Goal: Answer question/provide support: Share knowledge or assist other users

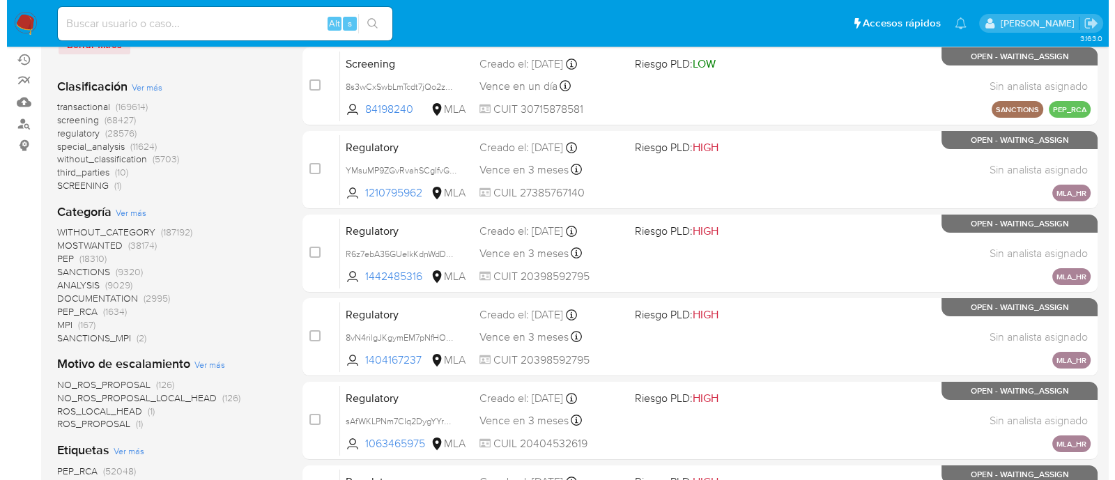
scroll to position [261, 0]
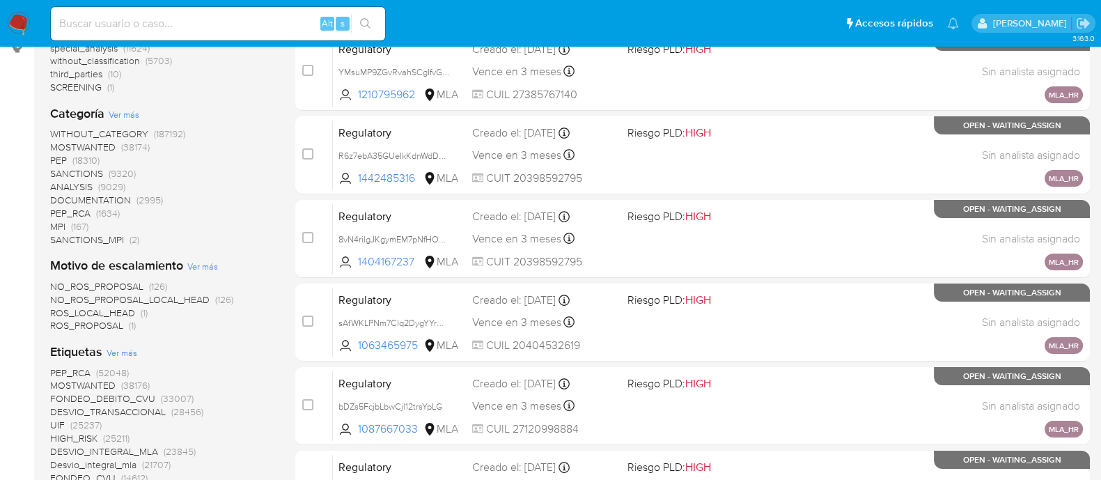
click at [125, 350] on span "Ver más" at bounding box center [122, 352] width 31 height 13
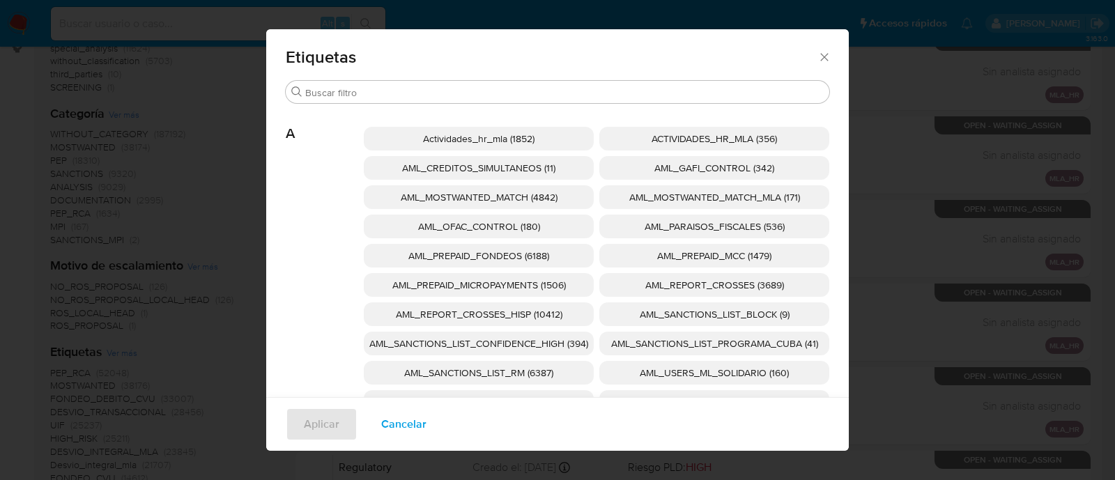
click at [556, 313] on p "AML_REPORT_CROSSES_HISP (10412)" at bounding box center [479, 314] width 230 height 24
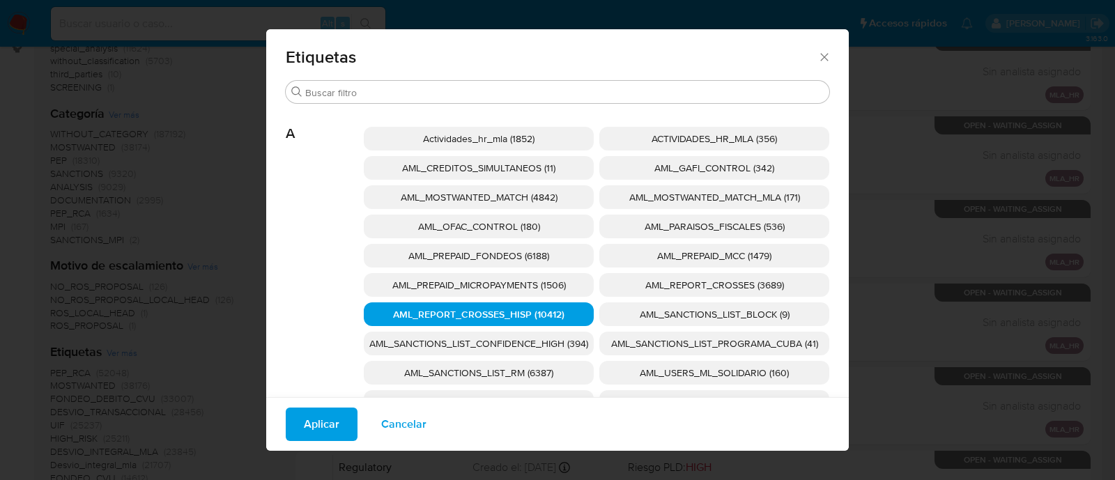
click at [554, 315] on span "AML_REPORT_CROSSES_HISP (10412)" at bounding box center [478, 314] width 171 height 14
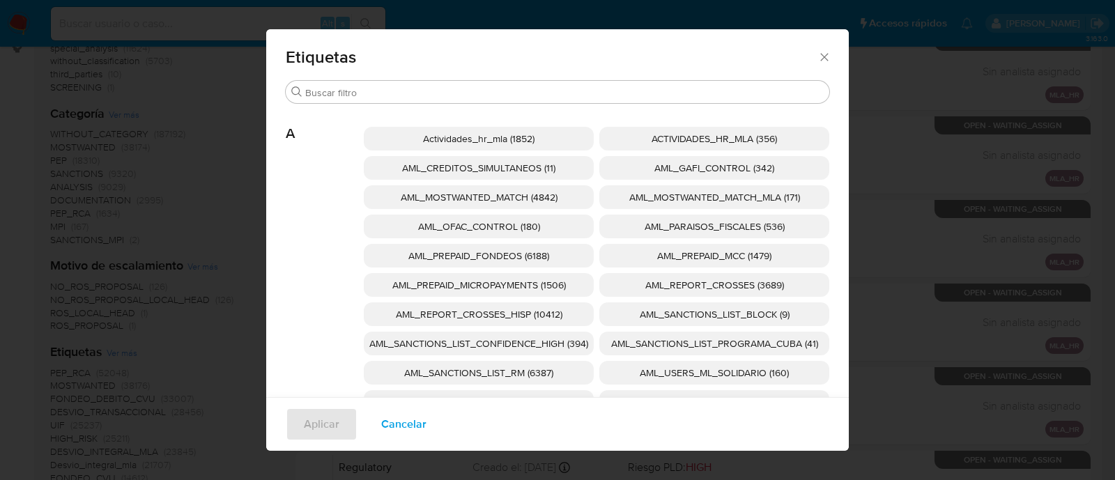
click at [561, 346] on span "AML_SANCTIONS_LIST_CONFIDENCE_HIGH (394)" at bounding box center [478, 343] width 219 height 14
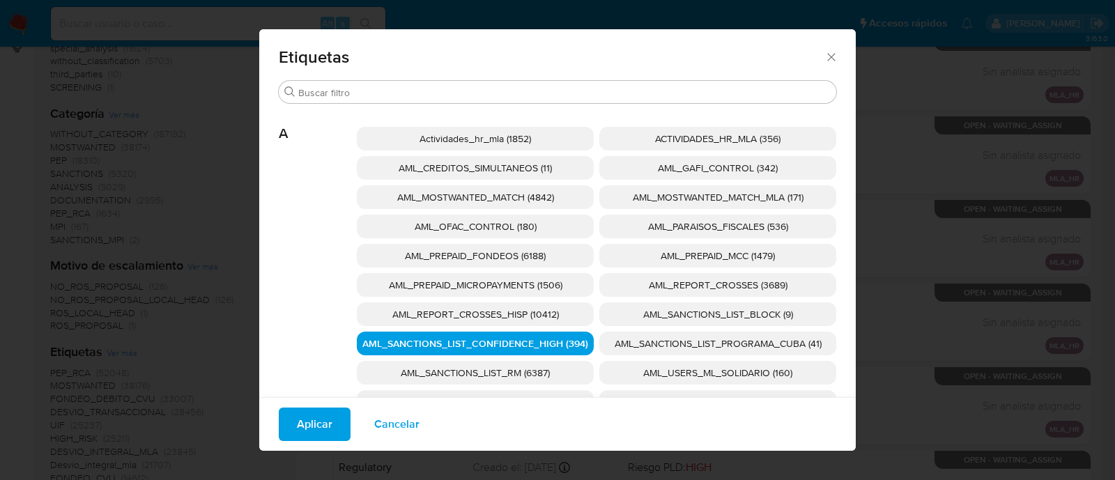
click at [634, 343] on span "AML_SANCTIONS_LIST_PROGRAMA_CUBA (41)" at bounding box center [717, 343] width 207 height 14
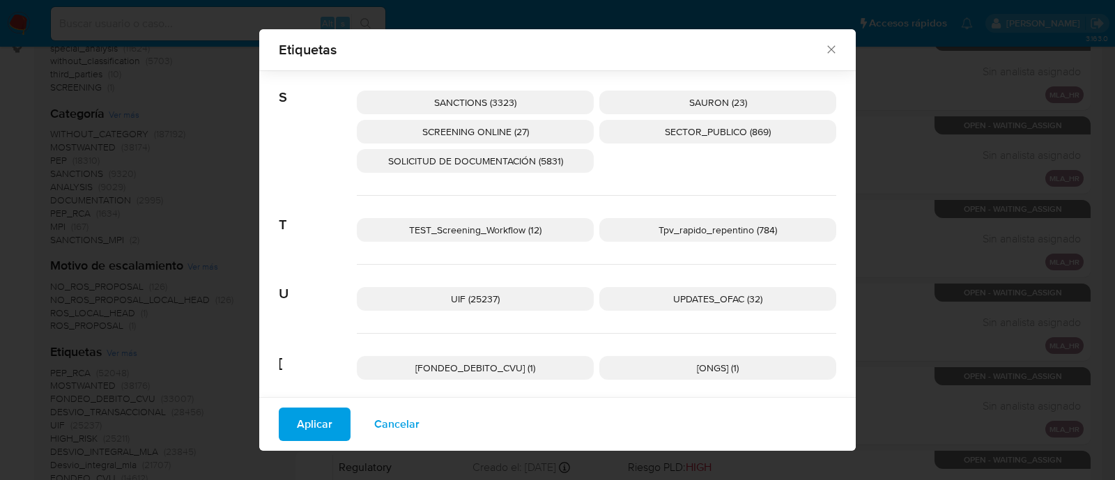
scroll to position [2329, 0]
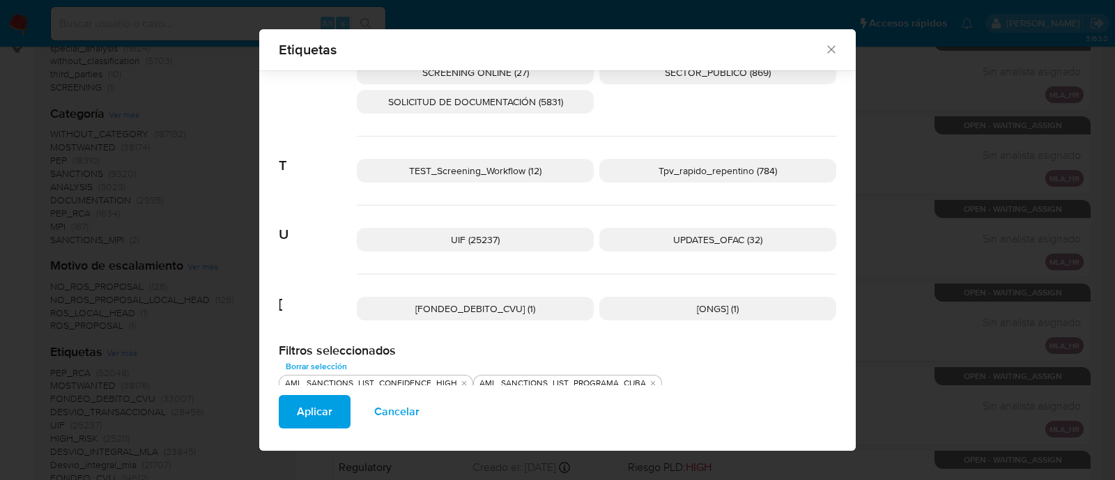
click at [661, 232] on p "UPDATES_OFAC (32)" at bounding box center [717, 240] width 237 height 24
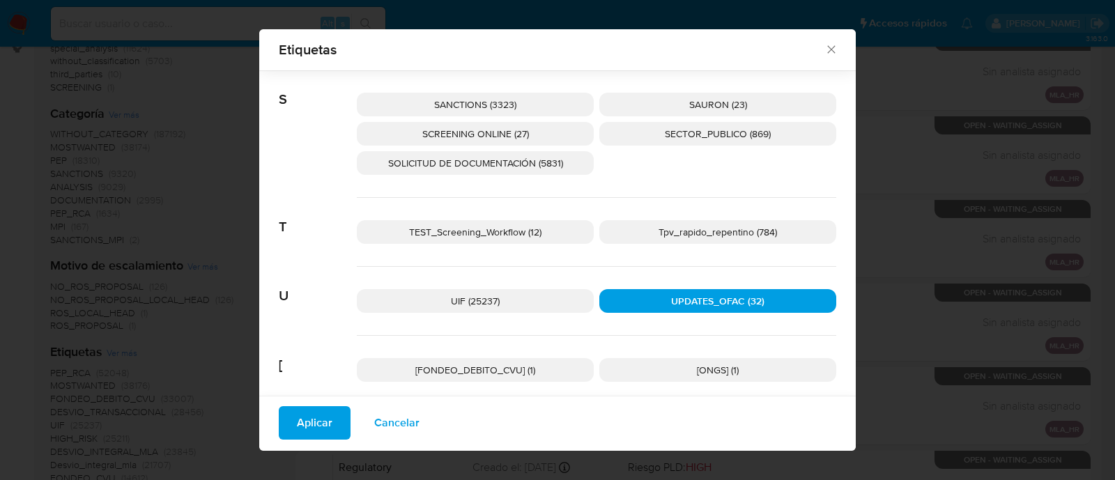
scroll to position [2242, 0]
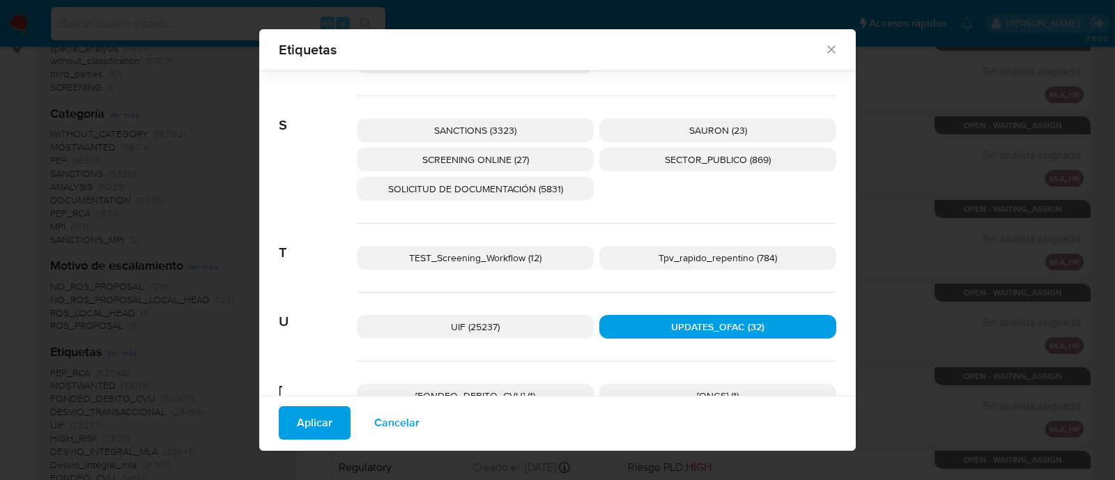
click at [502, 153] on span "SCREENING ONLINE (27)" at bounding box center [475, 160] width 107 height 14
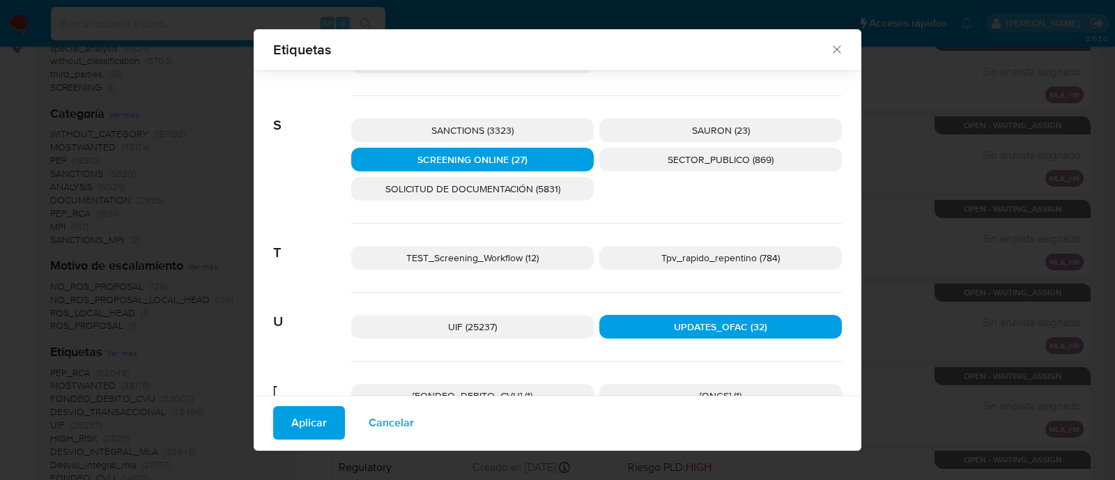
click at [505, 123] on span "SANCTIONS (3323)" at bounding box center [472, 130] width 82 height 14
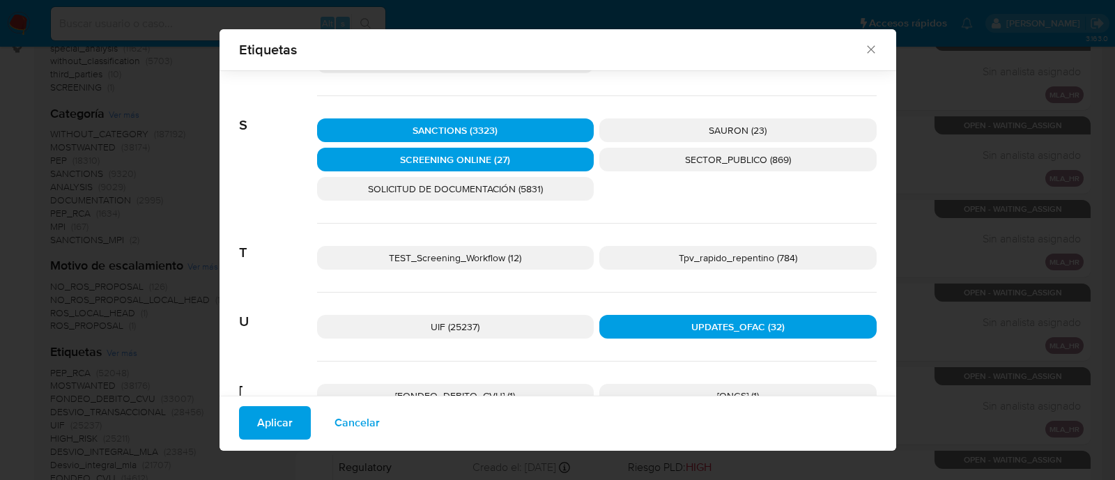
click at [264, 428] on span "Aplicar" at bounding box center [275, 423] width 36 height 31
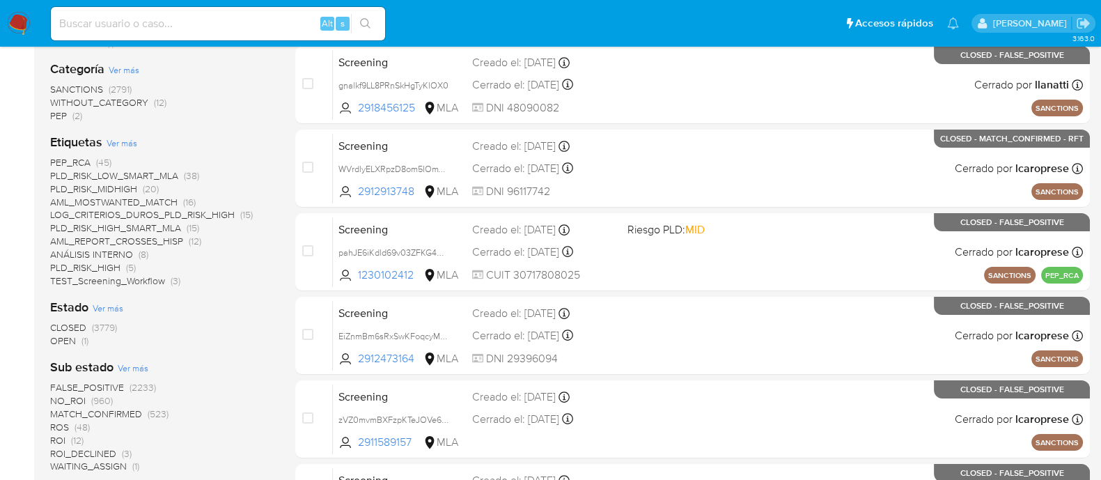
scroll to position [348, 0]
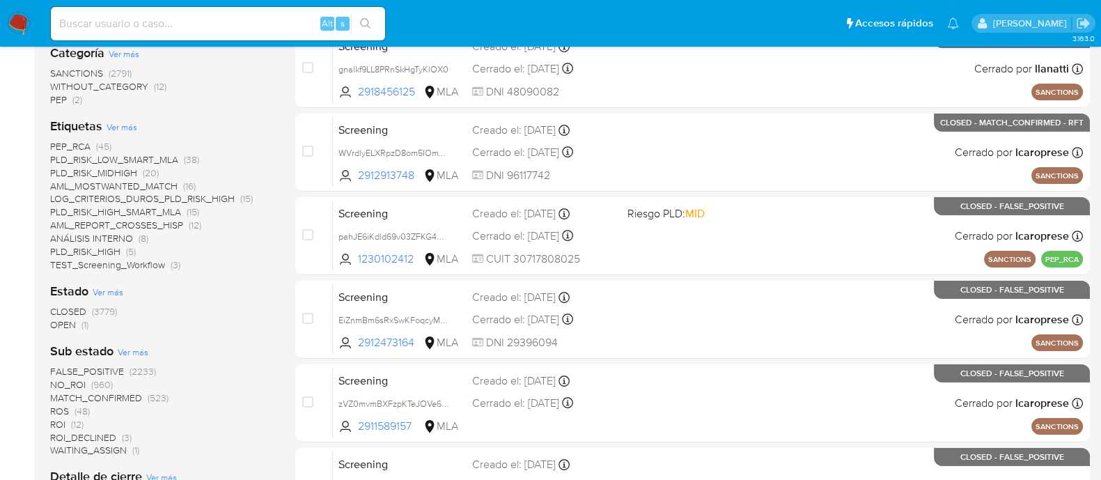
click at [56, 326] on span "OPEN" at bounding box center [63, 325] width 26 height 14
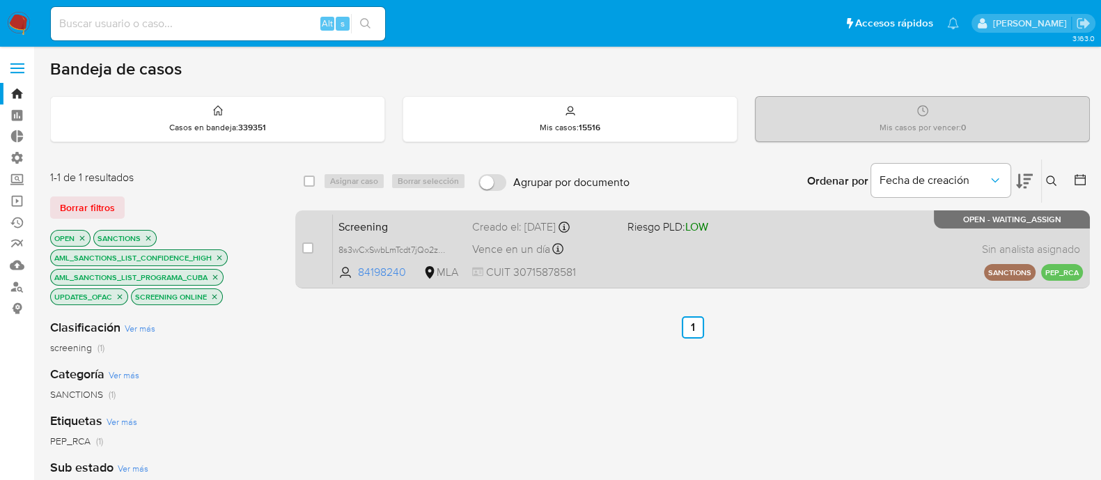
click at [431, 228] on span "Screening" at bounding box center [400, 226] width 123 height 18
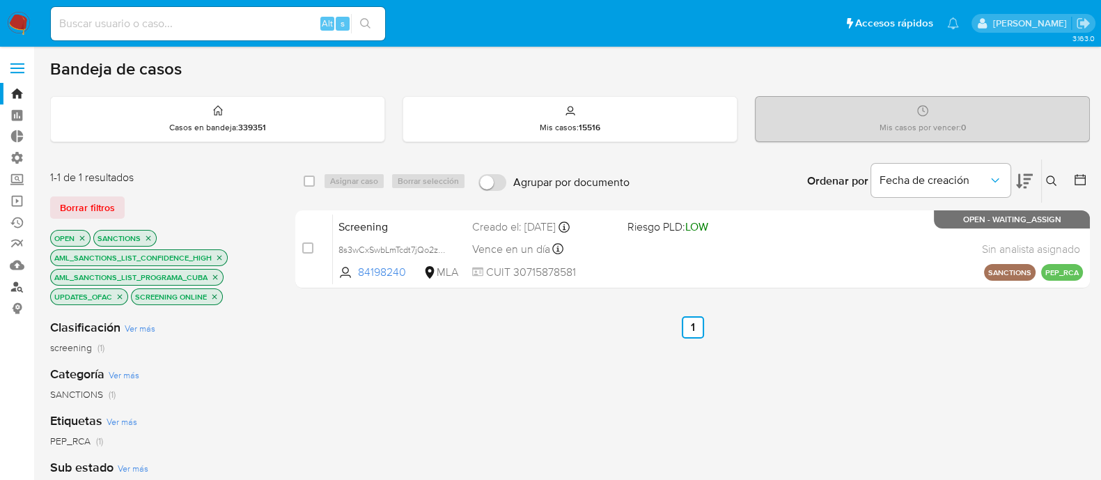
click at [18, 288] on link "Buscador de personas" at bounding box center [83, 287] width 166 height 22
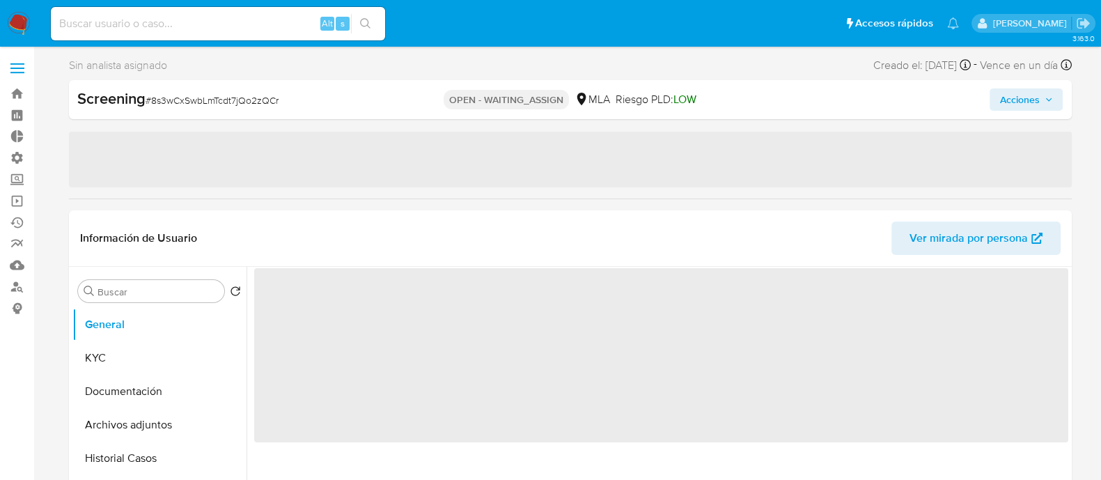
select select "10"
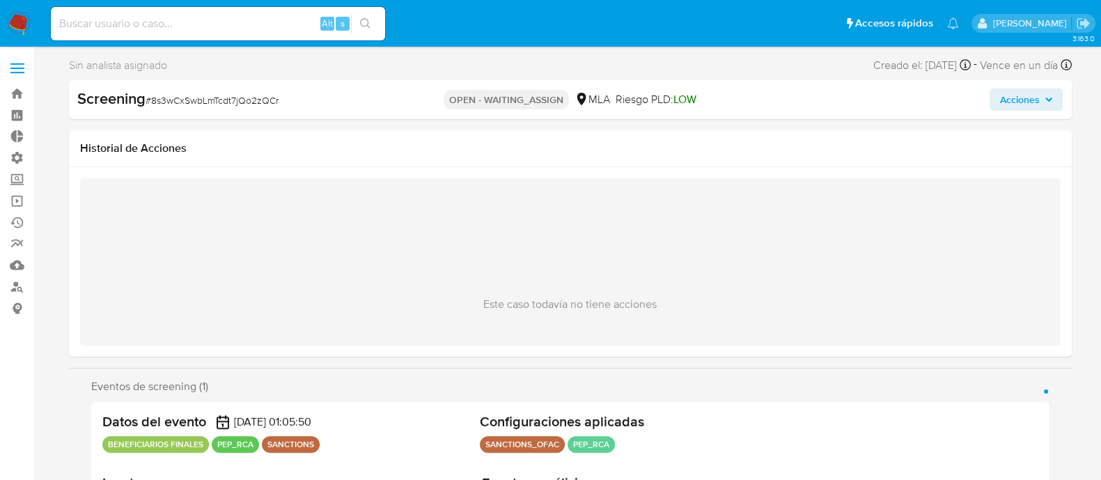
drag, startPoint x: 669, startPoint y: 174, endPoint x: 515, endPoint y: 167, distance: 153.4
click at [515, 168] on div "Este caso todavía no tiene acciones" at bounding box center [570, 261] width 1003 height 189
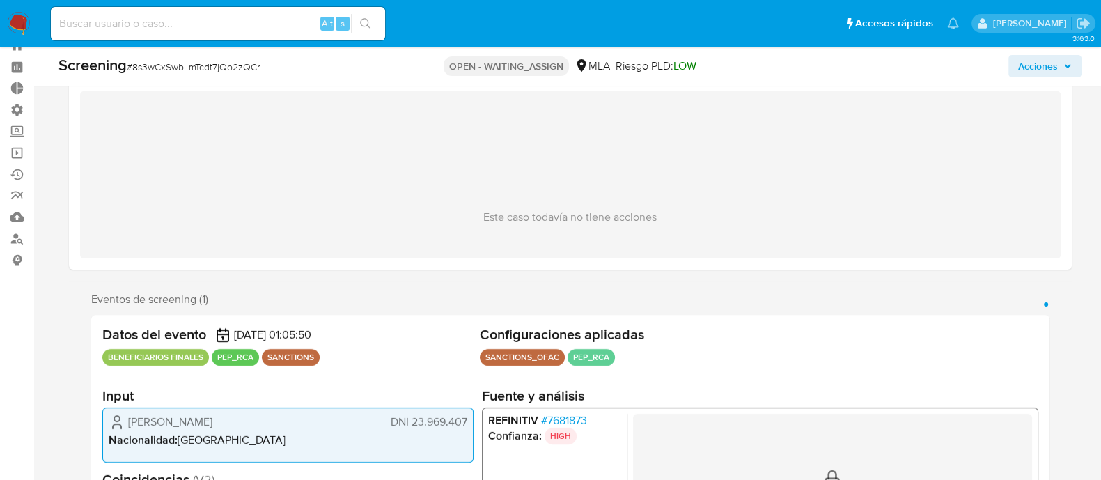
scroll to position [86, 0]
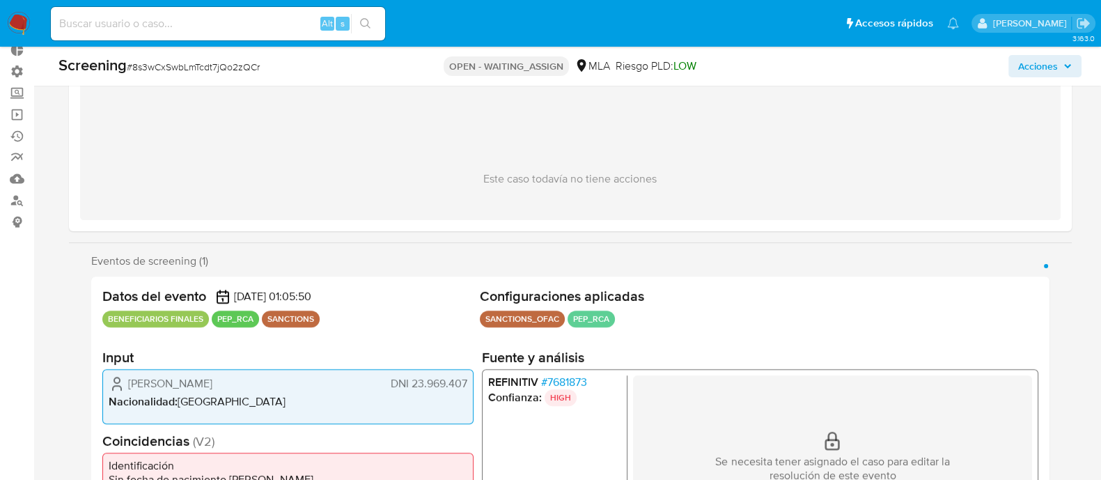
click at [661, 256] on div "Eventos de screening (1) Página 1" at bounding box center [570, 261] width 959 height 14
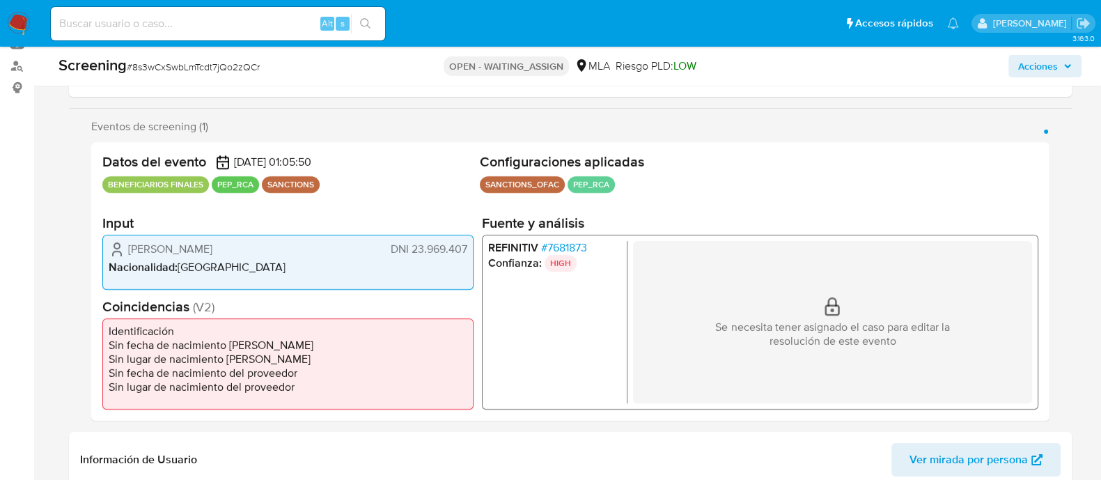
scroll to position [261, 0]
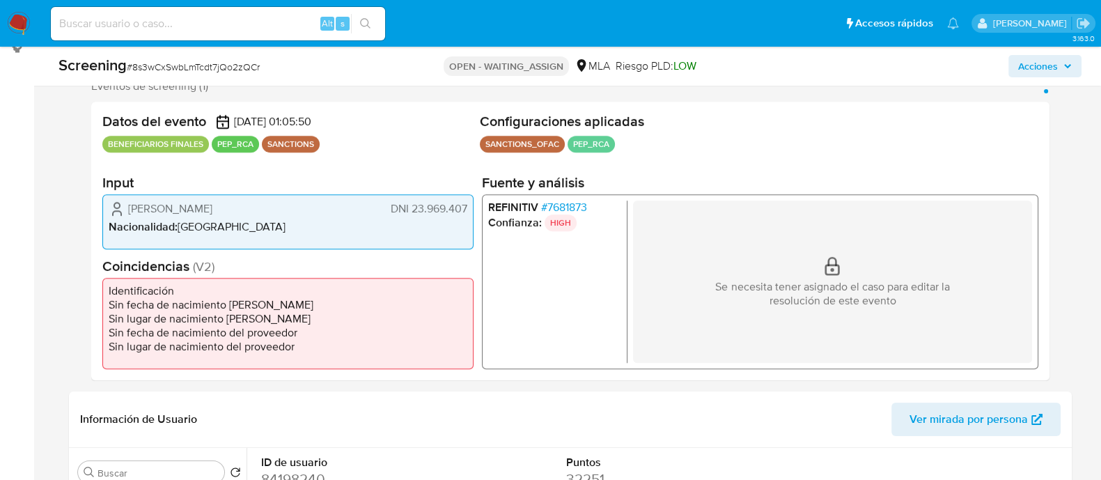
click at [580, 207] on span "# 7681873" at bounding box center [564, 207] width 46 height 14
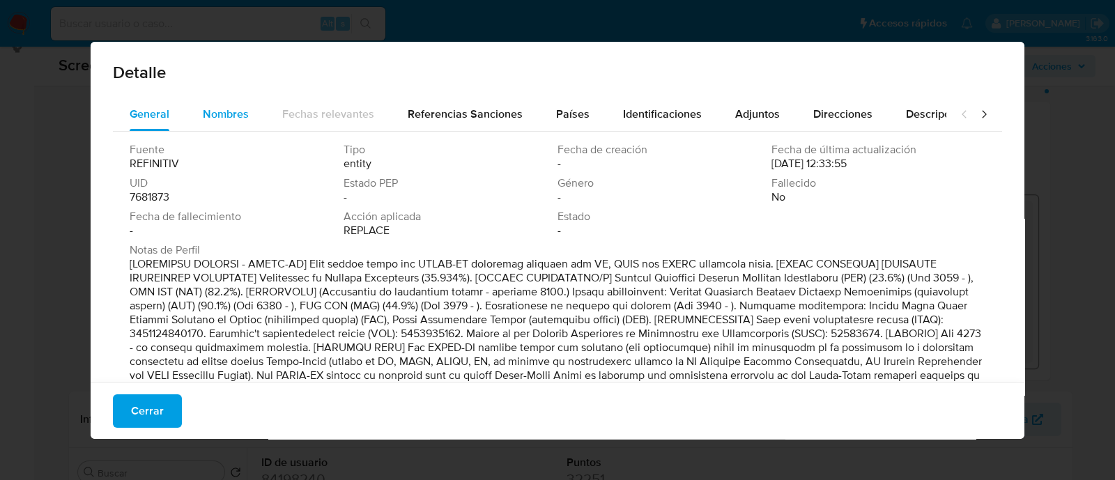
click at [244, 114] on span "Nombres" at bounding box center [226, 114] width 46 height 16
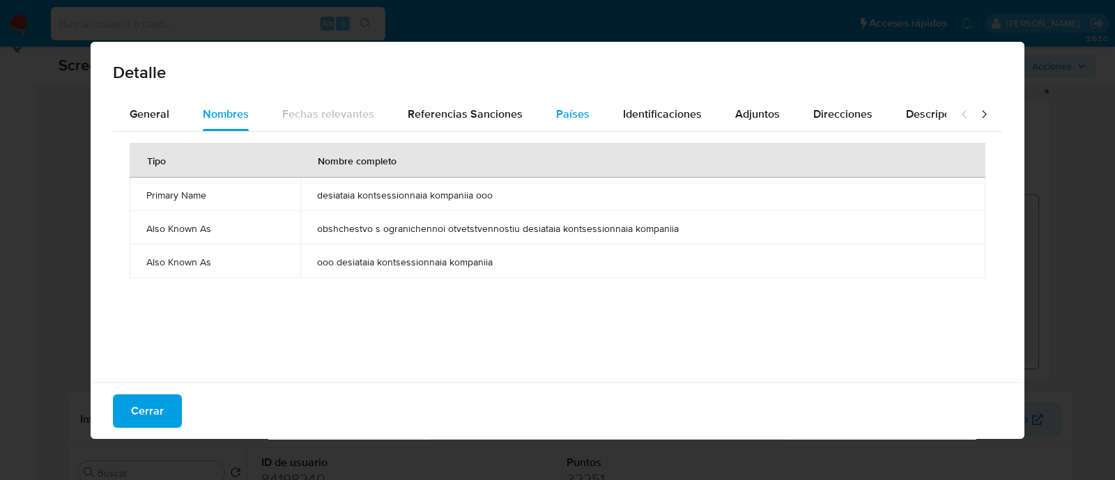
click at [565, 109] on span "Países" at bounding box center [572, 114] width 33 height 16
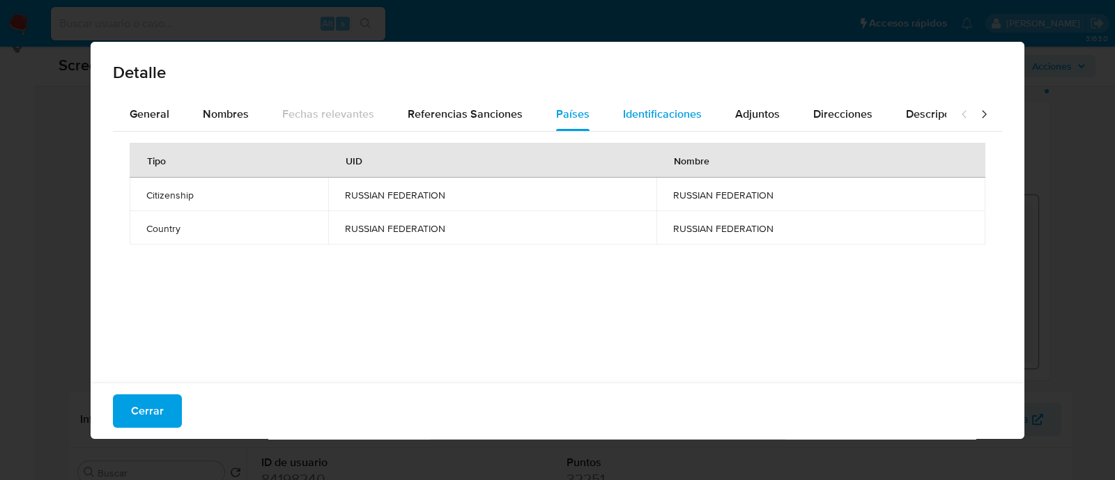
click at [635, 109] on span "Identificaciones" at bounding box center [662, 114] width 79 height 16
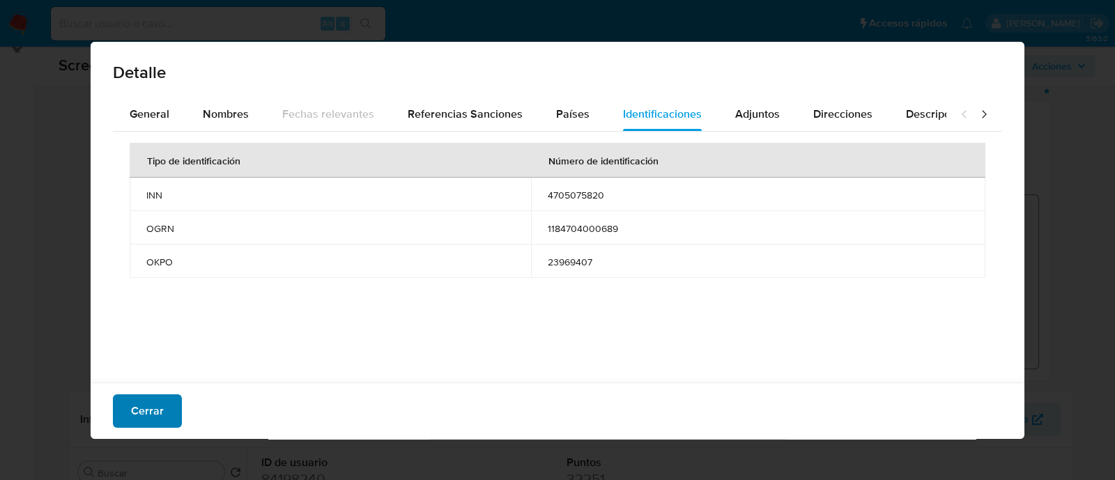
click at [164, 405] on button "Cerrar" at bounding box center [147, 410] width 69 height 33
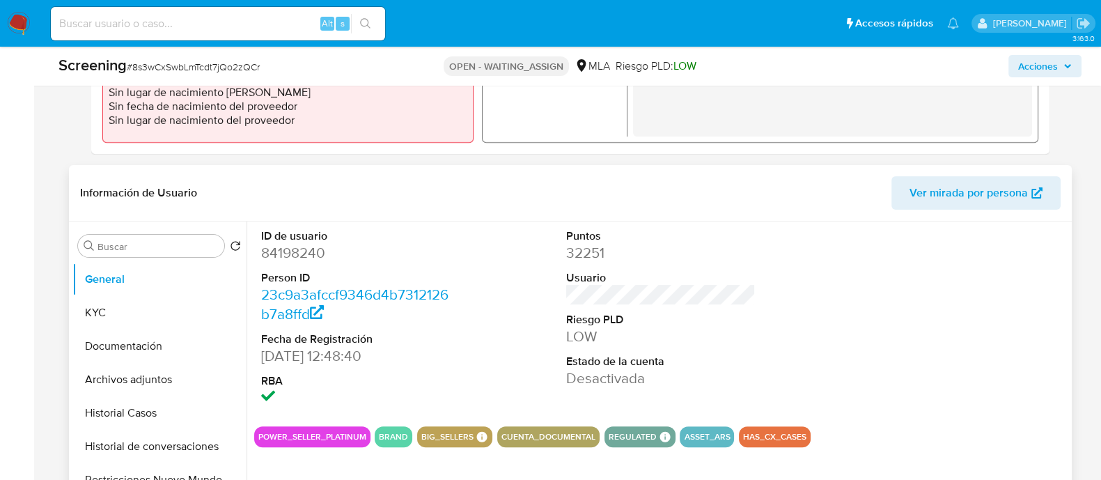
scroll to position [522, 0]
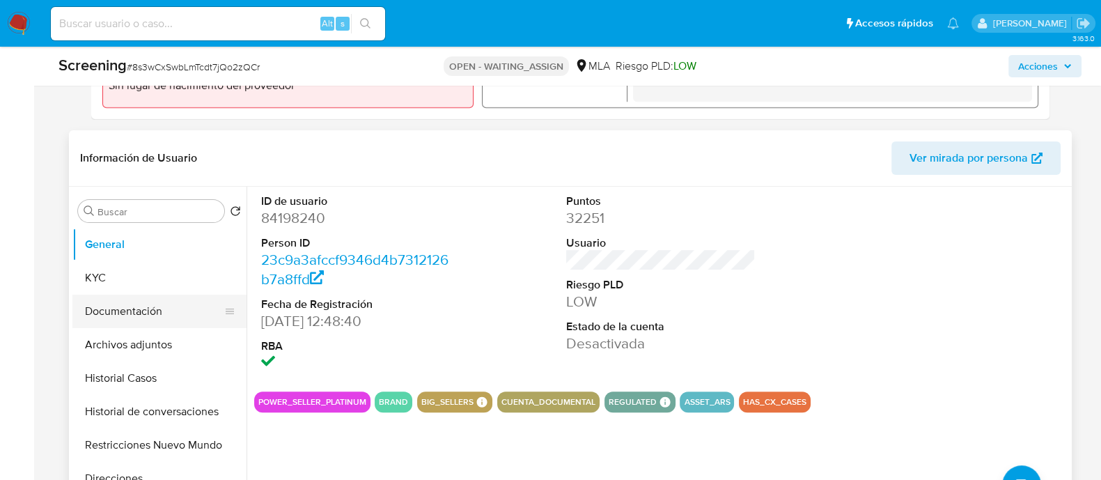
click at [181, 314] on button "Documentación" at bounding box center [153, 311] width 163 height 33
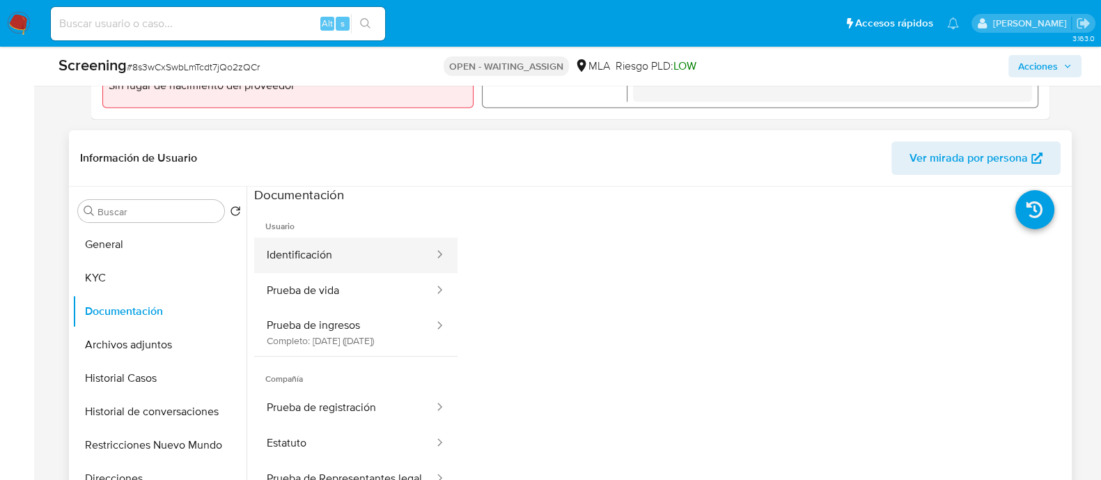
click at [343, 258] on button "Identificación" at bounding box center [344, 256] width 181 height 36
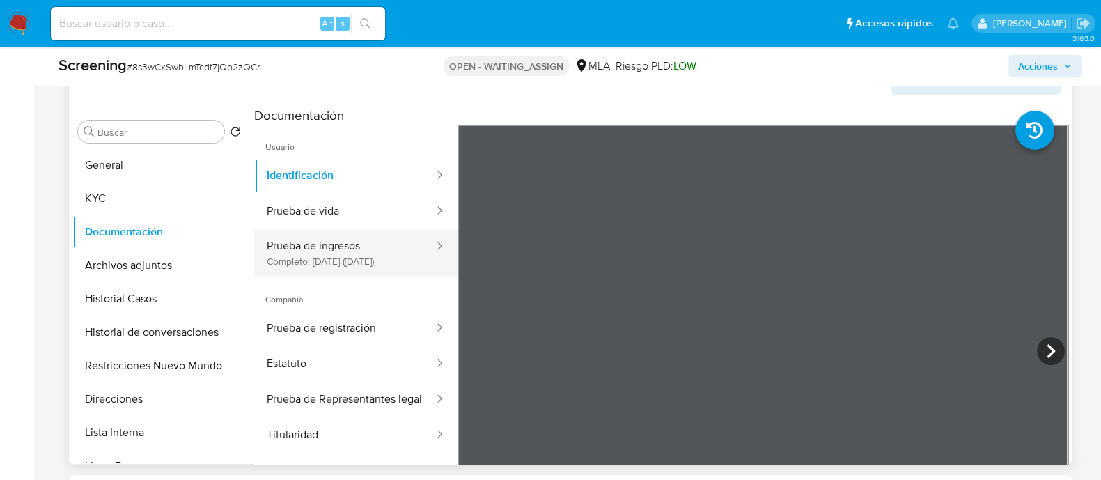
scroll to position [609, 0]
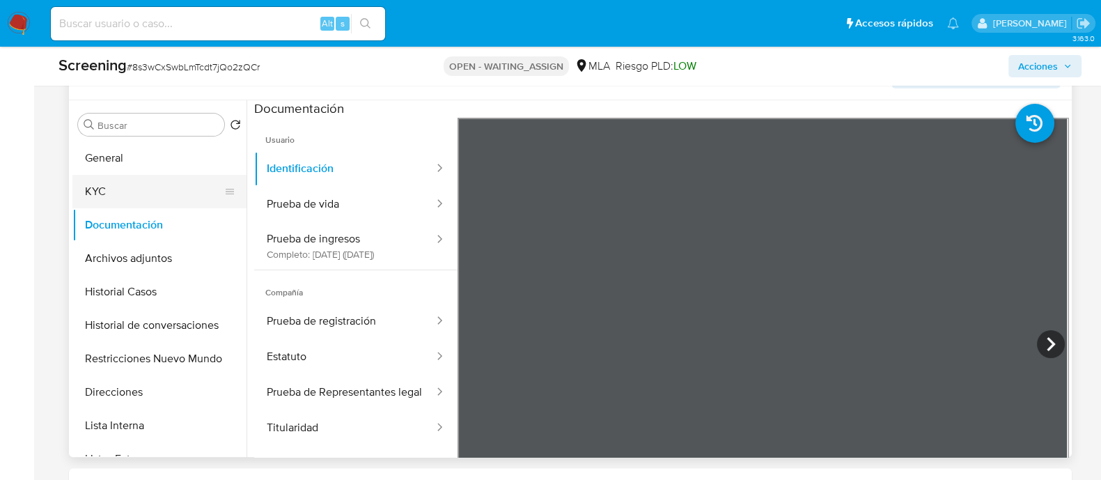
click at [141, 203] on button "KYC" at bounding box center [153, 191] width 163 height 33
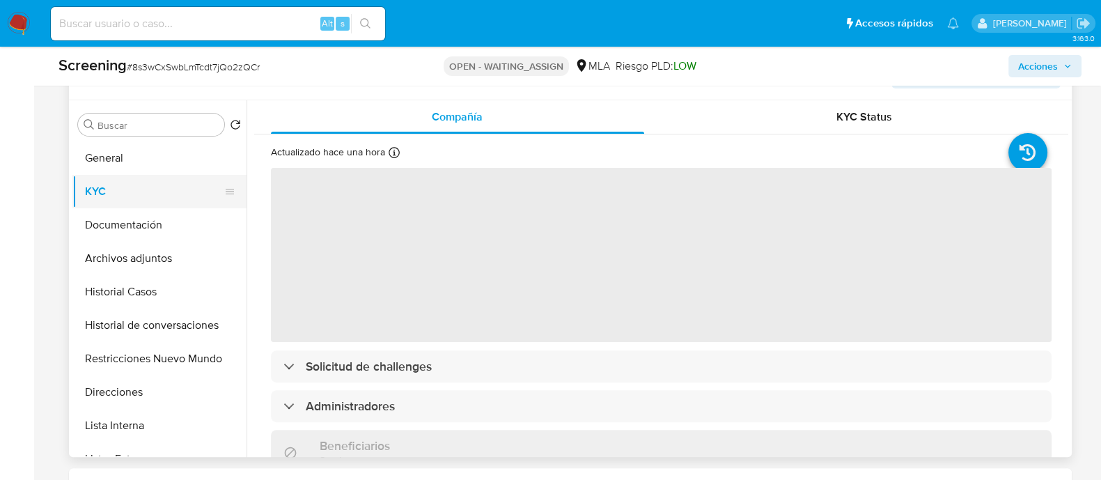
drag, startPoint x: 141, startPoint y: 203, endPoint x: 132, endPoint y: 193, distance: 13.4
click at [132, 193] on button "KYC" at bounding box center [153, 191] width 163 height 33
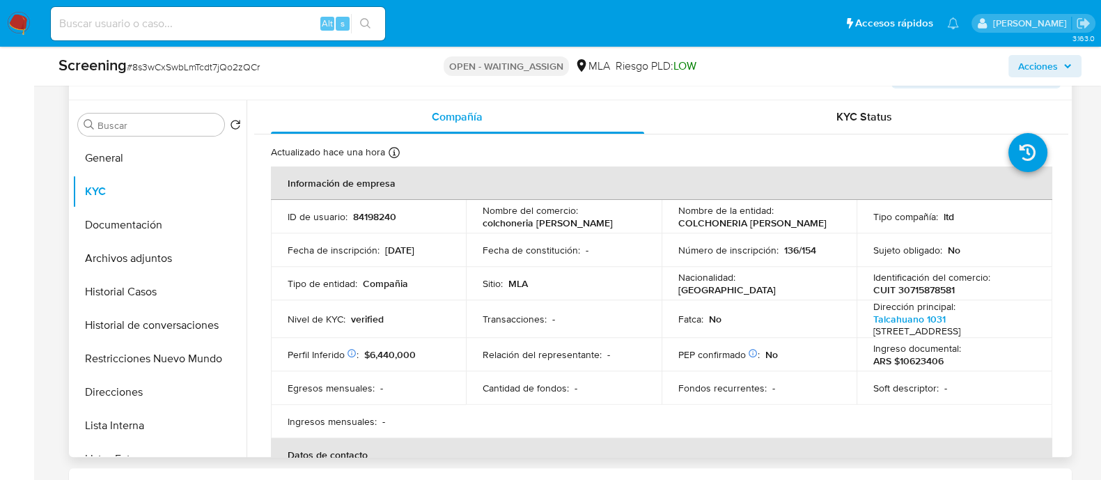
click at [651, 269] on td "Sitio : MLA" at bounding box center [564, 283] width 196 height 33
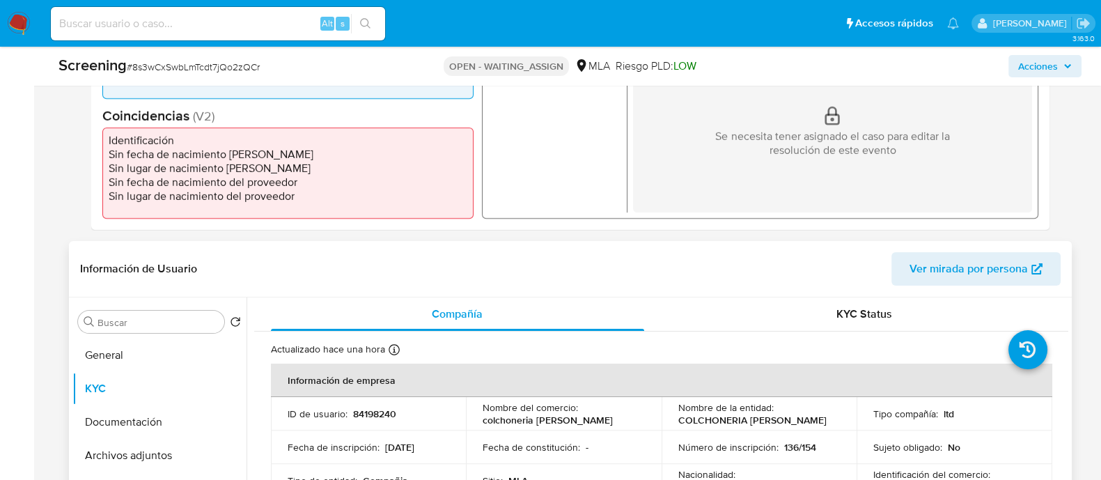
scroll to position [522, 0]
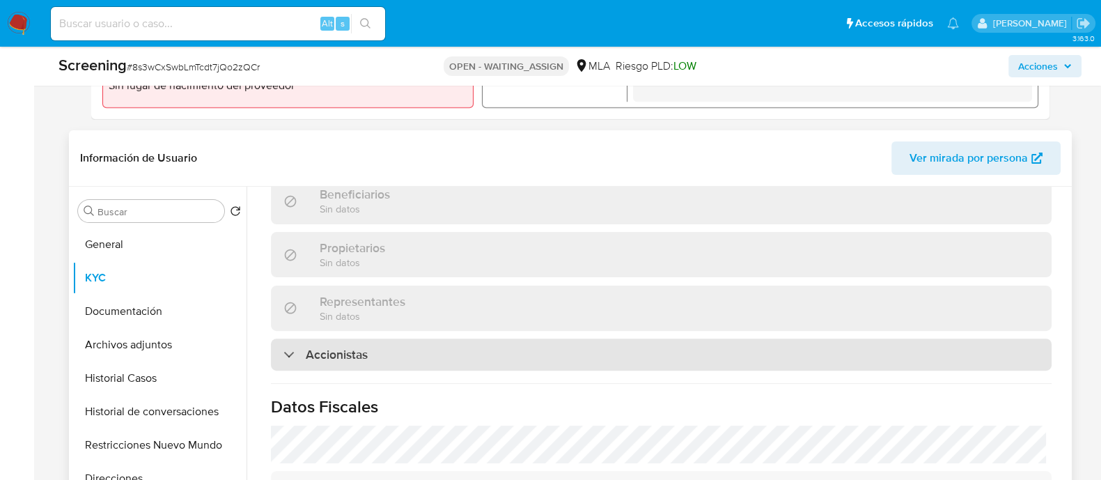
click at [412, 371] on div "Accionistas" at bounding box center [661, 355] width 781 height 32
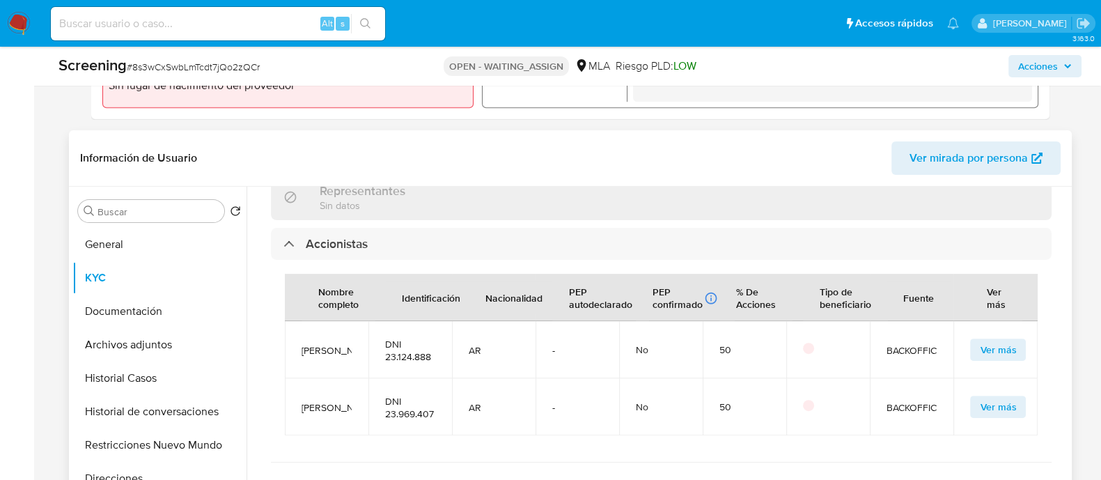
scroll to position [958, 0]
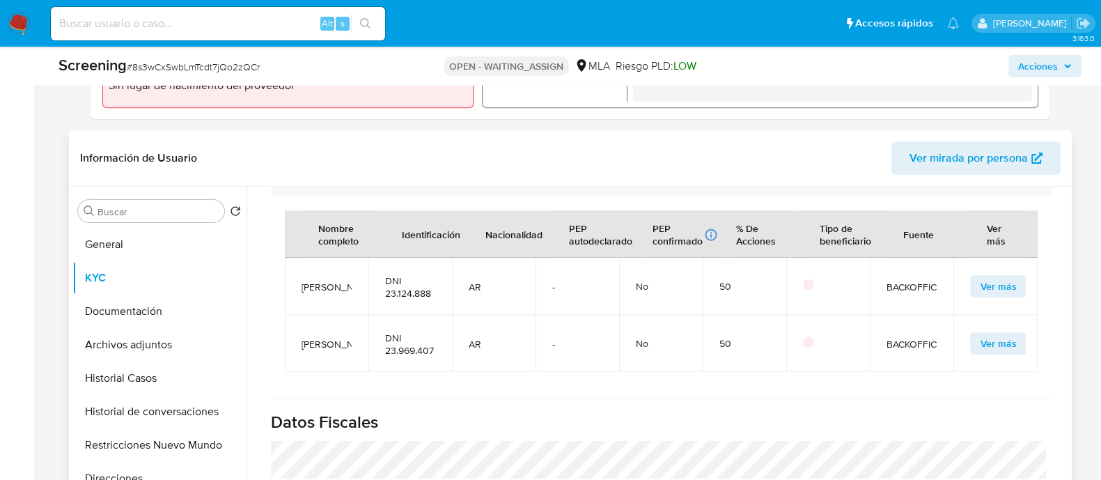
click at [414, 357] on span "DNI 23.969.407" at bounding box center [410, 344] width 50 height 25
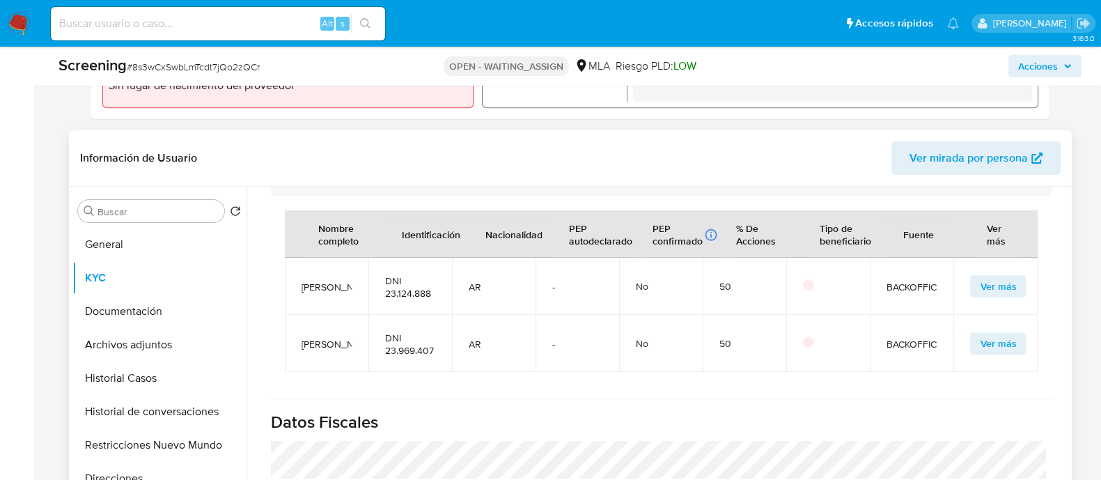
click at [417, 357] on span "DNI 23.969.407" at bounding box center [410, 344] width 50 height 25
copy span "23.969.407"
click at [424, 181] on div "Información de Usuario Ver mirada por persona" at bounding box center [570, 158] width 1003 height 56
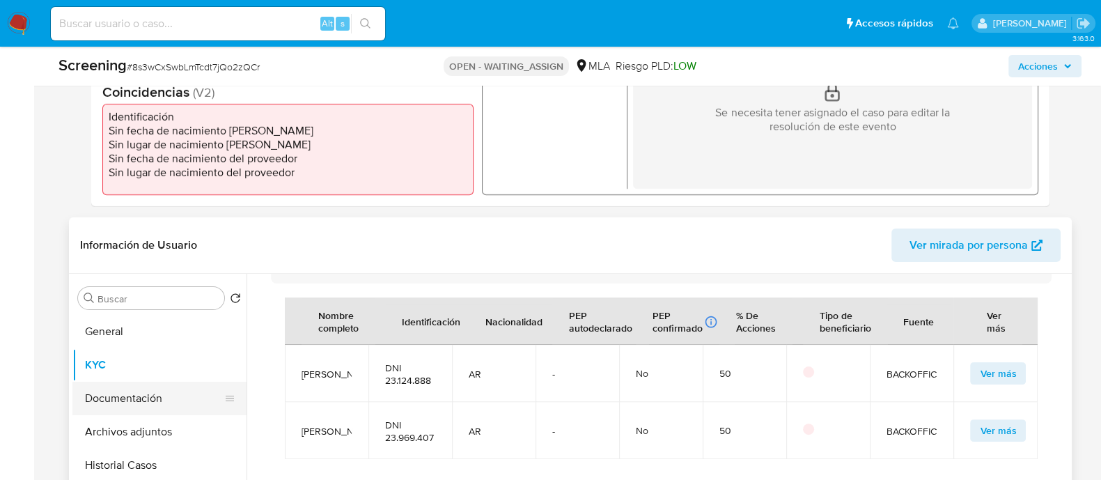
click at [134, 391] on button "Documentación" at bounding box center [153, 398] width 163 height 33
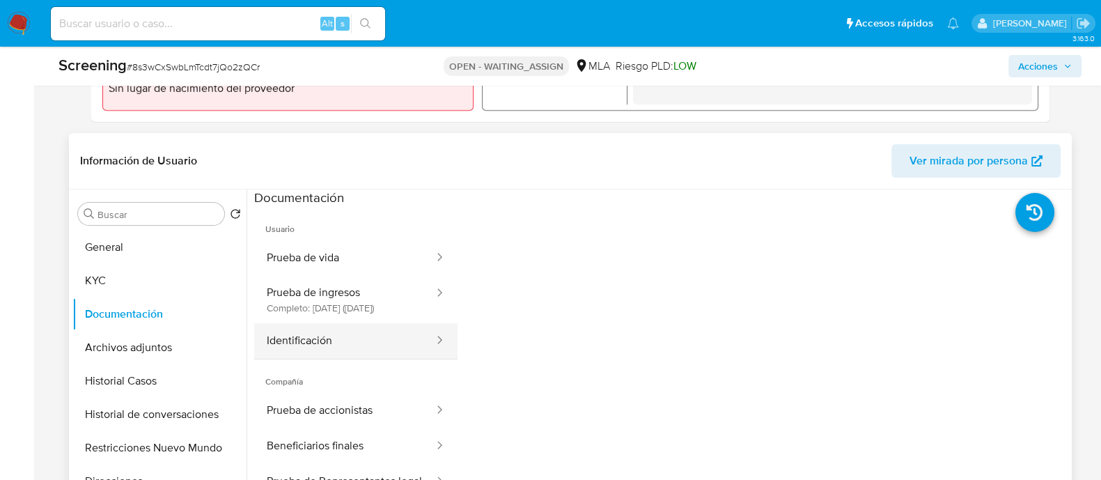
scroll to position [609, 0]
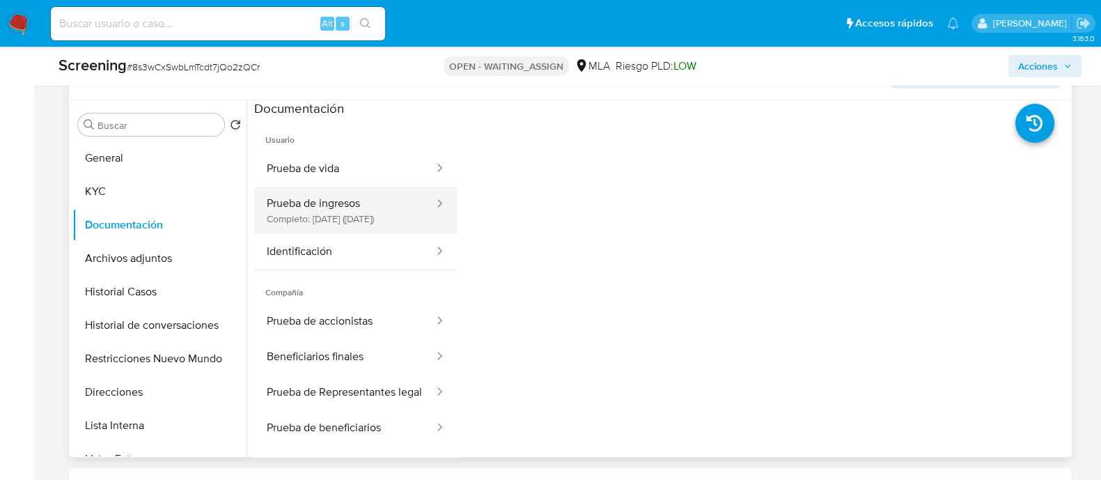
click at [378, 234] on button "Prueba de ingresos Completo: 01/04/2021 (hace 5 años)" at bounding box center [344, 210] width 181 height 47
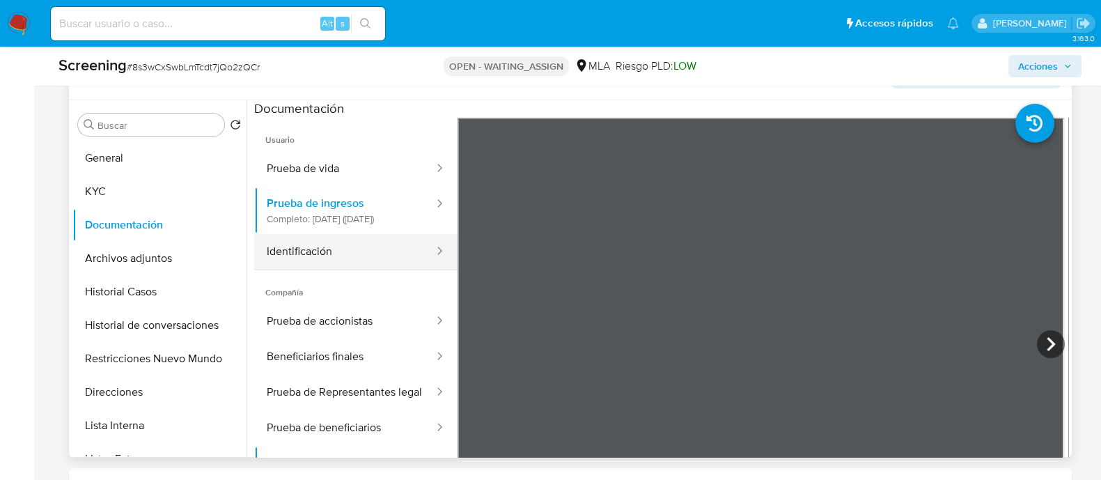
click at [369, 245] on button "Identificación" at bounding box center [344, 252] width 181 height 36
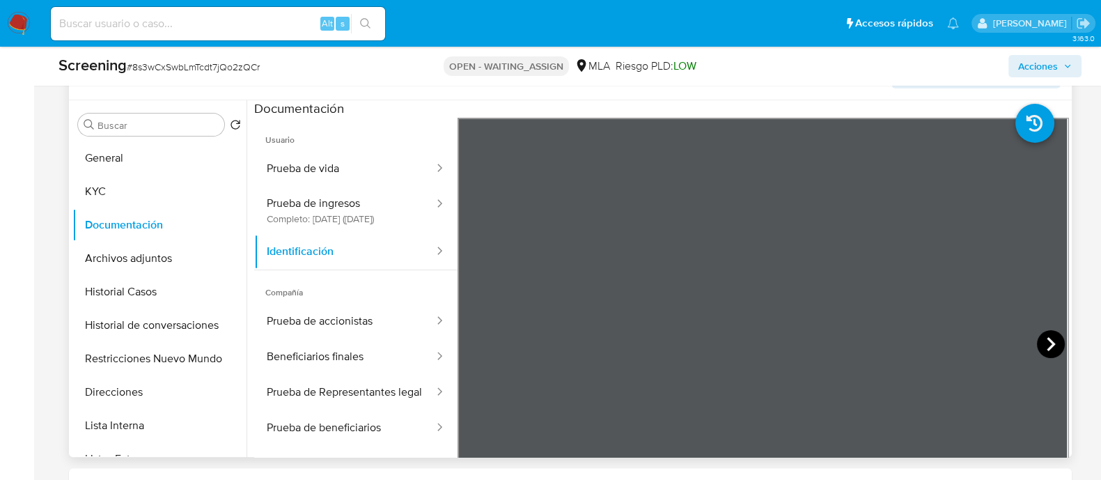
click at [1048, 340] on icon at bounding box center [1051, 344] width 28 height 28
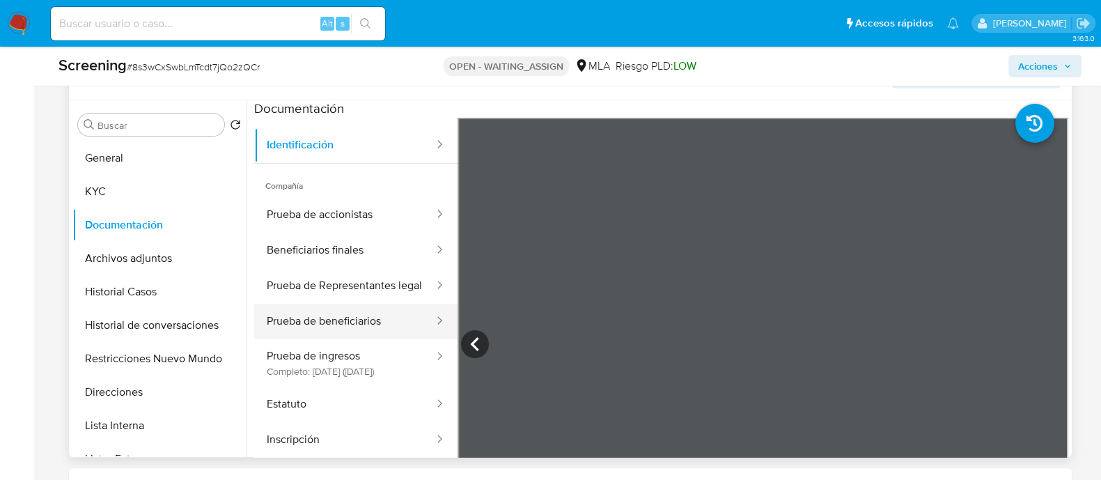
scroll to position [0, 0]
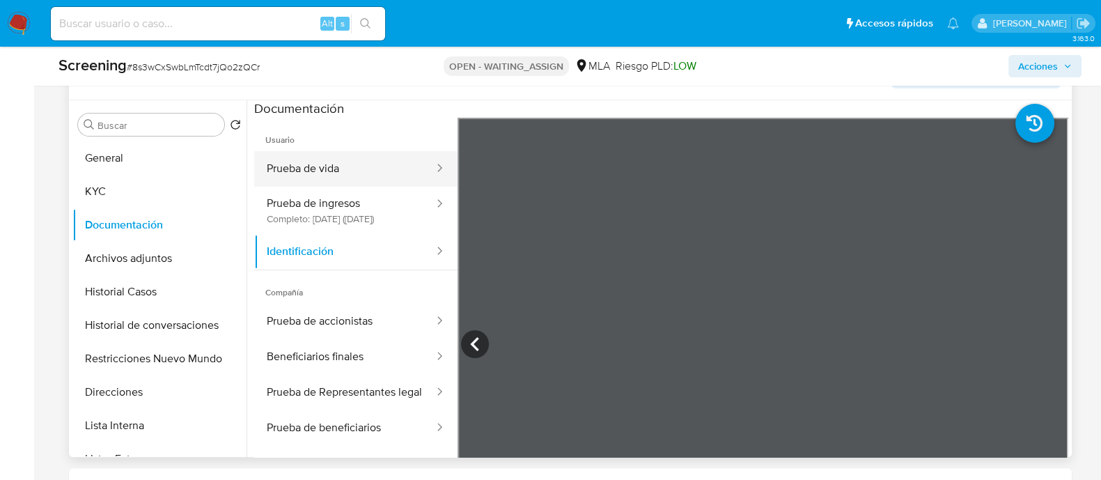
click at [359, 151] on button "Prueba de vida" at bounding box center [344, 169] width 181 height 36
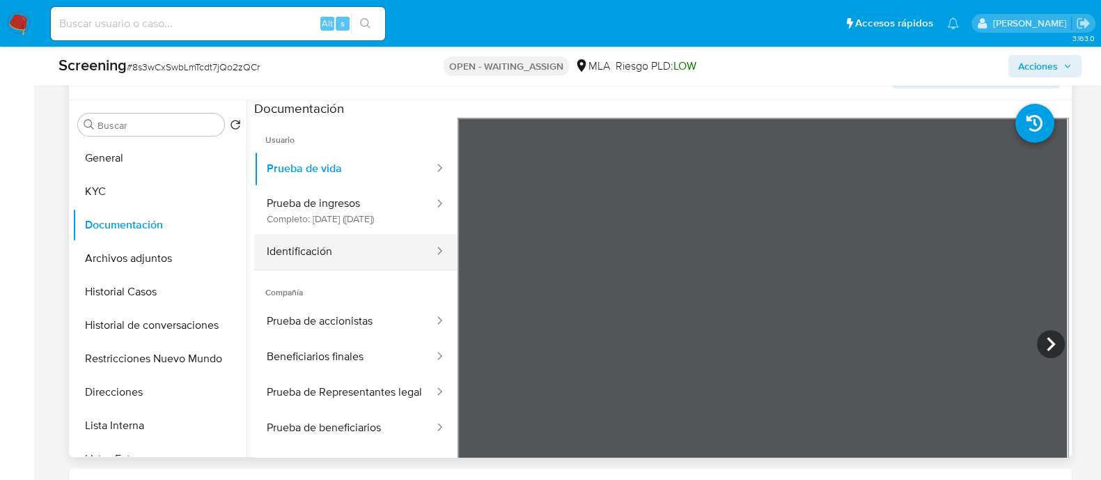
click at [346, 270] on button "Identificación" at bounding box center [344, 252] width 181 height 36
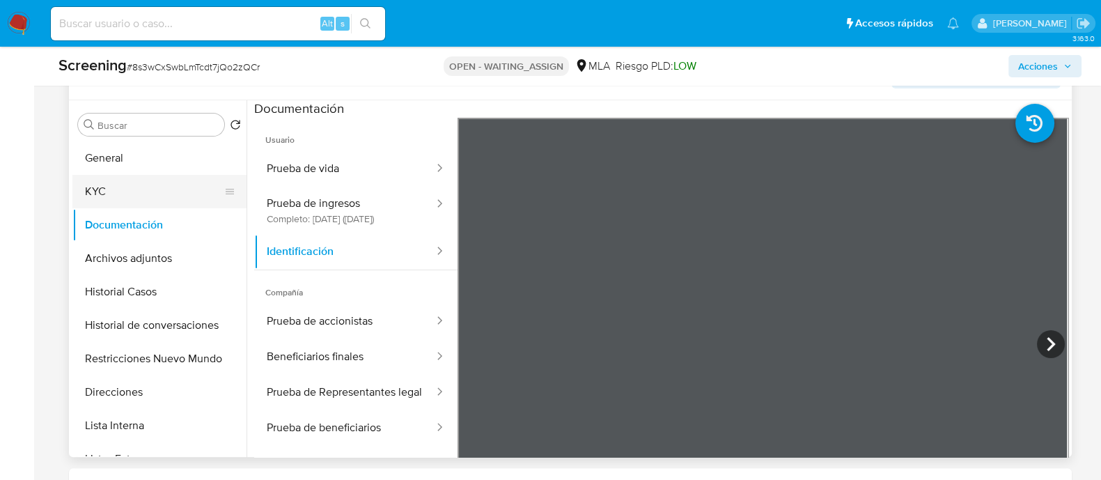
click at [165, 194] on button "KYC" at bounding box center [153, 191] width 163 height 33
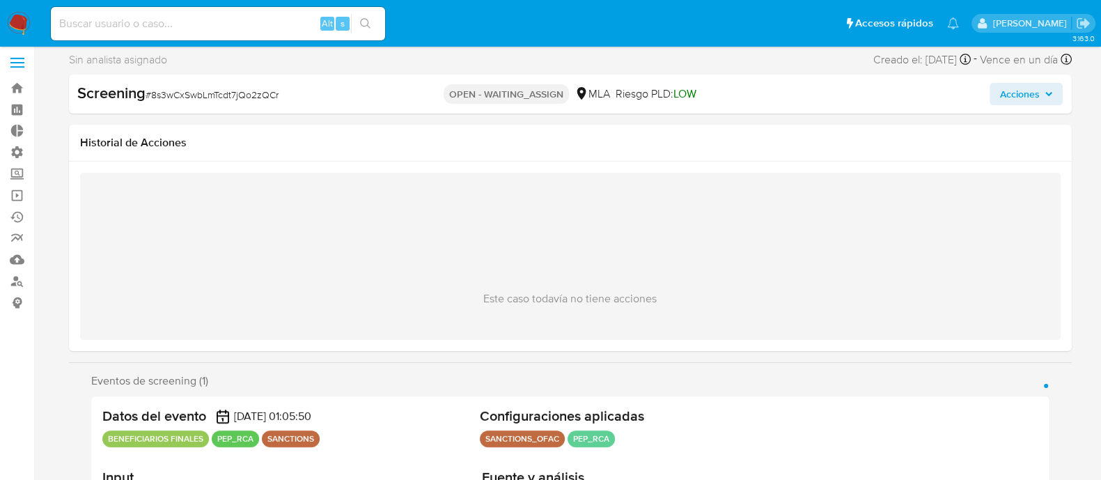
scroll to position [0, 0]
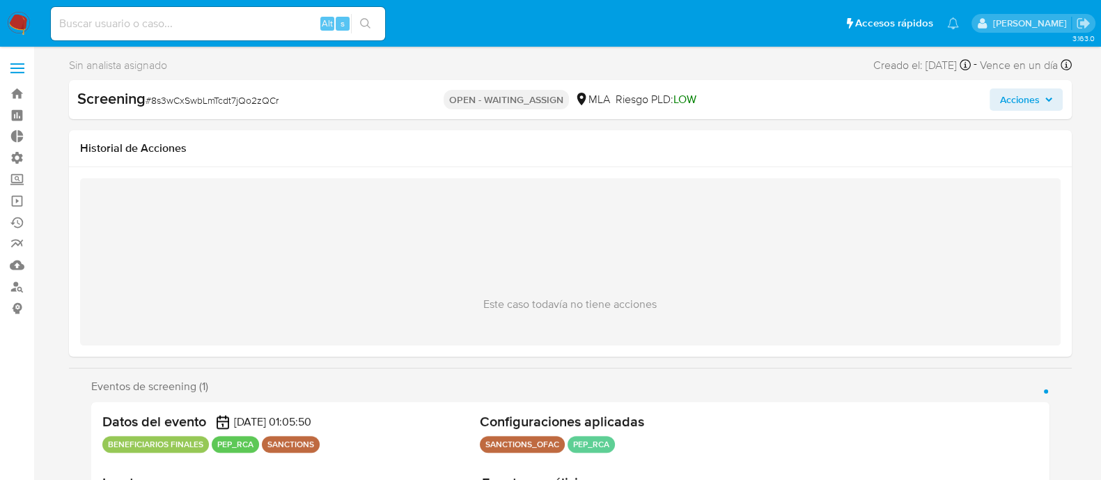
click at [220, 106] on span "# 8s3wCxSwbLmTcdt7jQo2zQCr" at bounding box center [212, 100] width 133 height 14
copy div "Screening # 8s3wCxSwbLmTcdt7jQo2zQCr"
click at [21, 95] on link "Bandeja" at bounding box center [83, 94] width 166 height 22
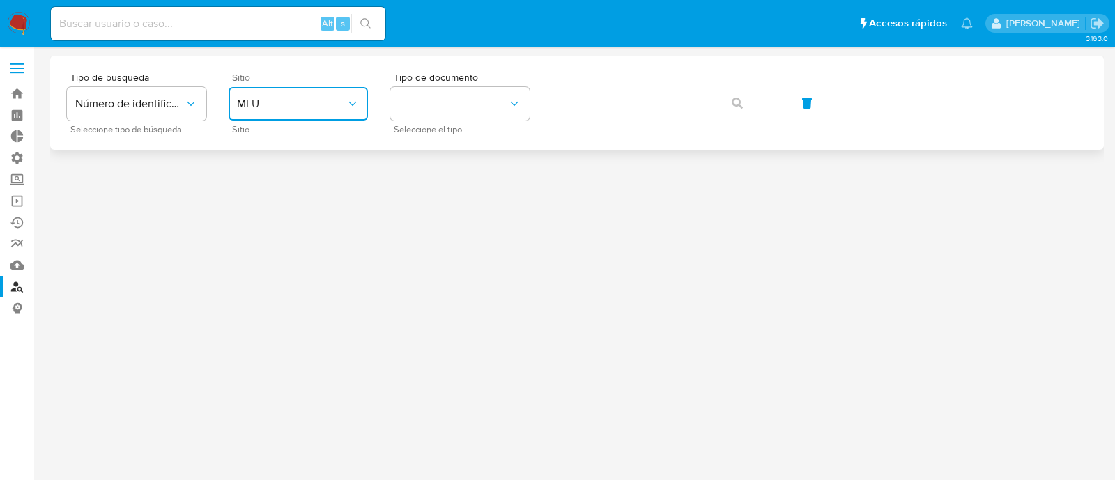
click at [365, 103] on button "MLU" at bounding box center [297, 103] width 139 height 33
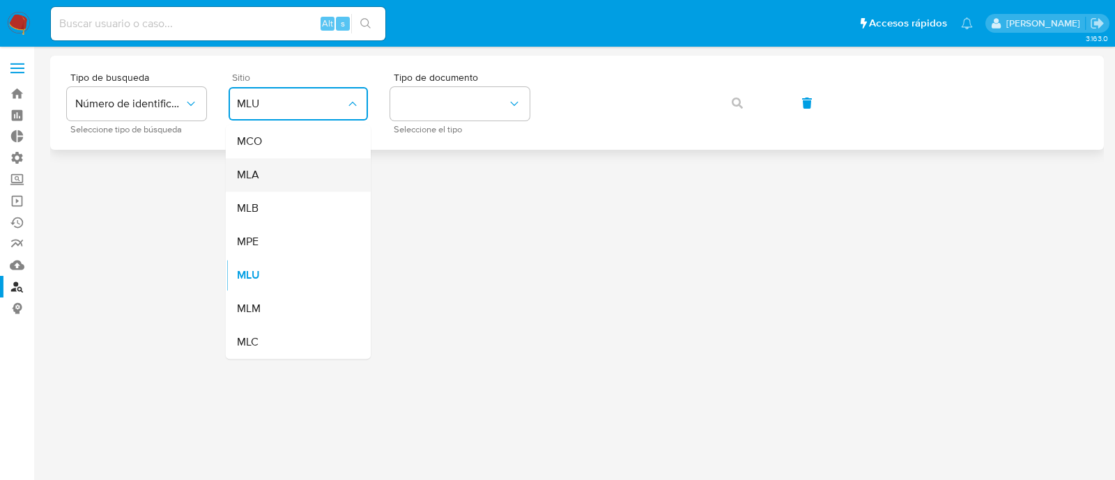
click at [324, 171] on div "MLA" at bounding box center [294, 174] width 114 height 33
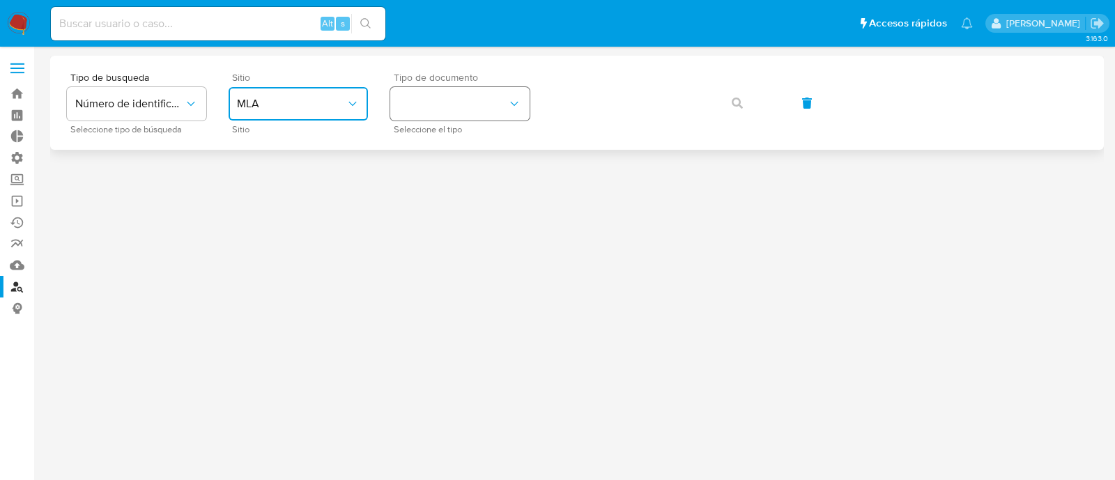
click at [457, 113] on button "identificationType" at bounding box center [459, 103] width 139 height 33
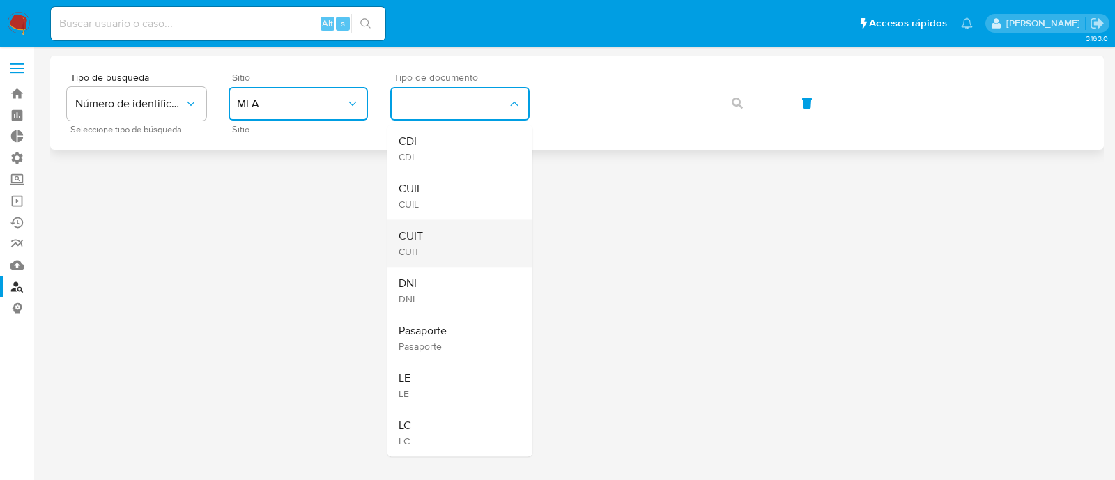
click at [467, 243] on div "CUIT CUIT" at bounding box center [455, 242] width 114 height 47
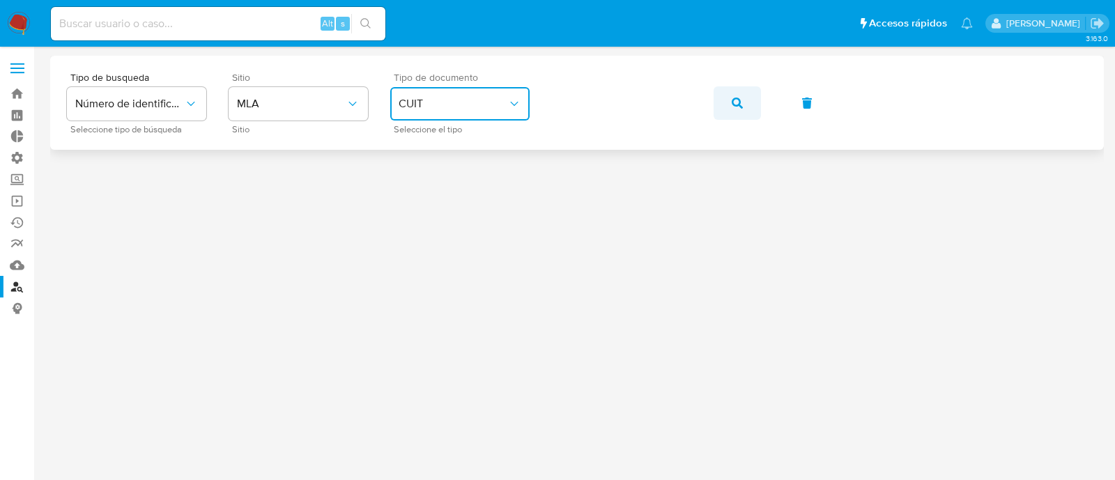
click at [747, 102] on button "button" at bounding box center [736, 102] width 47 height 33
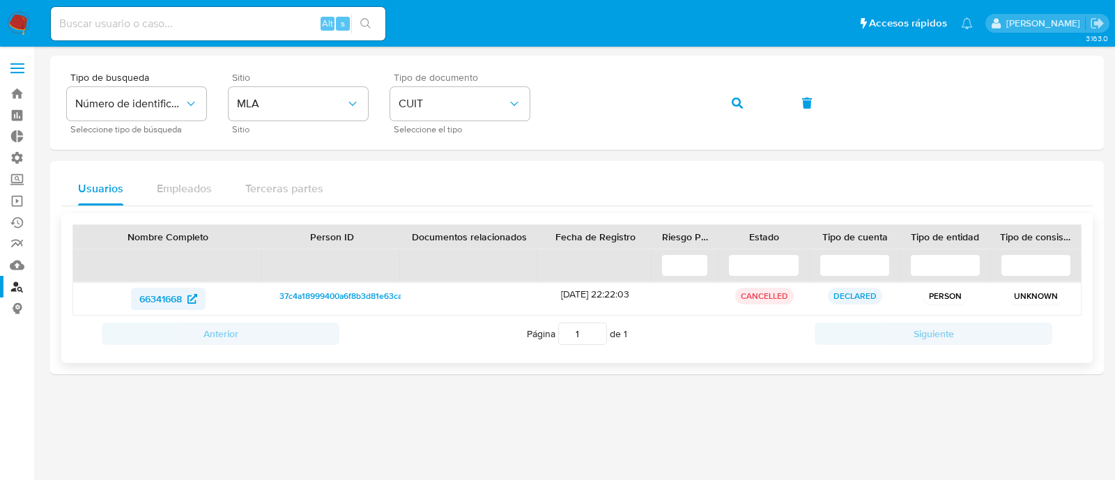
click at [174, 296] on span "66341668" at bounding box center [160, 299] width 42 height 22
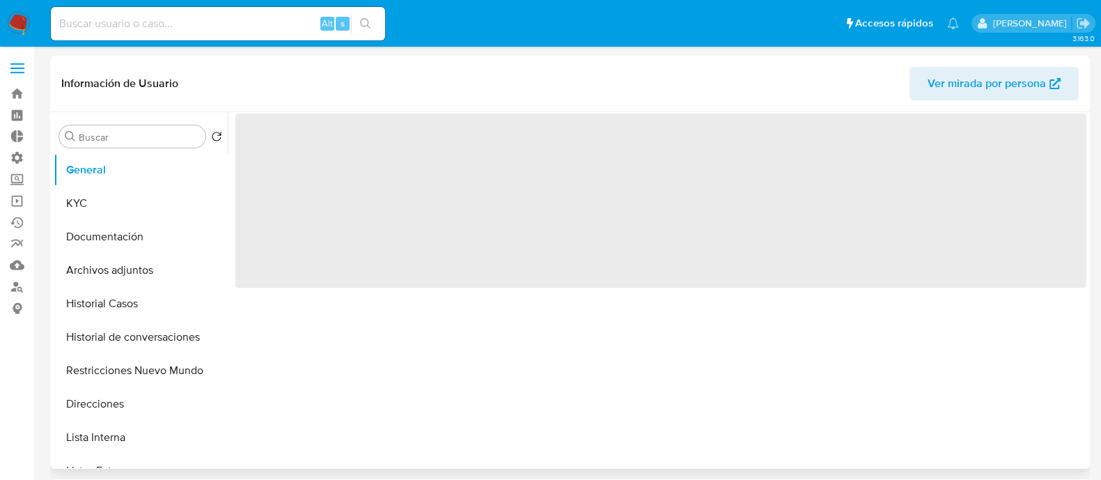
select select "10"
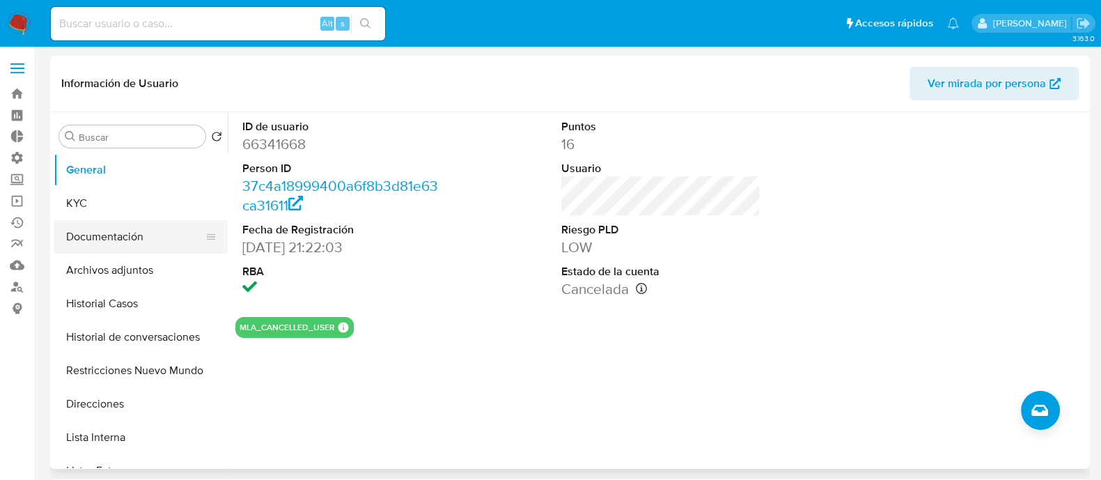
click at [143, 231] on button "Documentación" at bounding box center [135, 236] width 163 height 33
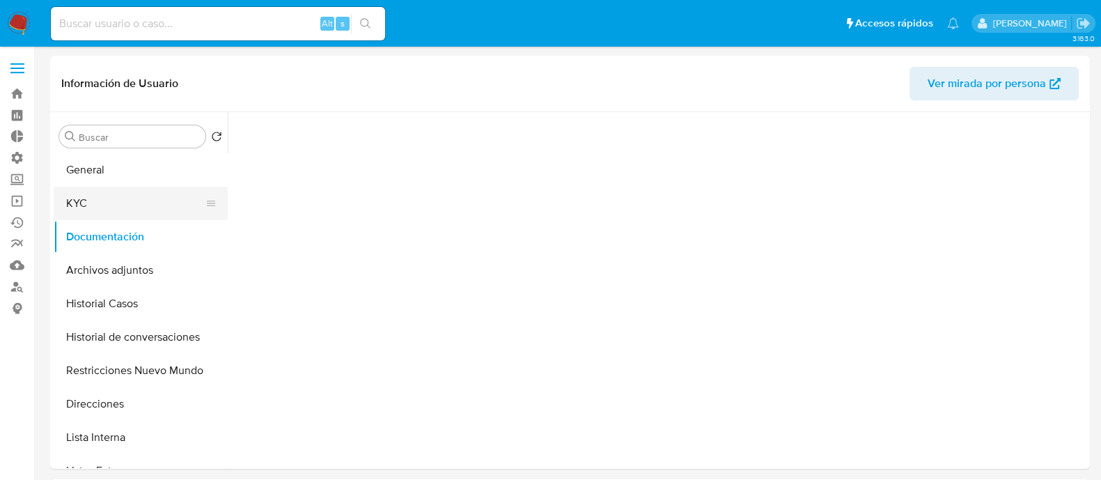
click at [145, 206] on button "KYC" at bounding box center [135, 203] width 163 height 33
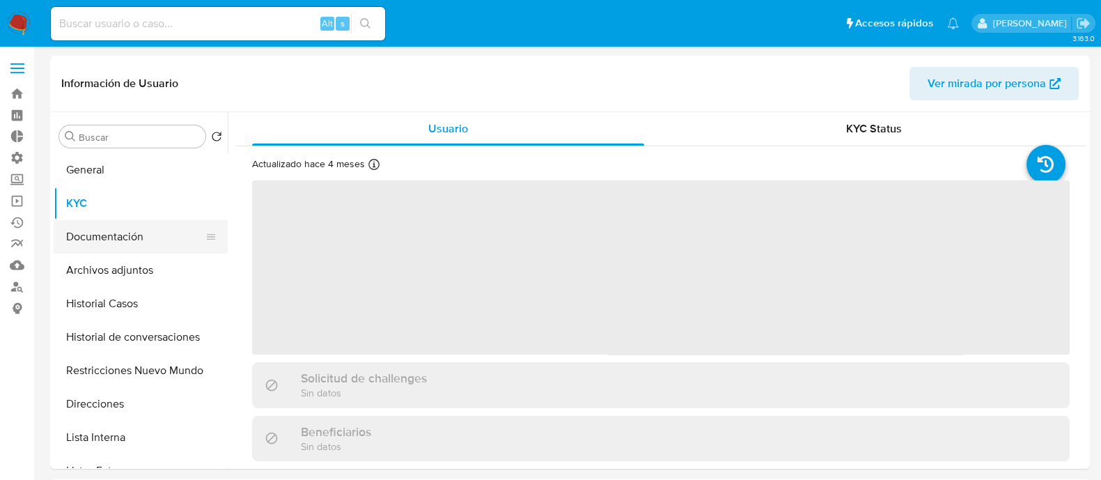
click at [142, 234] on button "Documentación" at bounding box center [135, 236] width 163 height 33
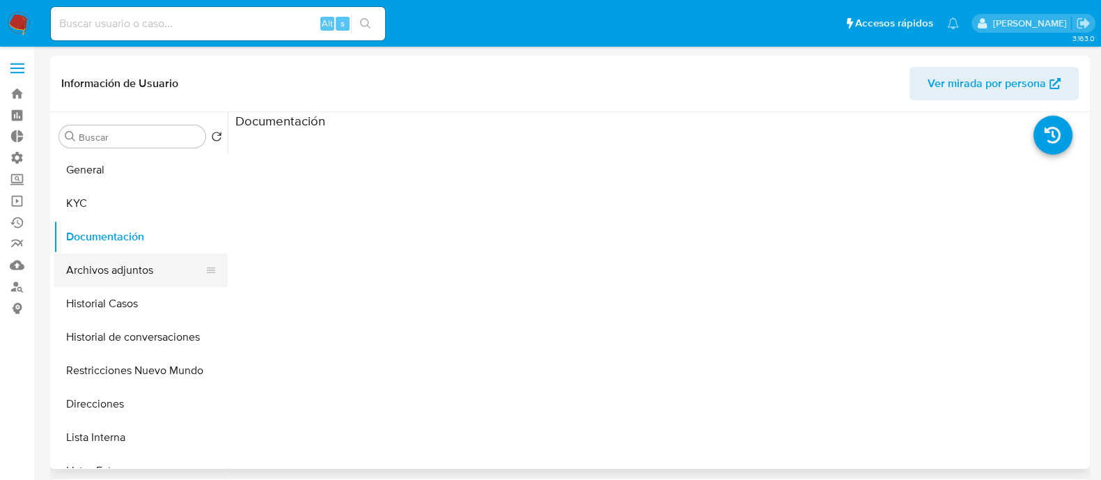
click at [132, 270] on button "Archivos adjuntos" at bounding box center [135, 270] width 163 height 33
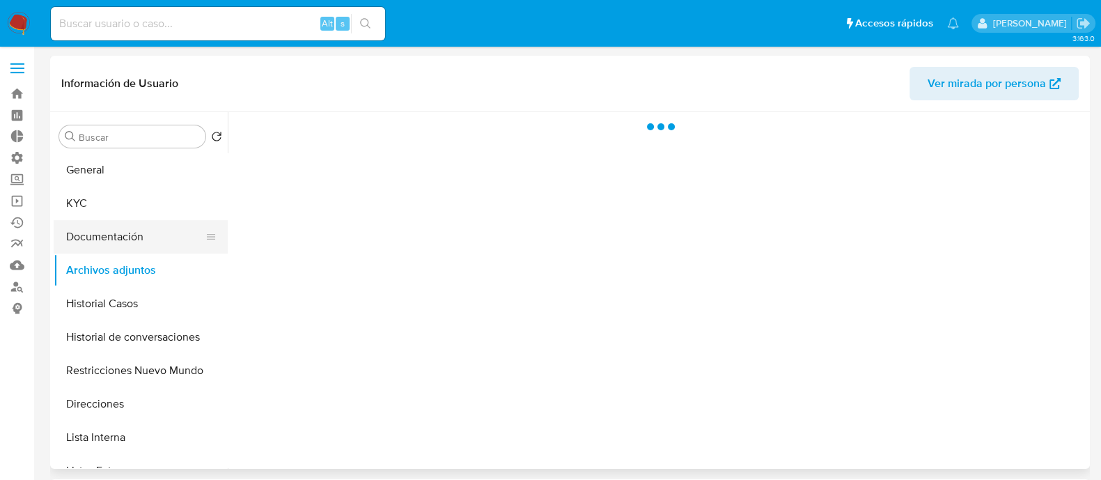
click at [141, 244] on button "Documentación" at bounding box center [135, 236] width 163 height 33
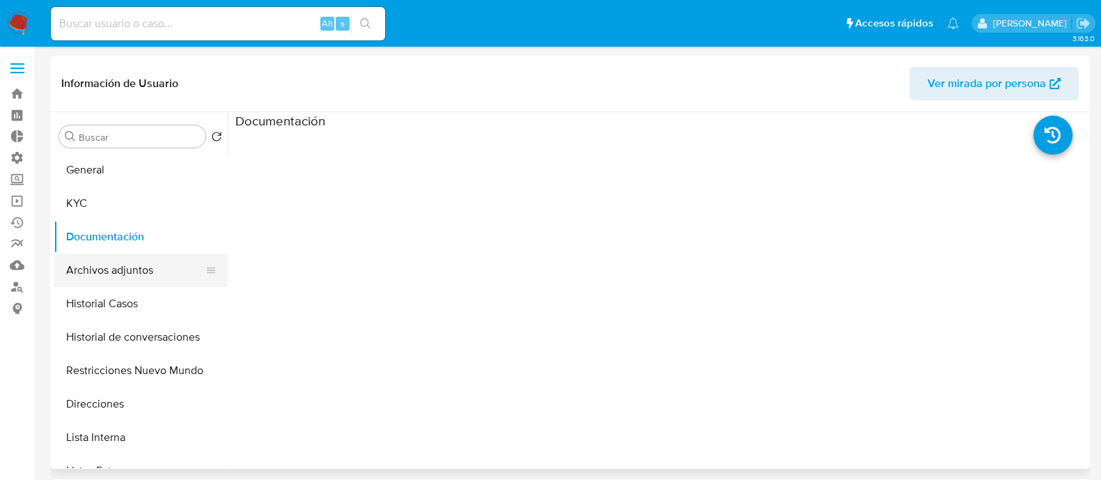
click at [105, 273] on button "Archivos adjuntos" at bounding box center [135, 270] width 163 height 33
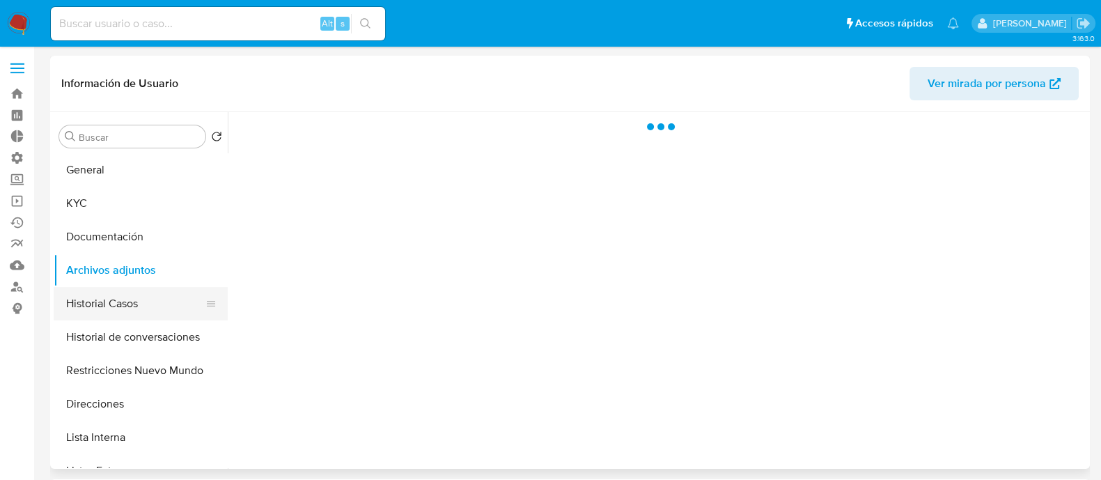
click at [119, 313] on button "Historial Casos" at bounding box center [135, 303] width 163 height 33
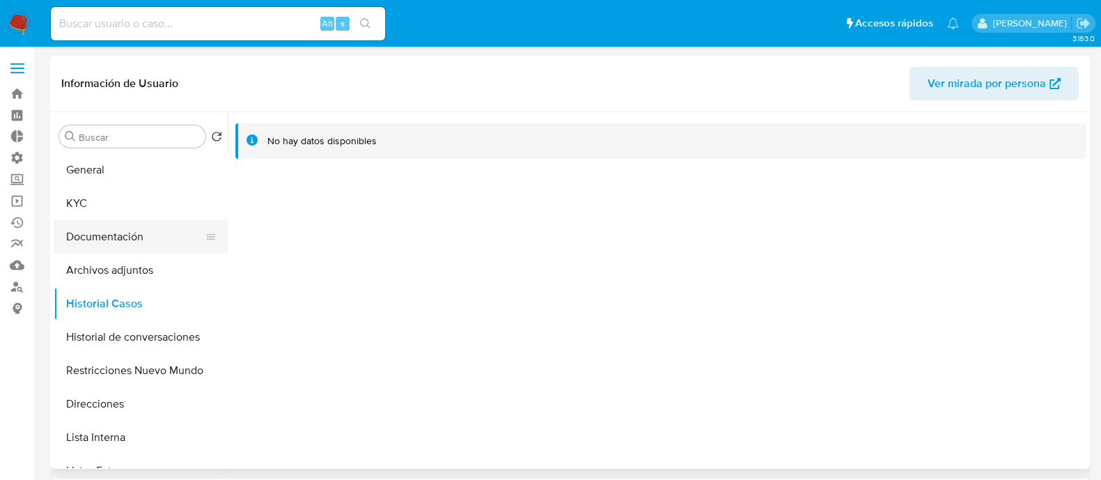
click at [146, 225] on button "Documentación" at bounding box center [135, 236] width 163 height 33
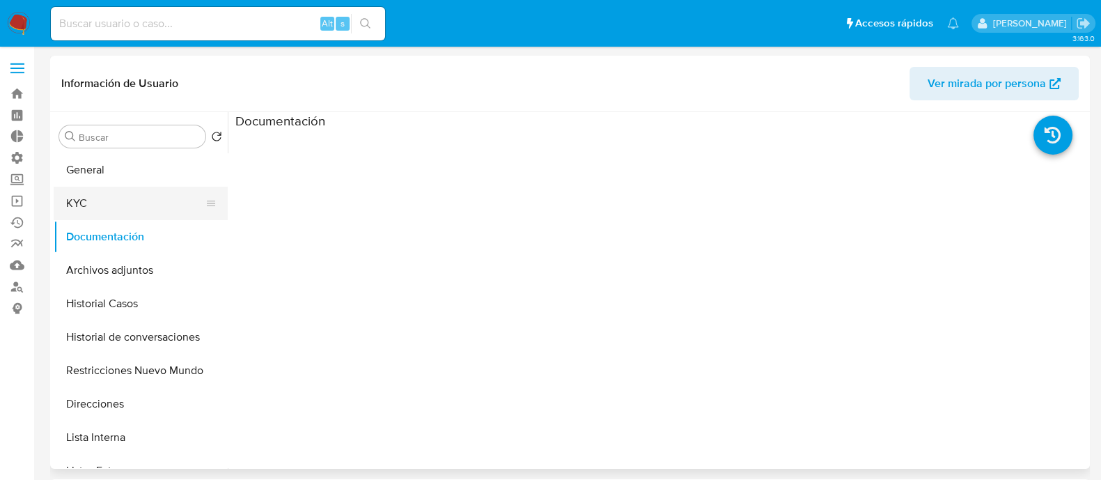
click at [141, 205] on button "KYC" at bounding box center [135, 203] width 163 height 33
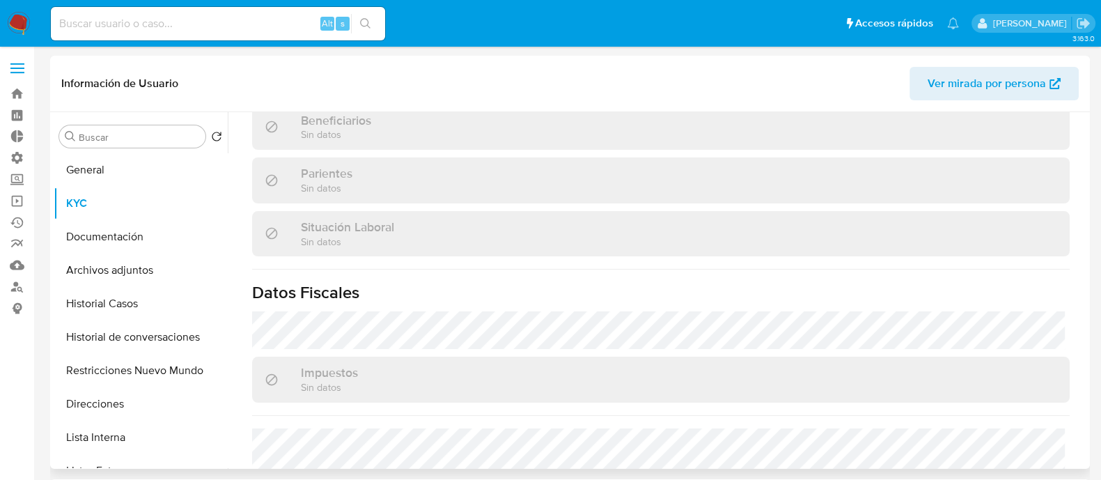
scroll to position [750, 0]
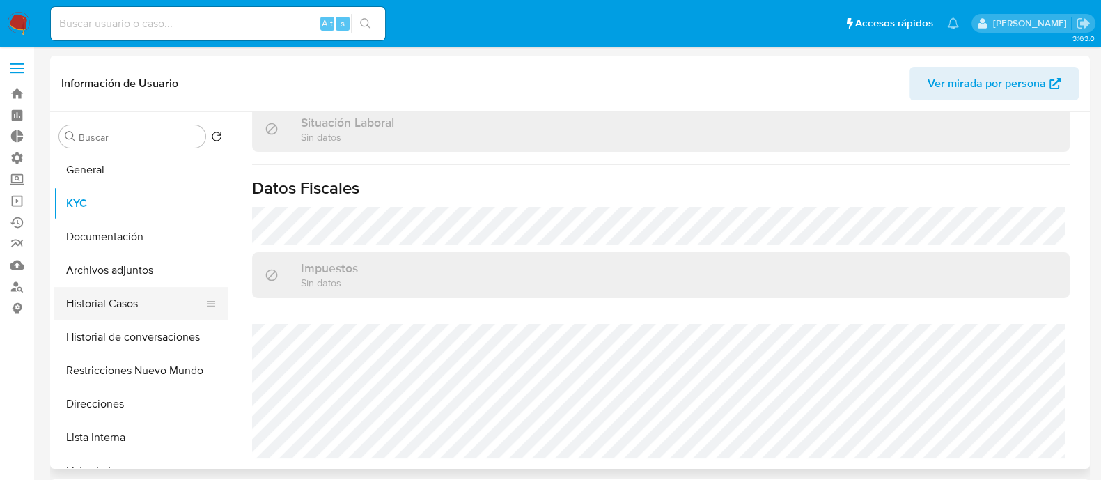
click at [137, 301] on button "Historial Casos" at bounding box center [135, 303] width 163 height 33
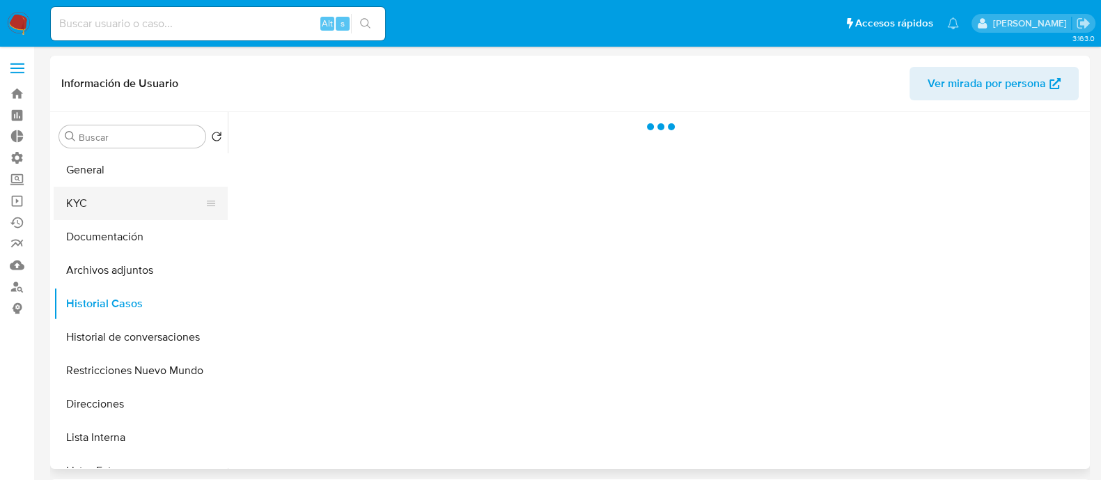
click at [141, 212] on button "KYC" at bounding box center [135, 203] width 163 height 33
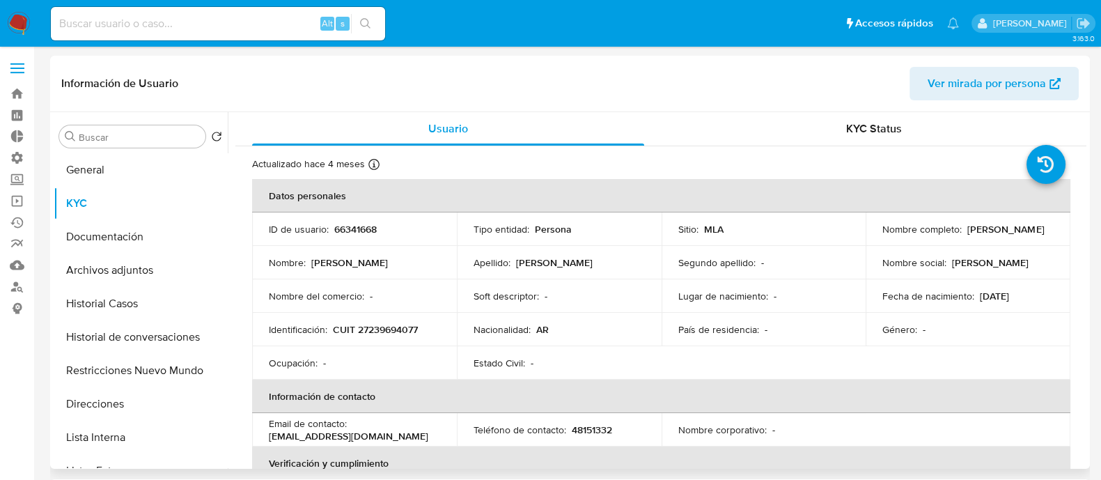
click at [968, 235] on p "[PERSON_NAME]" at bounding box center [1006, 229] width 77 height 13
drag, startPoint x: 946, startPoint y: 240, endPoint x: 938, endPoint y: 238, distance: 8.6
click at [968, 235] on p "[PERSON_NAME]" at bounding box center [1006, 229] width 77 height 13
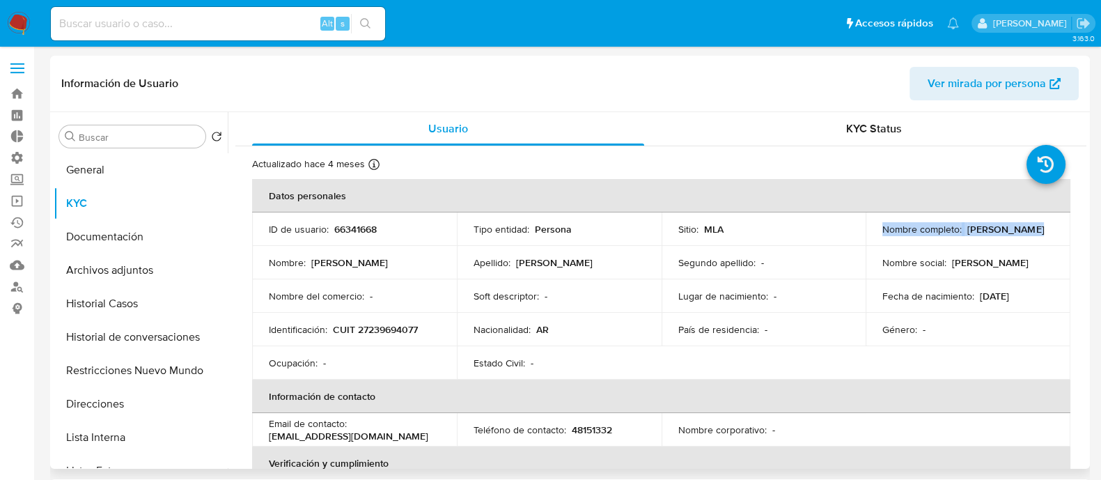
click at [968, 235] on p "[PERSON_NAME]" at bounding box center [1006, 229] width 77 height 13
click at [995, 233] on div "Nombre completo : Ivana Paola Alculumbre" at bounding box center [968, 229] width 171 height 13
drag, startPoint x: 992, startPoint y: 235, endPoint x: 869, endPoint y: 233, distance: 122.6
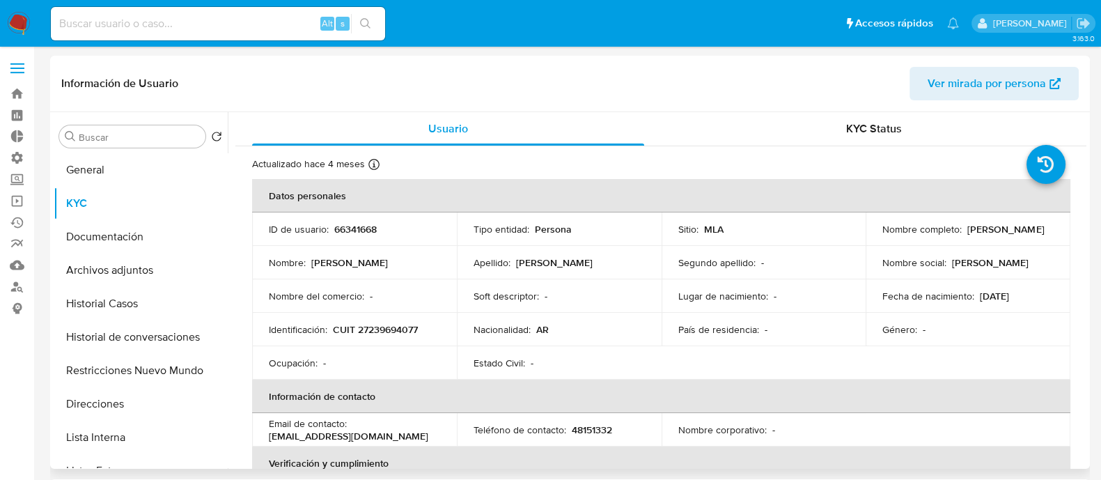
click at [869, 233] on td "Nombre completo : Ivana Paola Alculumbre" at bounding box center [968, 228] width 205 height 33
copy p "[PERSON_NAME]"
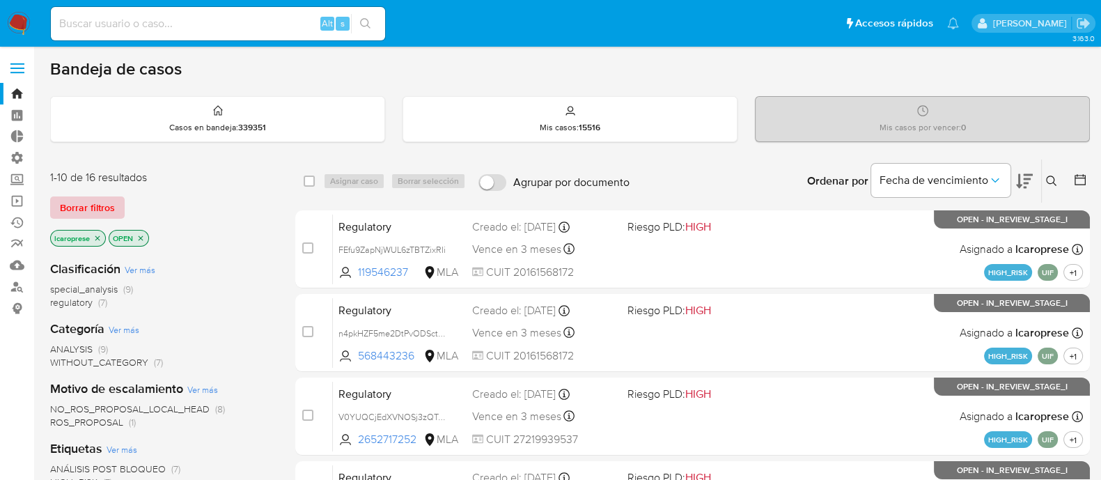
click at [91, 210] on span "Borrar filtros" at bounding box center [87, 208] width 55 height 20
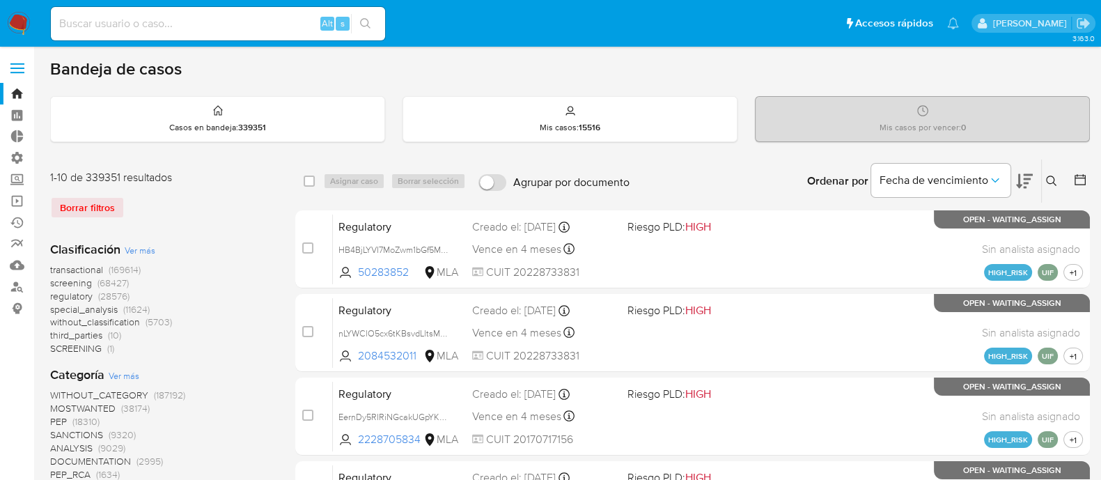
click at [1052, 183] on icon at bounding box center [1051, 181] width 11 height 11
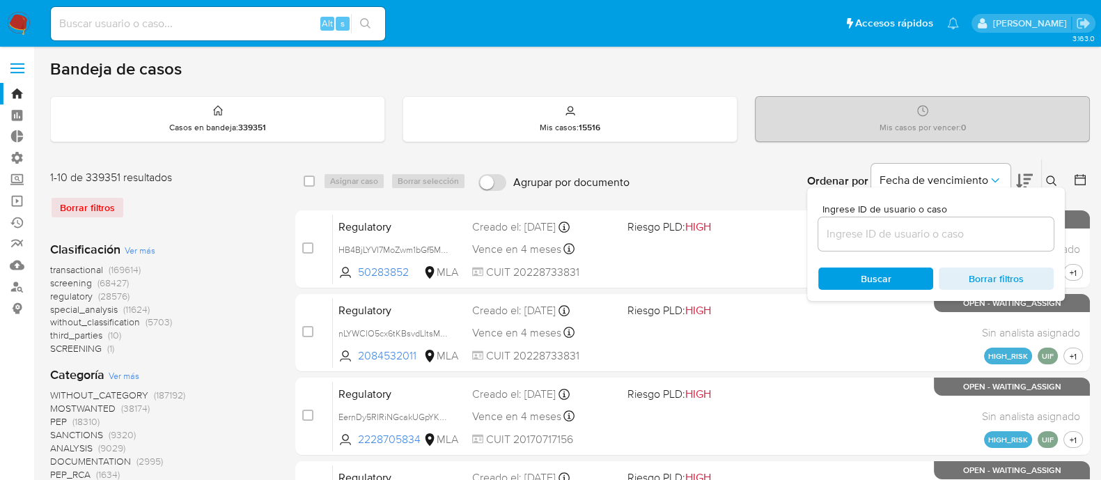
click at [908, 251] on div "Ingrese ID de usuario o caso Buscar Borrar filtros" at bounding box center [936, 244] width 258 height 114
click at [910, 238] on input at bounding box center [935, 234] width 235 height 18
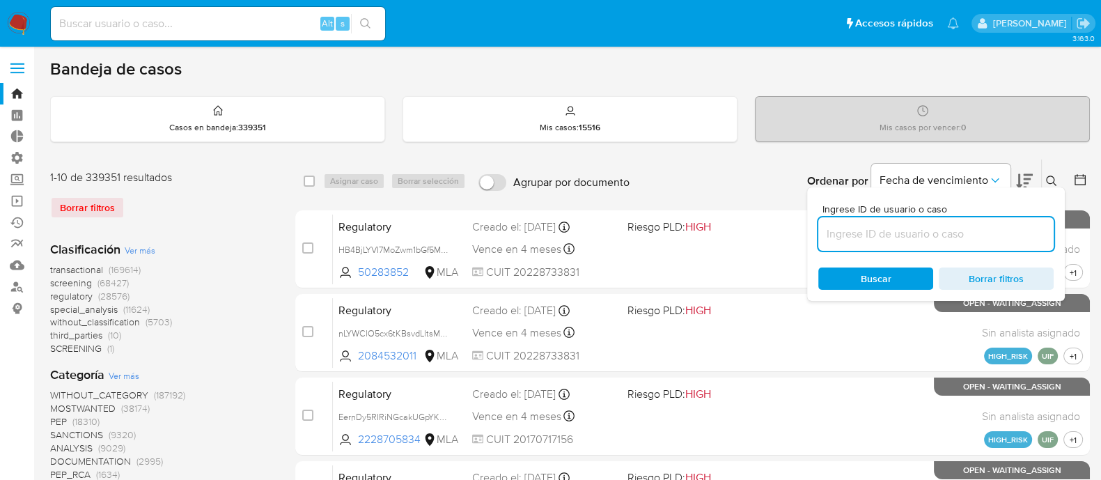
paste input "Screening#8s3wCxSwbLmTcdt7jQo2zQCr"
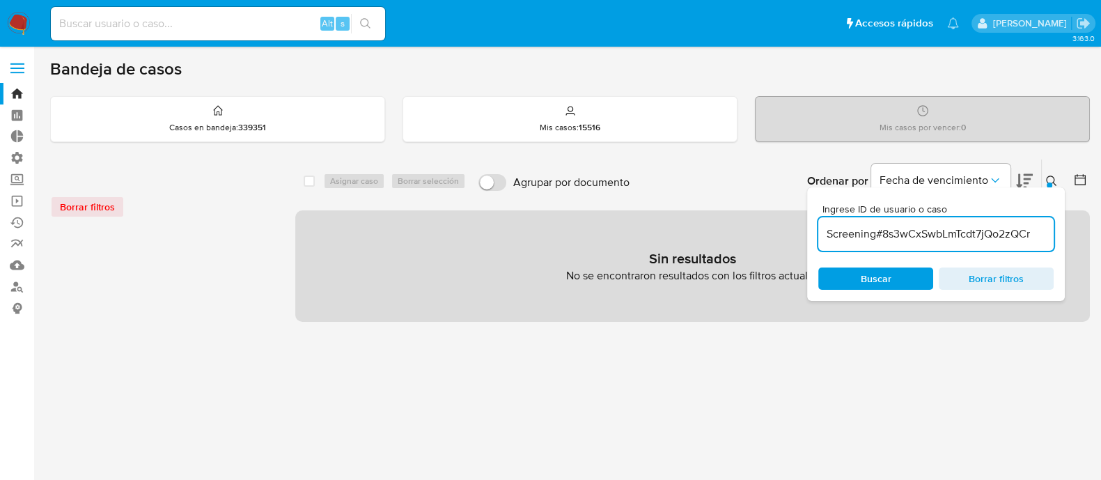
click at [876, 240] on input "Screening#8s3wCxSwbLmTcdt7jQo2zQCr" at bounding box center [935, 234] width 235 height 18
click at [880, 238] on input "Screening#8s3wCxSwbLmTcdt7jQo2zQCr" at bounding box center [935, 234] width 235 height 18
drag, startPoint x: 884, startPoint y: 229, endPoint x: 770, endPoint y: 242, distance: 114.2
click at [789, 238] on div "select-all-cases-checkbox Asignar caso Borrar selección Agrupar por documento O…" at bounding box center [692, 240] width 795 height 163
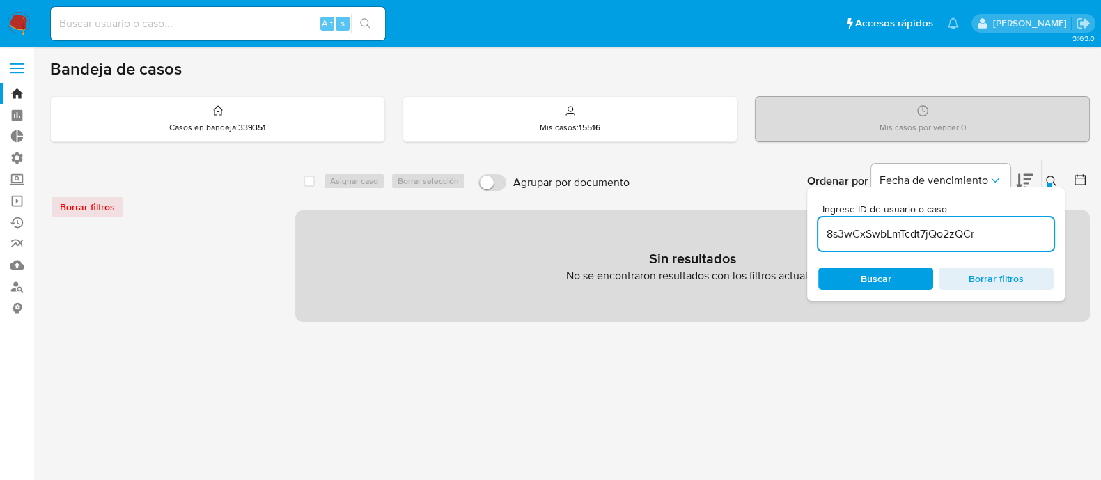
type input "8s3wCxSwbLmTcdt7jQo2zQCr"
drag, startPoint x: 152, startPoint y: 143, endPoint x: 131, endPoint y: 179, distance: 41.8
click at [131, 179] on div at bounding box center [161, 177] width 223 height 15
click at [949, 281] on span "Borrar filtros" at bounding box center [996, 279] width 95 height 20
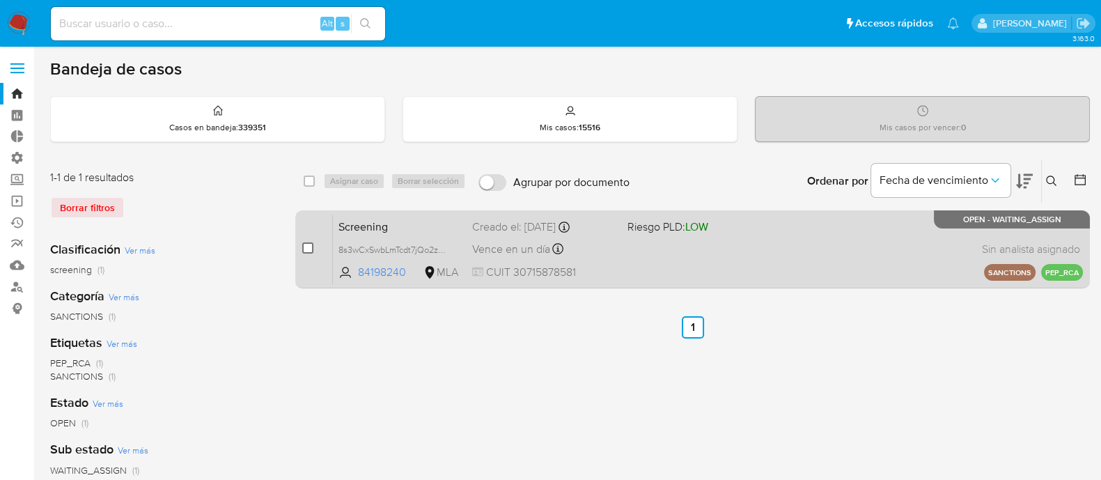
click at [306, 249] on input "checkbox" at bounding box center [307, 247] width 11 height 11
checkbox input "true"
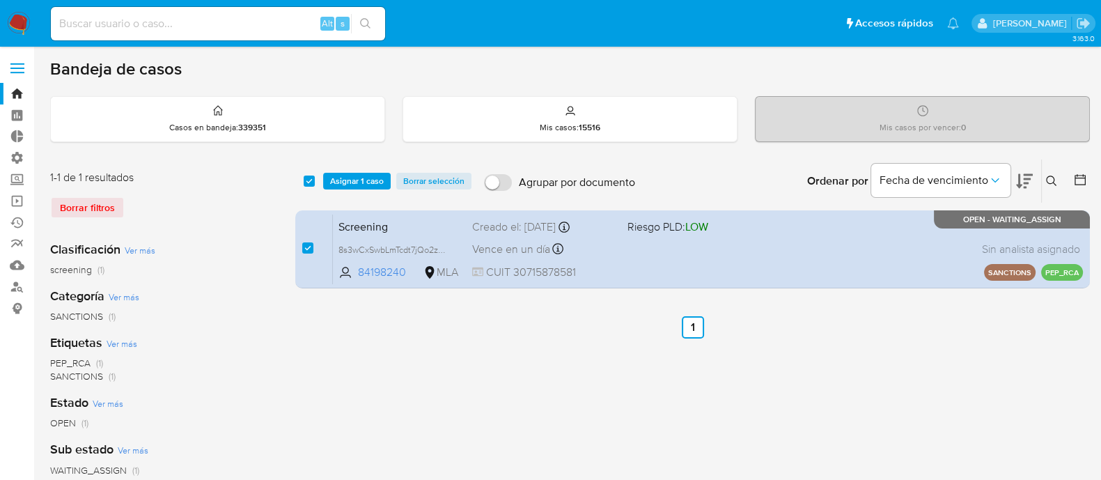
click at [373, 167] on div "select-all-cases-checkbox Asignar 1 caso Borrar selección Agrupar por documento…" at bounding box center [692, 181] width 795 height 43
click at [369, 174] on span "Asignar 1 caso" at bounding box center [357, 181] width 54 height 14
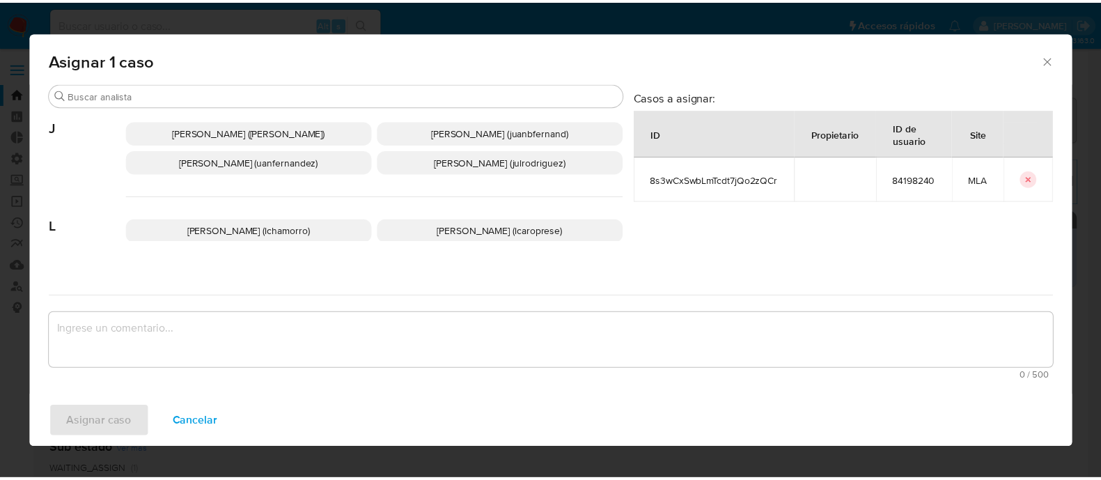
scroll to position [609, 0]
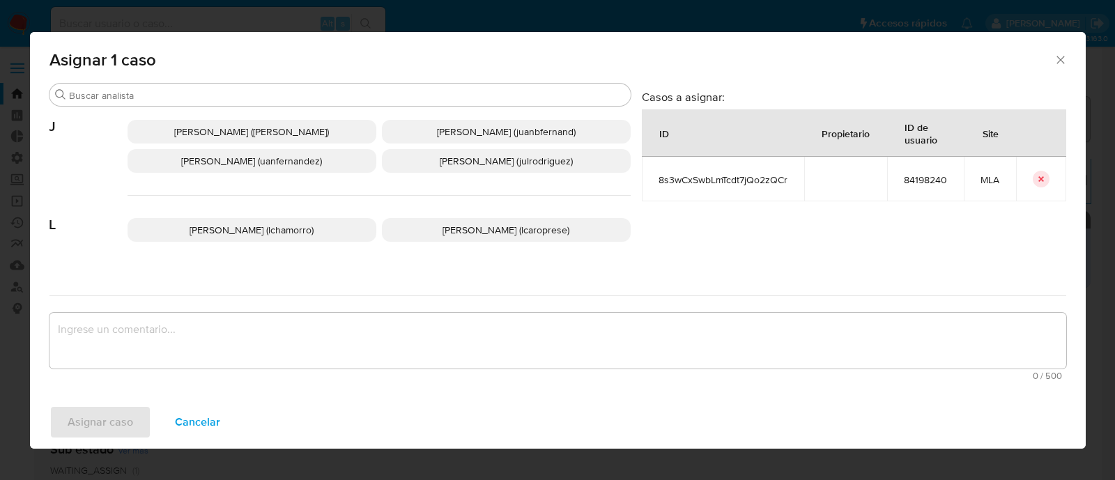
click at [451, 238] on p "Leandro Ezequiel Caroprese (lcaroprese)" at bounding box center [506, 230] width 249 height 24
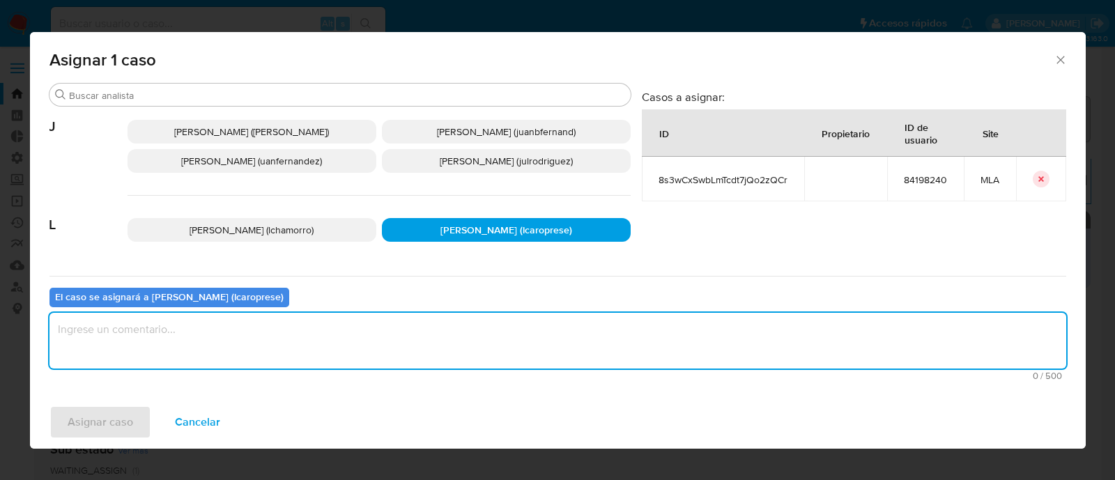
click at [449, 343] on textarea "assign-modal" at bounding box center [557, 341] width 1016 height 56
click at [115, 421] on span "Asignar caso" at bounding box center [100, 422] width 65 height 31
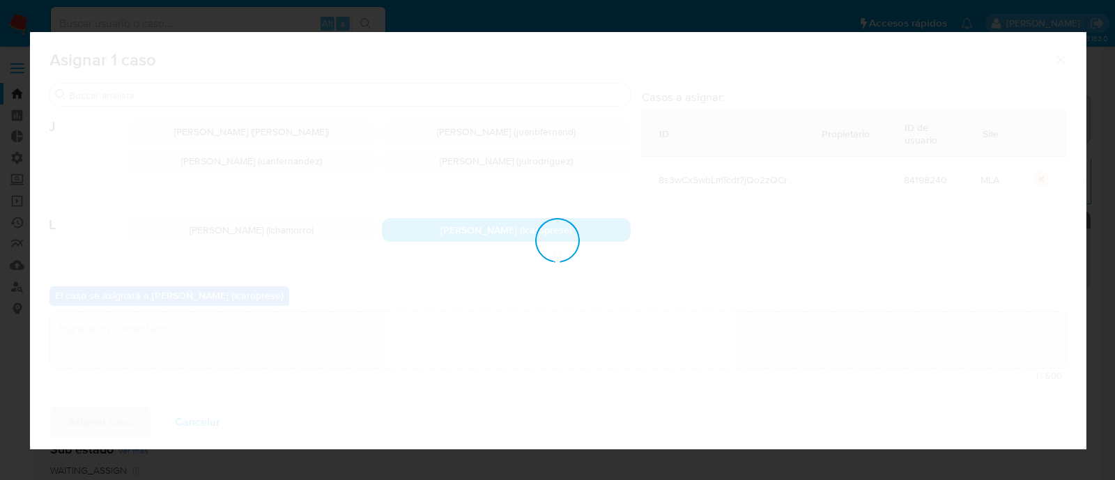
checkbox input "false"
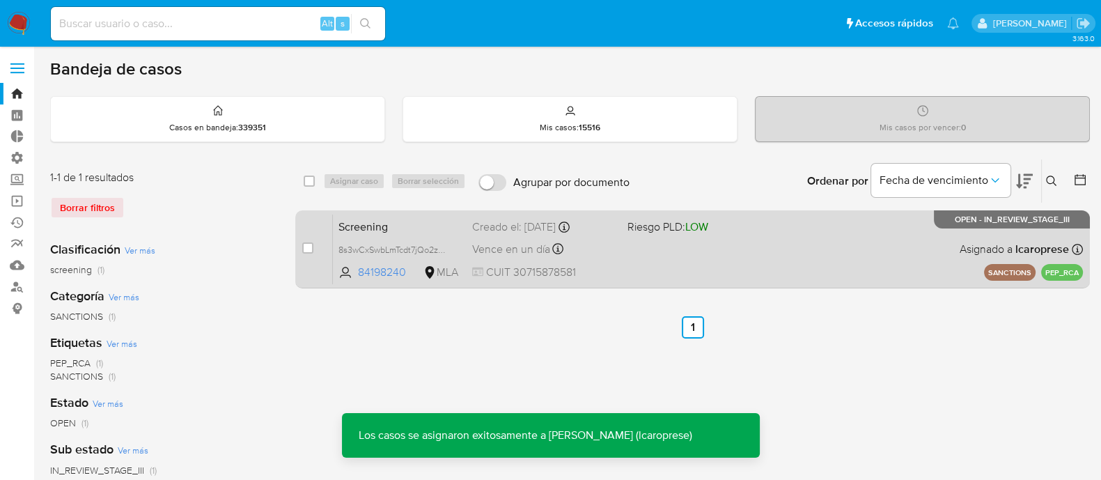
click at [433, 226] on span "Screening" at bounding box center [400, 226] width 123 height 18
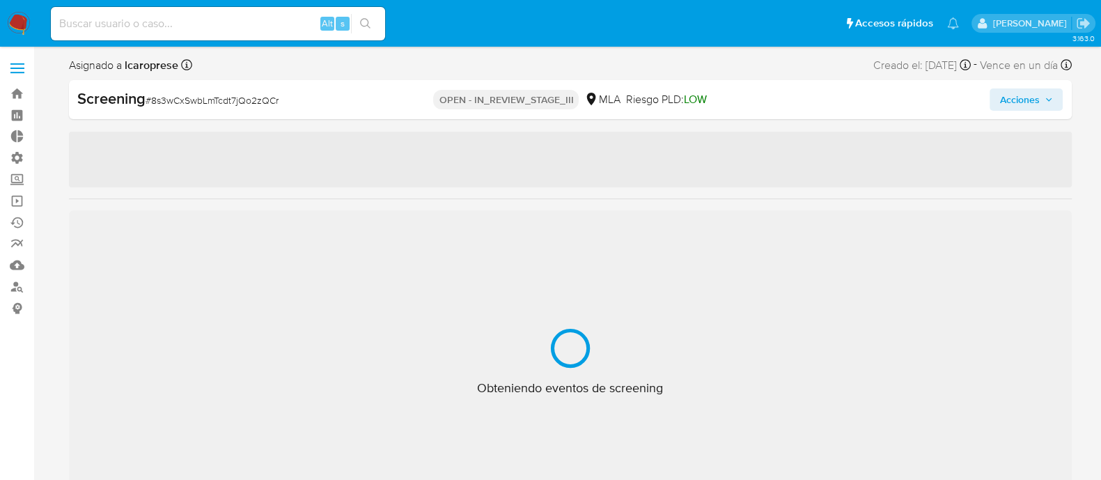
select select "10"
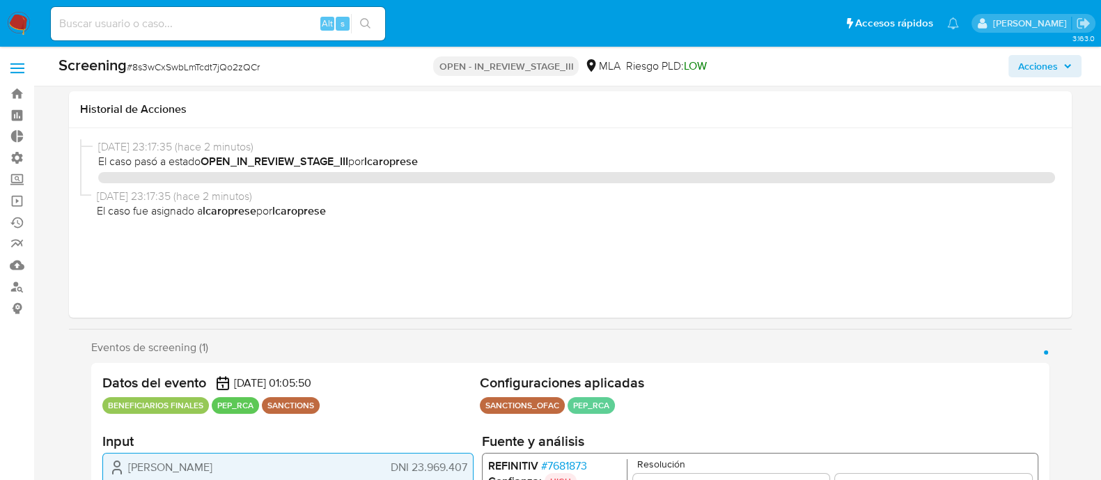
scroll to position [261, 0]
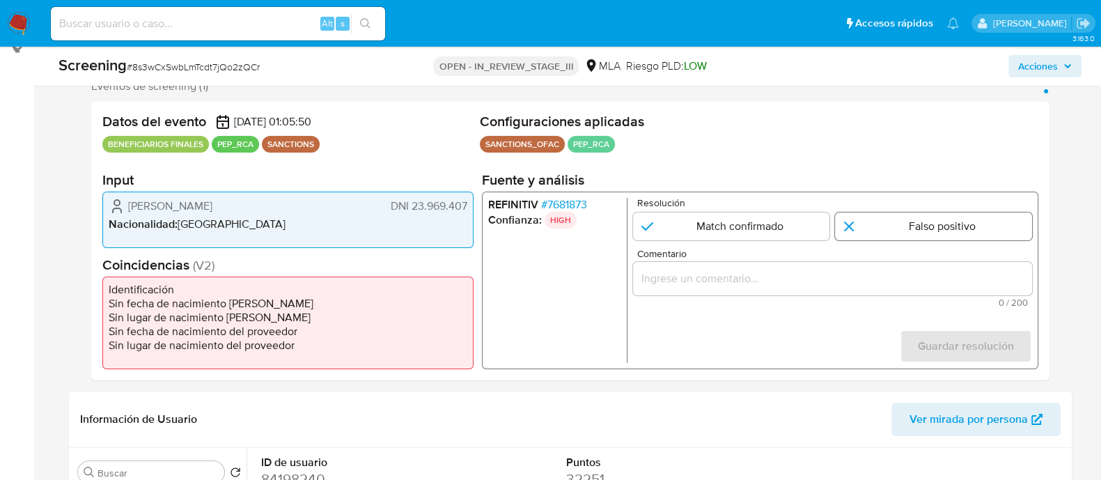
click at [912, 235] on input "1 de 1" at bounding box center [933, 226] width 197 height 28
radio input "true"
click at [369, 153] on div "Datos del evento 12/10/2025 01:05:50 BENEFICIARIOS FINALES PEP_RCA SANCTIONS" at bounding box center [288, 135] width 372 height 44
click at [580, 203] on span "# 7681873" at bounding box center [564, 205] width 46 height 14
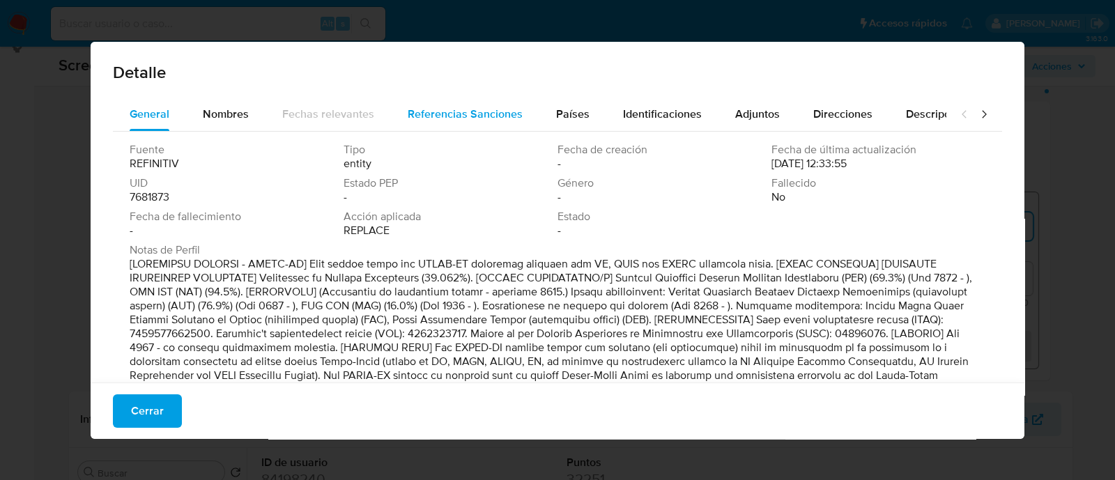
click at [481, 119] on span "Referencias Sanciones" at bounding box center [465, 114] width 115 height 16
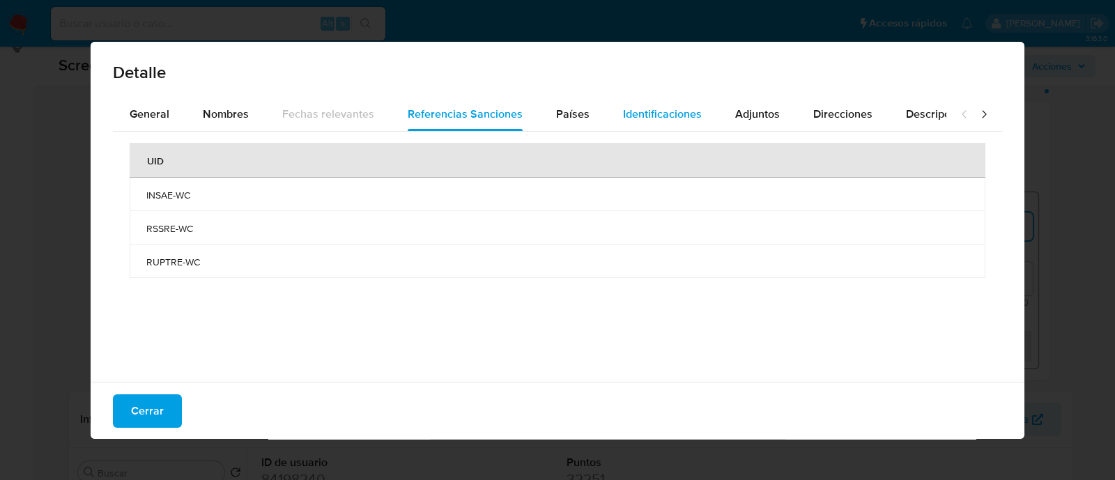
click at [623, 109] on span "Identificaciones" at bounding box center [662, 114] width 79 height 16
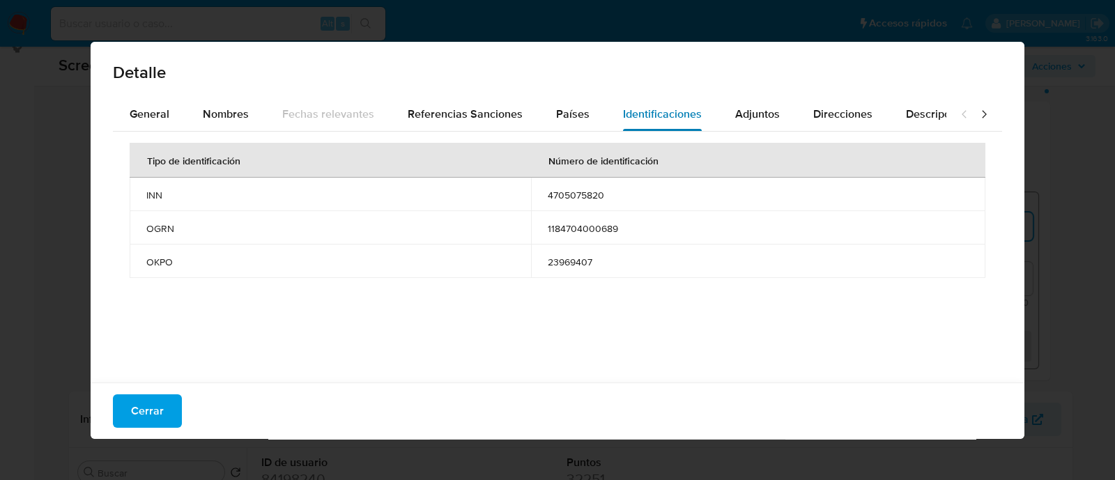
drag, startPoint x: 731, startPoint y: 121, endPoint x: 705, endPoint y: 119, distance: 25.9
click at [735, 121] on span "Adjuntos" at bounding box center [757, 114] width 45 height 16
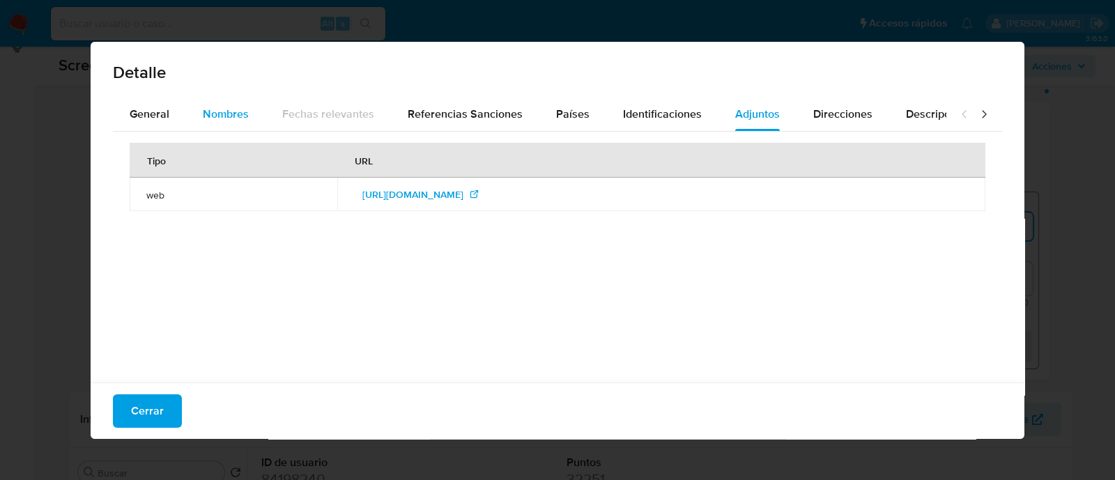
drag, startPoint x: 205, startPoint y: 111, endPoint x: 199, endPoint y: 110, distance: 7.1
click at [205, 111] on span "Nombres" at bounding box center [226, 114] width 46 height 16
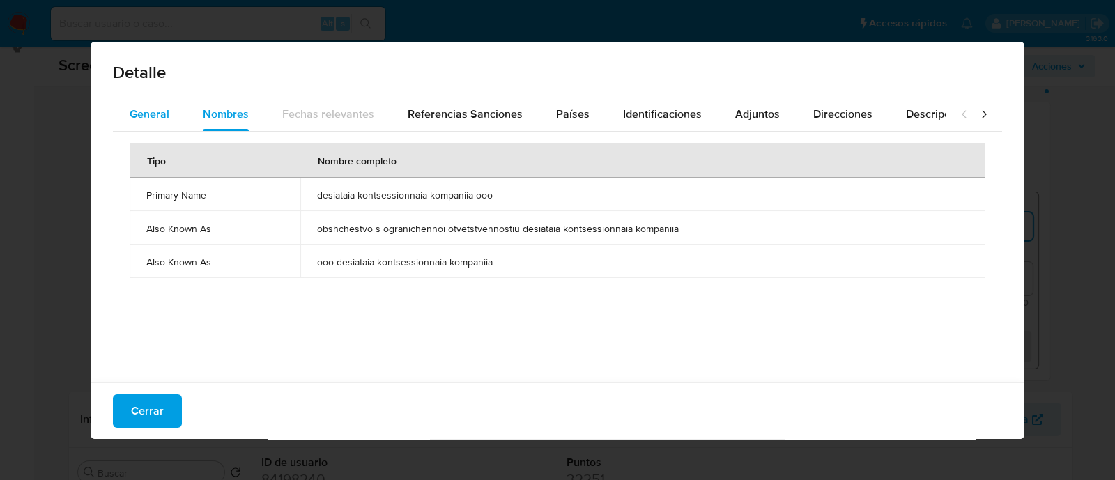
click at [160, 110] on span "General" at bounding box center [150, 114] width 40 height 16
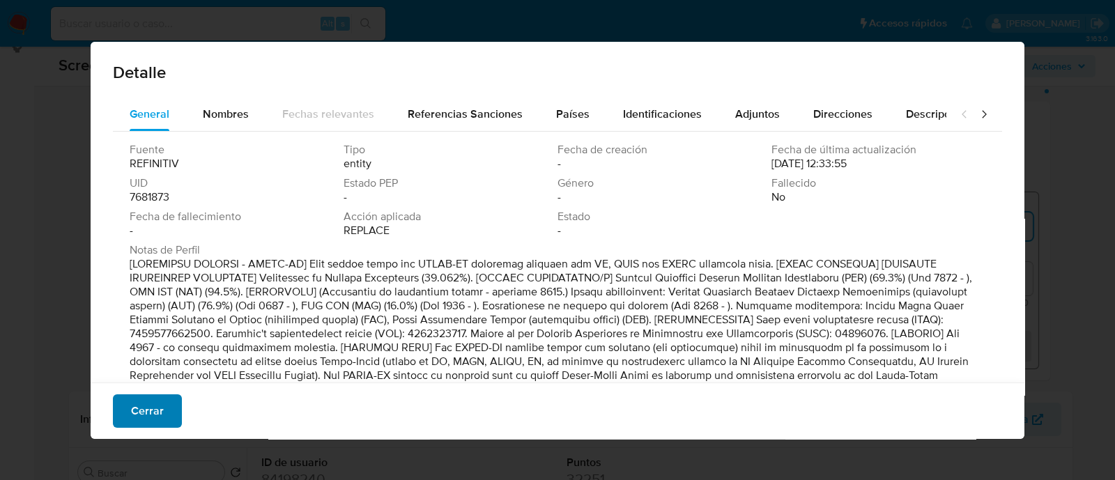
click at [147, 408] on span "Cerrar" at bounding box center [147, 411] width 33 height 31
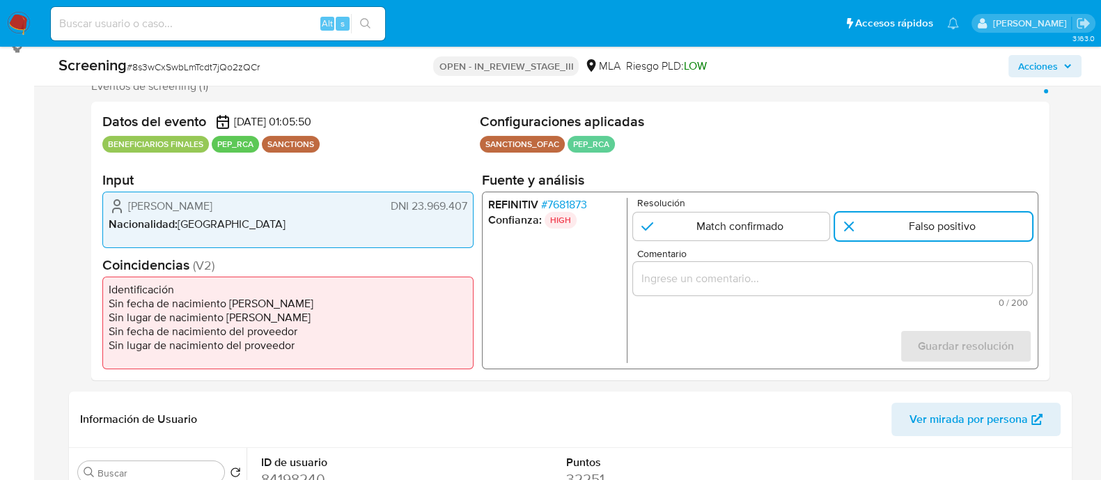
click at [721, 273] on input "Comentario" at bounding box center [831, 279] width 399 height 18
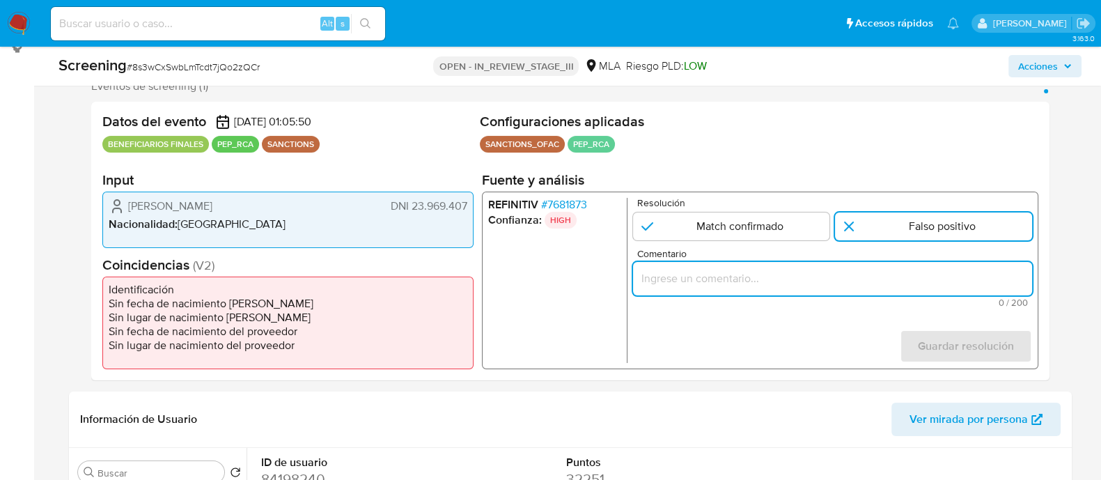
paste input "Se desestima ya que no coincide tipo de persona, nombre completo entre el Benef…"
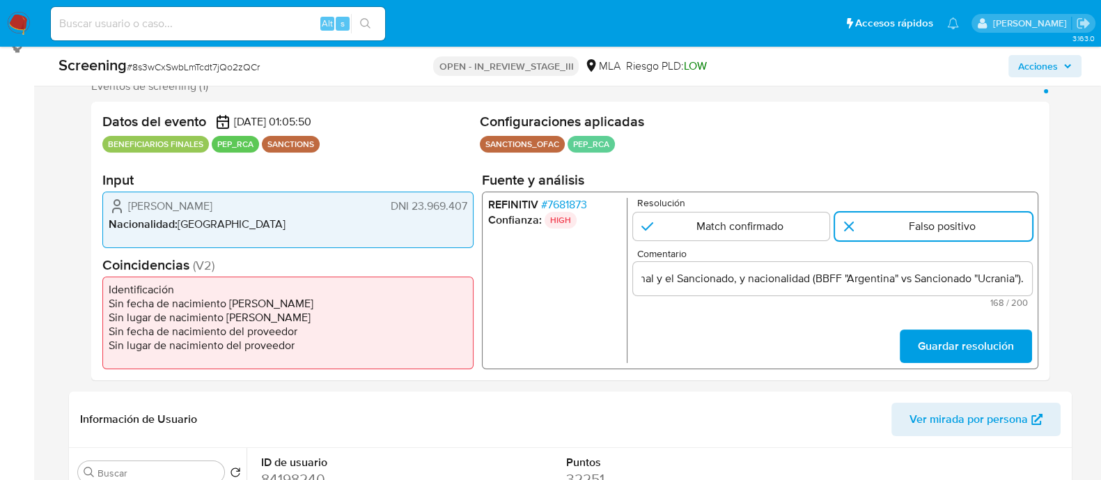
scroll to position [0, 0]
click at [550, 204] on span "# 7681873" at bounding box center [564, 205] width 46 height 14
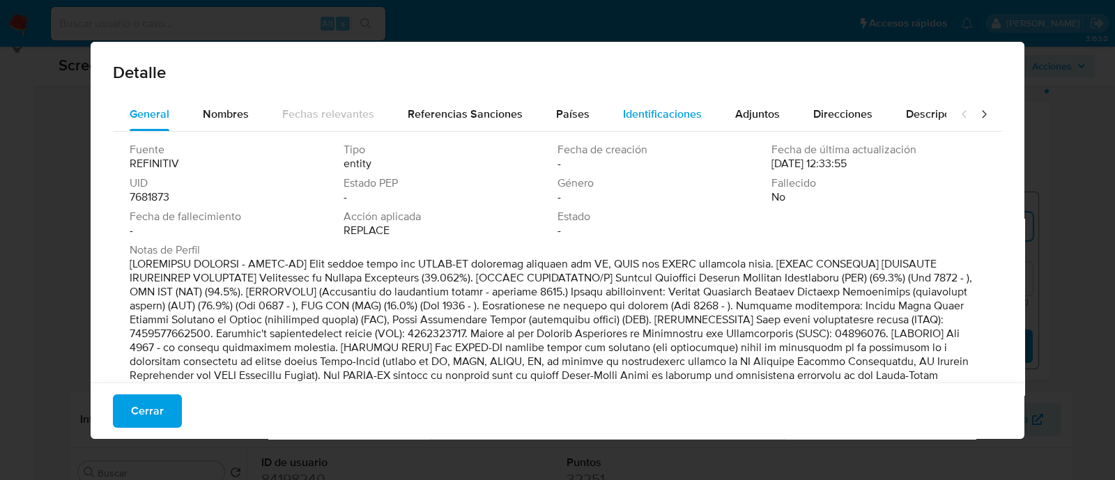
click at [628, 123] on div "Identificaciones" at bounding box center [662, 114] width 79 height 33
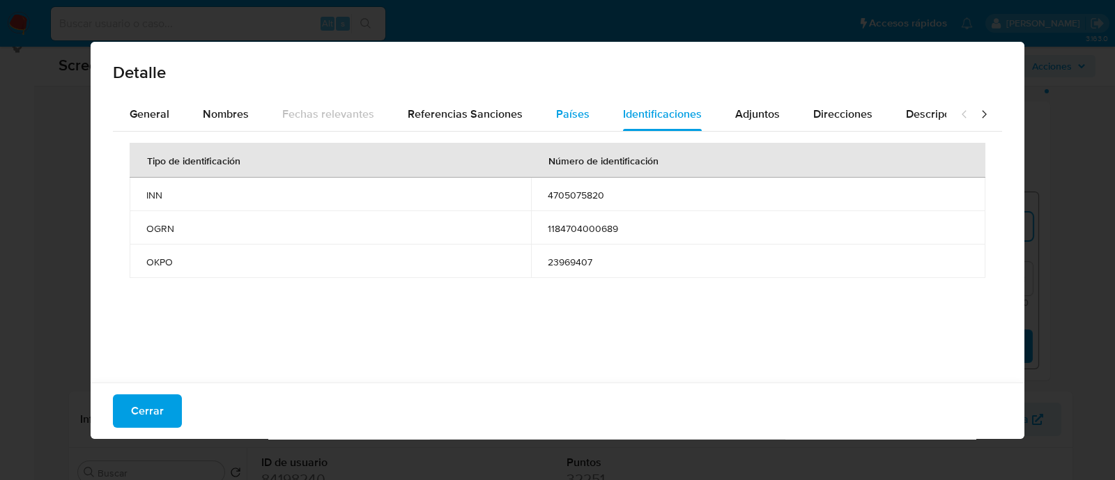
click at [568, 113] on span "Países" at bounding box center [572, 114] width 33 height 16
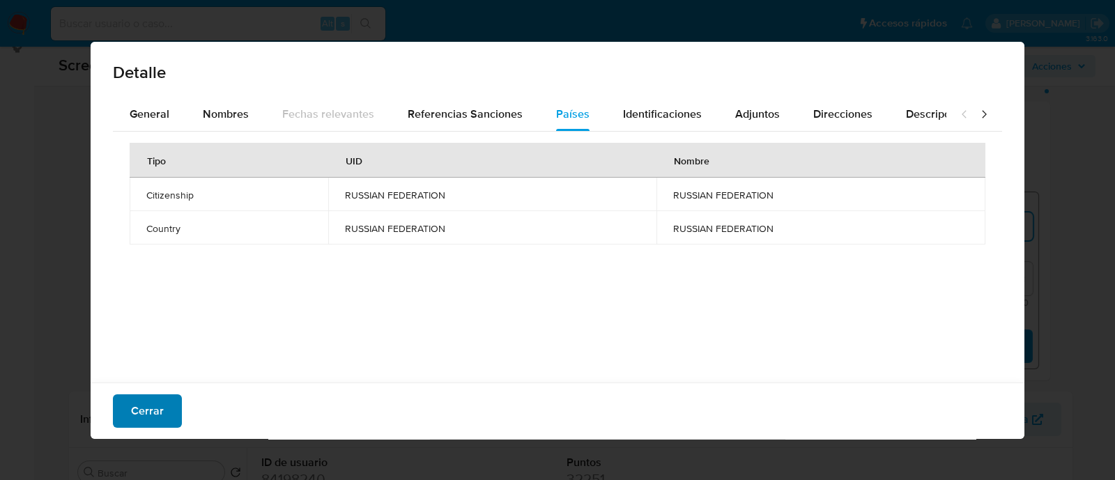
click at [149, 419] on span "Cerrar" at bounding box center [147, 411] width 33 height 31
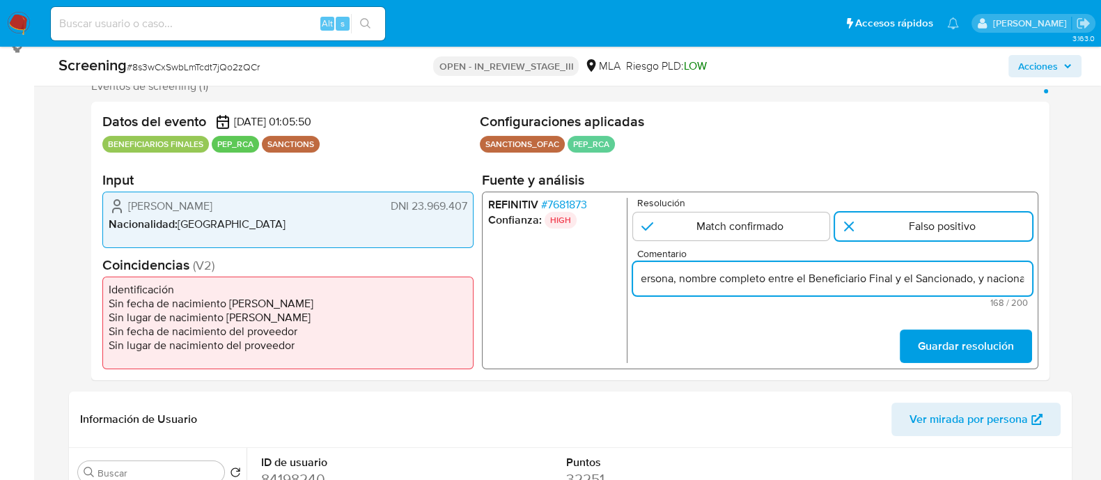
scroll to position [0, 449]
drag, startPoint x: 972, startPoint y: 284, endPoint x: 1039, endPoint y: 276, distance: 67.3
click at [1064, 271] on div "Eventos de screening (1) Página 1 Datos del evento 12/10/2025 01:05:50 BENEFICI…" at bounding box center [570, 229] width 1003 height 301
click at [1000, 280] on input "Se desestima ya que no coincide tipo de persona, nombre completo entre el Benef…" at bounding box center [831, 279] width 399 height 18
drag, startPoint x: 980, startPoint y: 281, endPoint x: 1013, endPoint y: 281, distance: 32.7
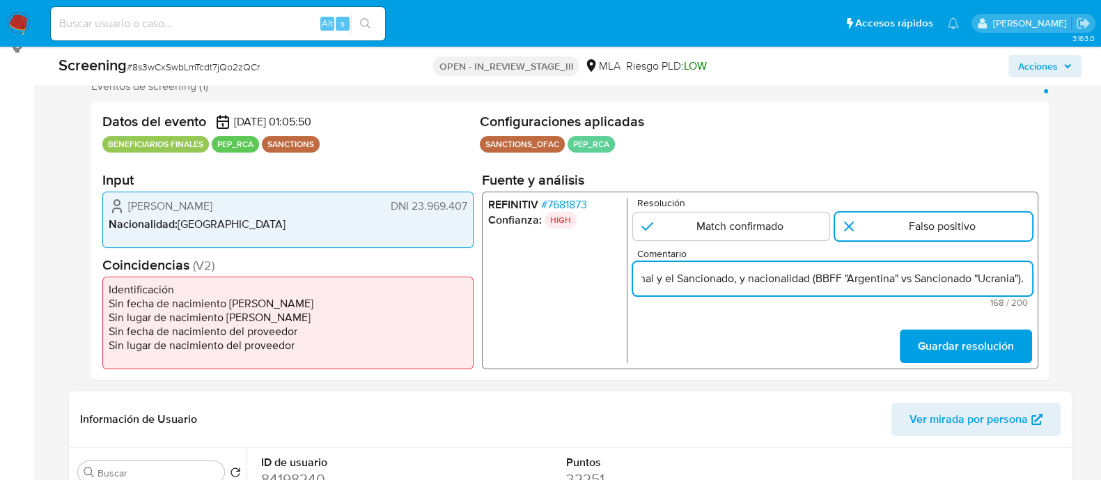
click at [1013, 281] on input "Se desestima ya que no coincide tipo de persona, nombre completo entre el Benef…" at bounding box center [831, 279] width 399 height 18
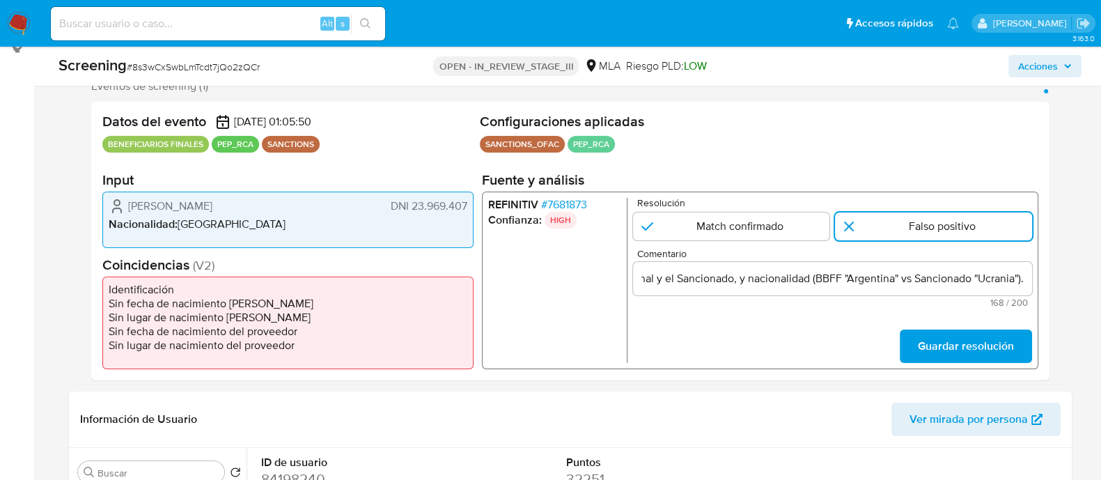
scroll to position [0, 0]
click at [1066, 300] on div "Eventos de screening (1) Página 1 Datos del evento 12/10/2025 01:05:50 BENEFICI…" at bounding box center [570, 229] width 1003 height 301
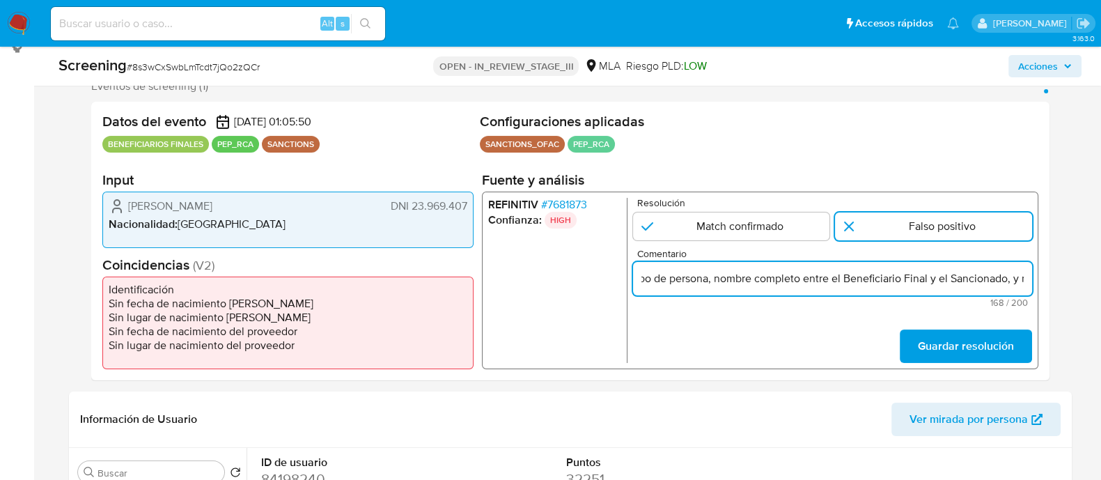
scroll to position [0, 449]
drag, startPoint x: 841, startPoint y: 270, endPoint x: 1081, endPoint y: 271, distance: 239.6
click at [996, 275] on input "Se desestima ya que no coincide tipo de persona, nombre completo entre el Benef…" at bounding box center [831, 279] width 399 height 18
drag, startPoint x: 979, startPoint y: 284, endPoint x: 1016, endPoint y: 279, distance: 37.2
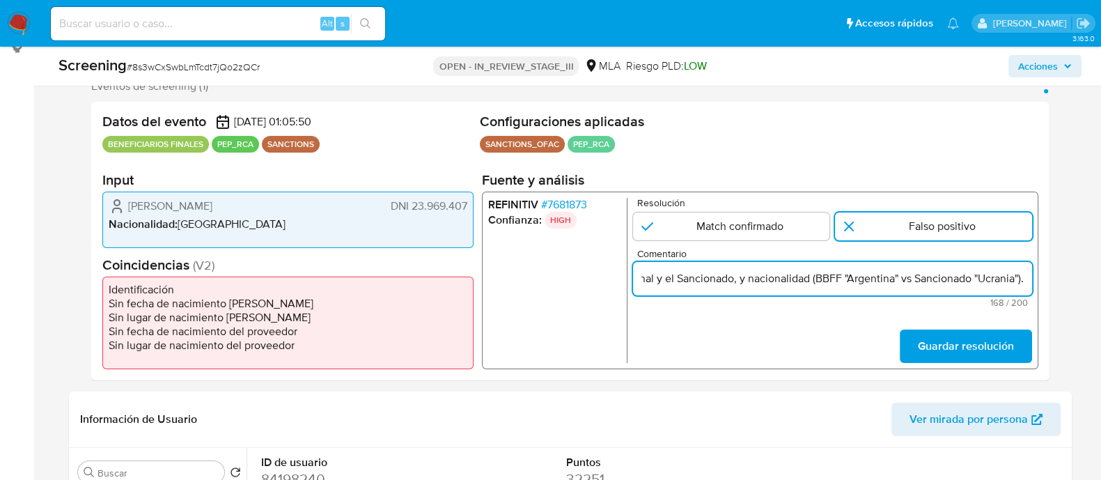
click at [1016, 279] on input "Se desestima ya que no coincide tipo de persona, nombre completo entre el Benef…" at bounding box center [831, 279] width 399 height 18
drag, startPoint x: 814, startPoint y: 275, endPoint x: 611, endPoint y: 270, distance: 203.5
click at [611, 270] on div "REFINITIV # 7681873 Confianza: HIGH Resolución Match confirmado Falso positivo …" at bounding box center [759, 281] width 557 height 178
type input "Se desestima ya que no coincide tipo de persona, nombre completo entre el Benef…"
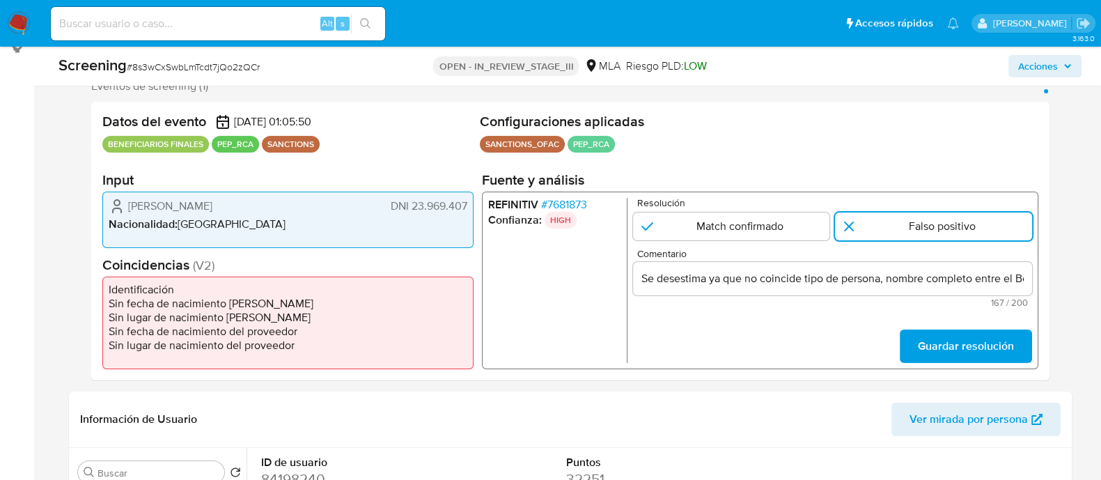
click at [773, 289] on div "Se desestima ya que no coincide tipo de persona, nombre completo entre el Benef…" at bounding box center [831, 278] width 399 height 33
click at [964, 348] on span "Guardar resolución" at bounding box center [965, 346] width 96 height 31
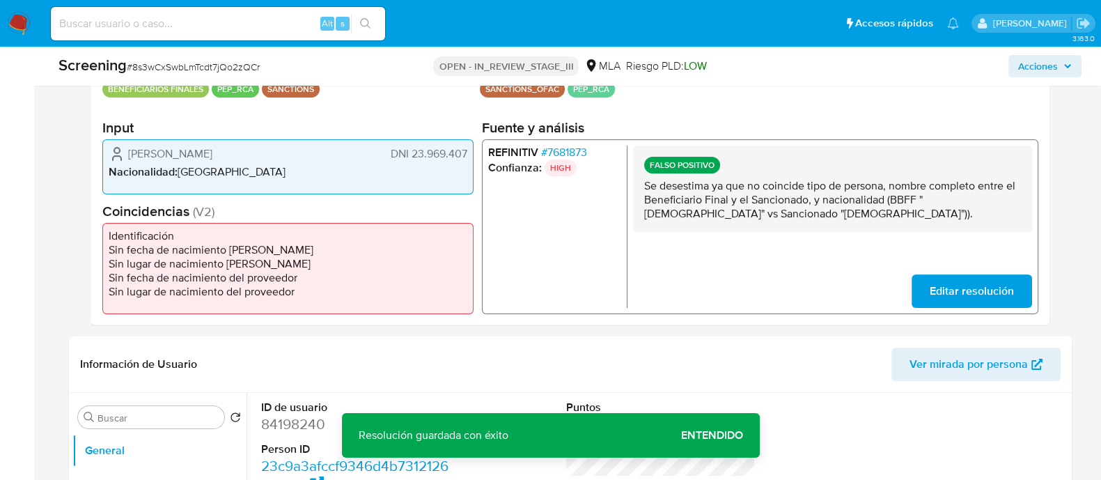
scroll to position [348, 0]
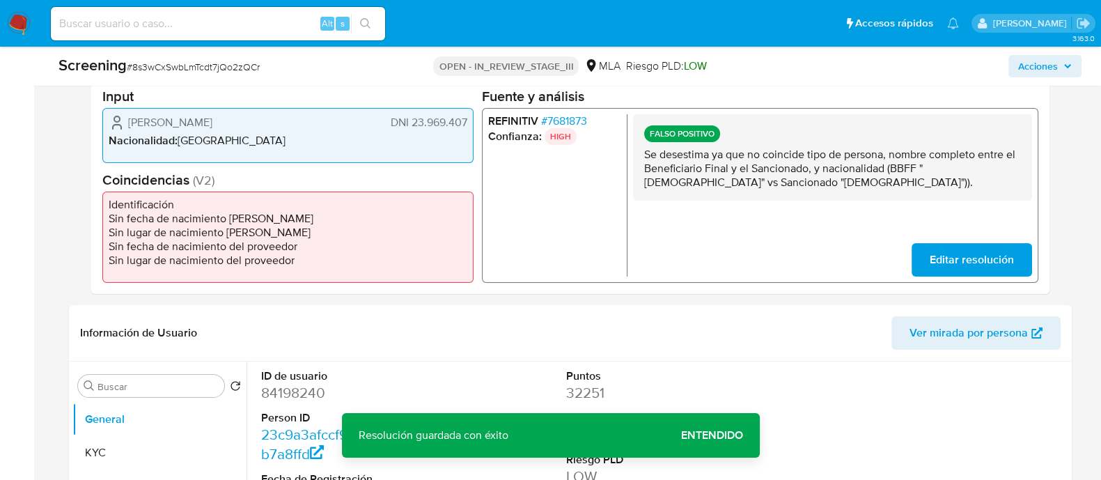
drag, startPoint x: 750, startPoint y: 189, endPoint x: 637, endPoint y: 159, distance: 116.9
click at [637, 159] on div "FALSO POSITIVO Se desestima ya que no coincide tipo de persona, nombre completo…" at bounding box center [831, 157] width 399 height 86
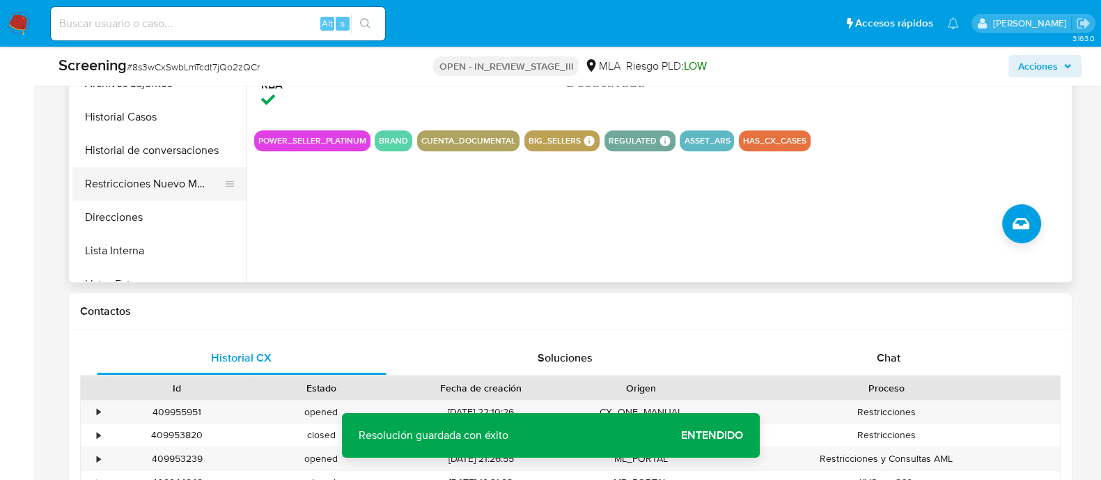
scroll to position [696, 0]
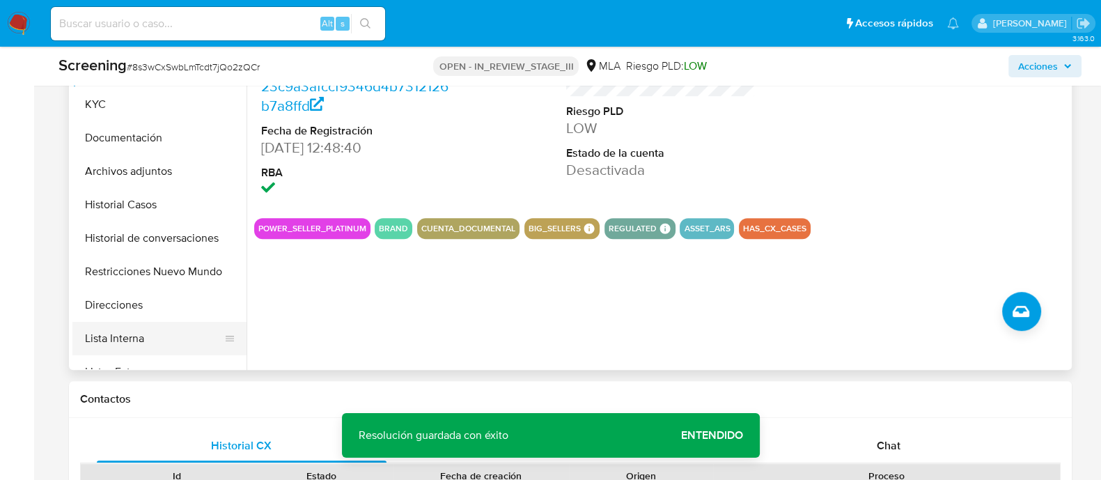
click at [162, 336] on button "Lista Interna" at bounding box center [153, 338] width 163 height 33
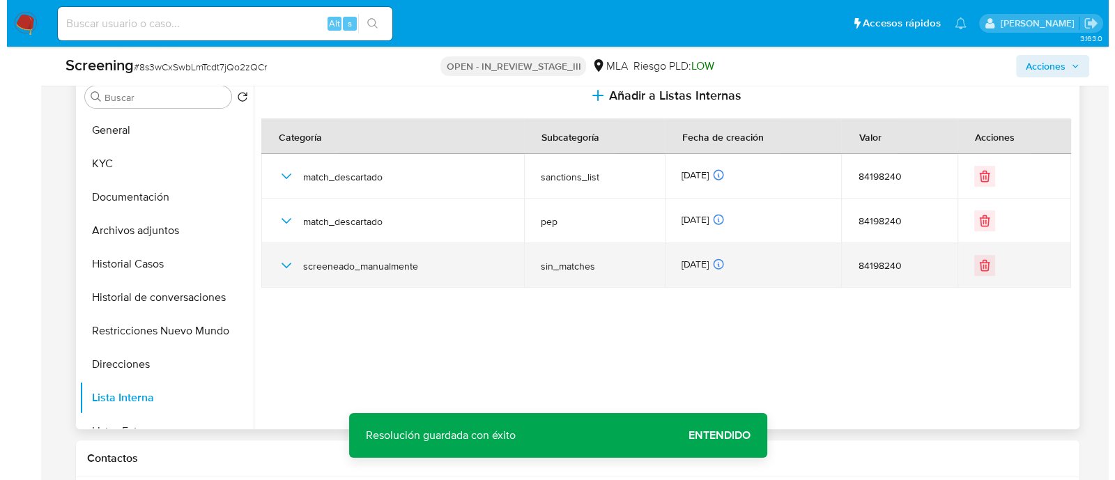
scroll to position [609, 0]
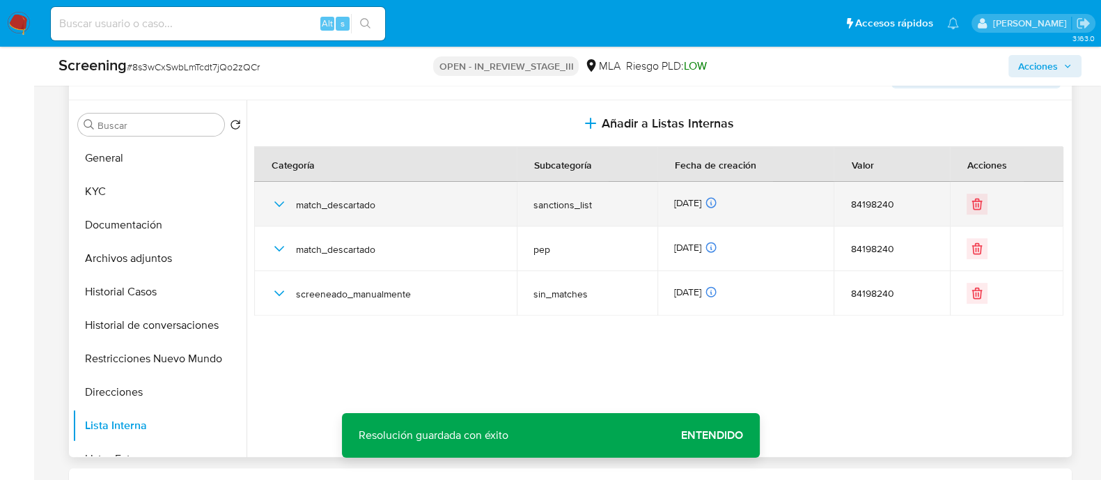
click at [279, 205] on icon "button" at bounding box center [279, 204] width 10 height 6
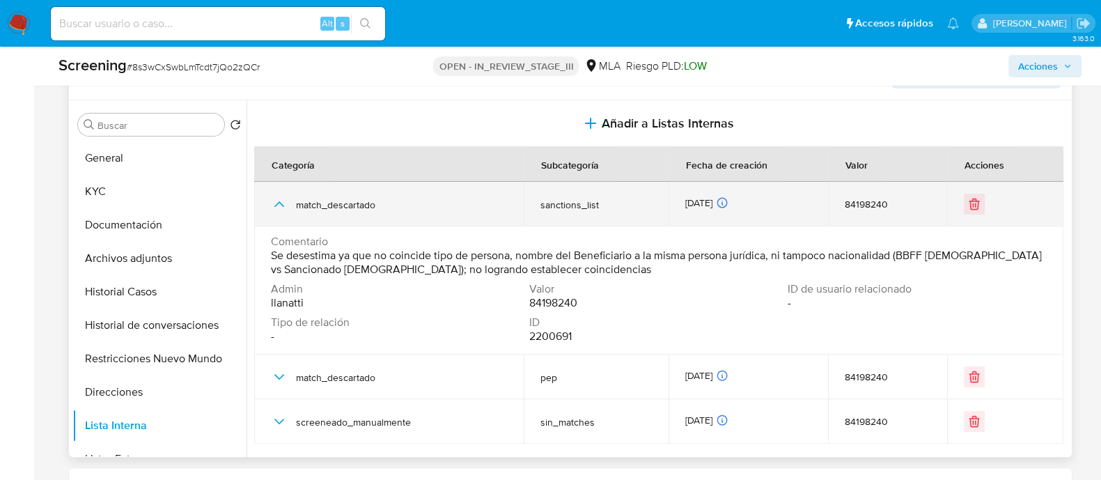
click at [279, 205] on icon "button" at bounding box center [279, 204] width 17 height 17
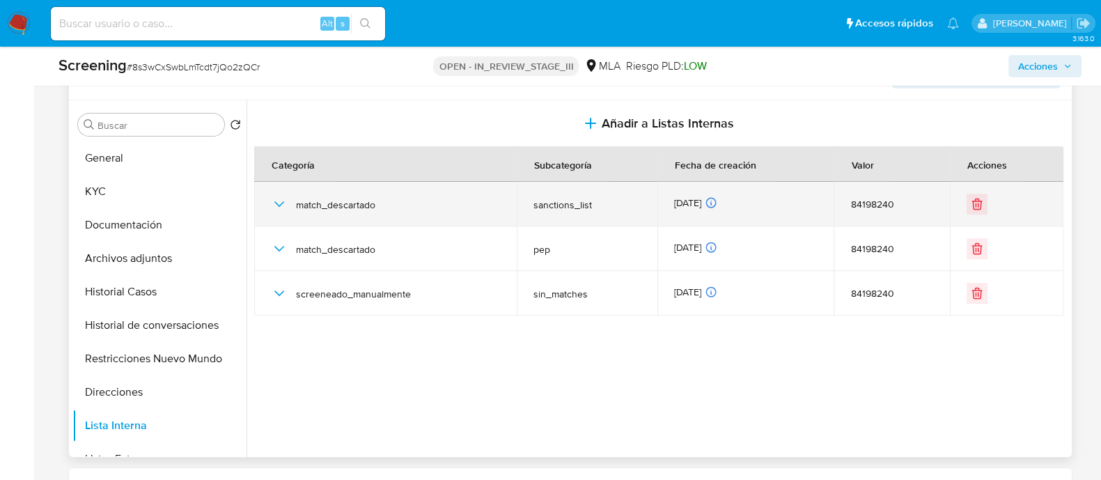
click at [279, 205] on icon "button" at bounding box center [279, 204] width 10 height 6
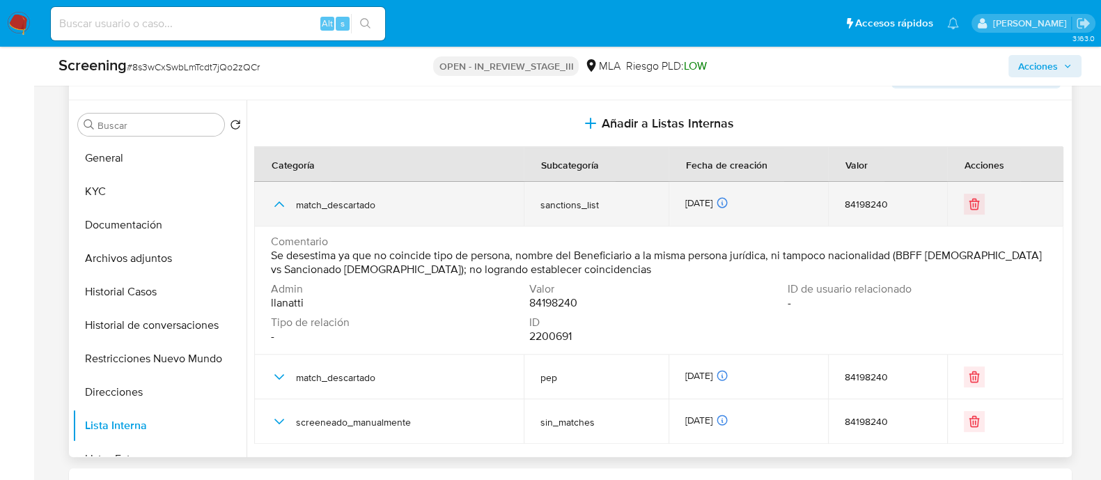
click at [279, 205] on icon "button" at bounding box center [279, 204] width 17 height 17
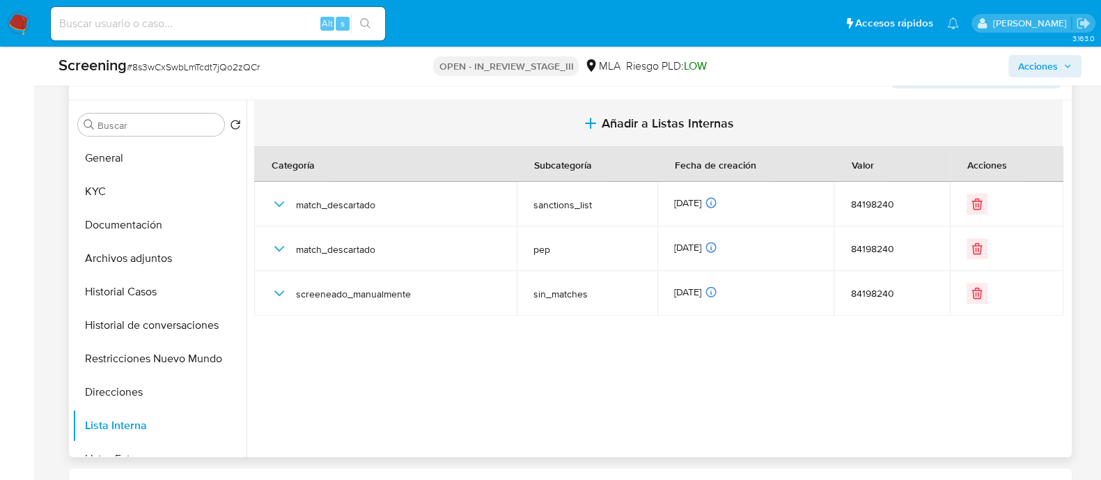
click at [651, 106] on button "Añadir a Listas Internas" at bounding box center [658, 123] width 809 height 47
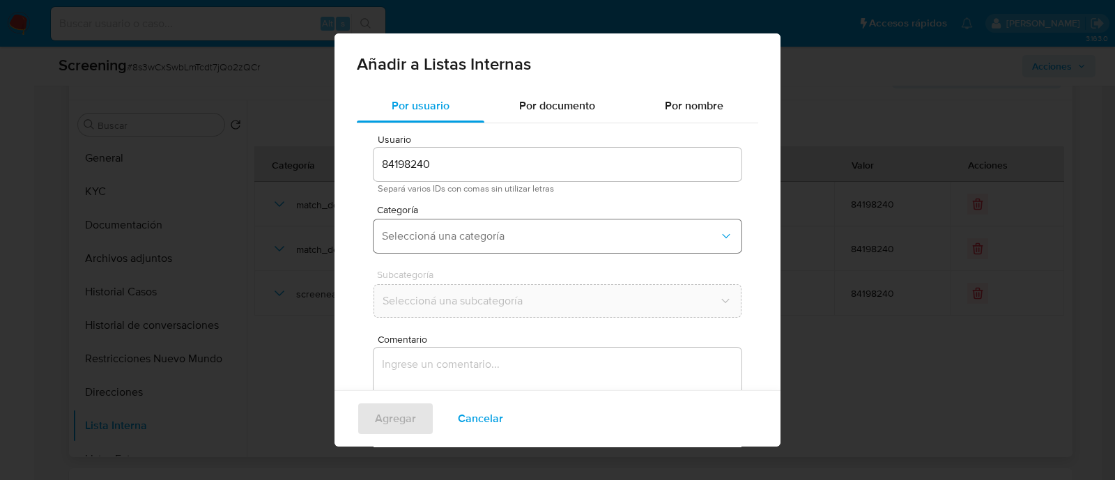
click at [577, 241] on span "Seleccioná una categoría" at bounding box center [550, 236] width 337 height 14
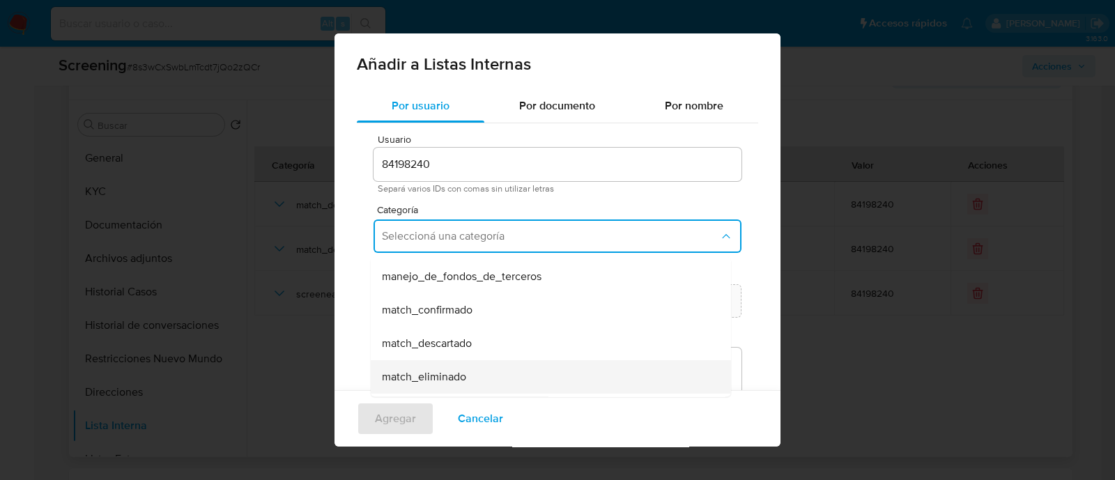
scroll to position [86, 0]
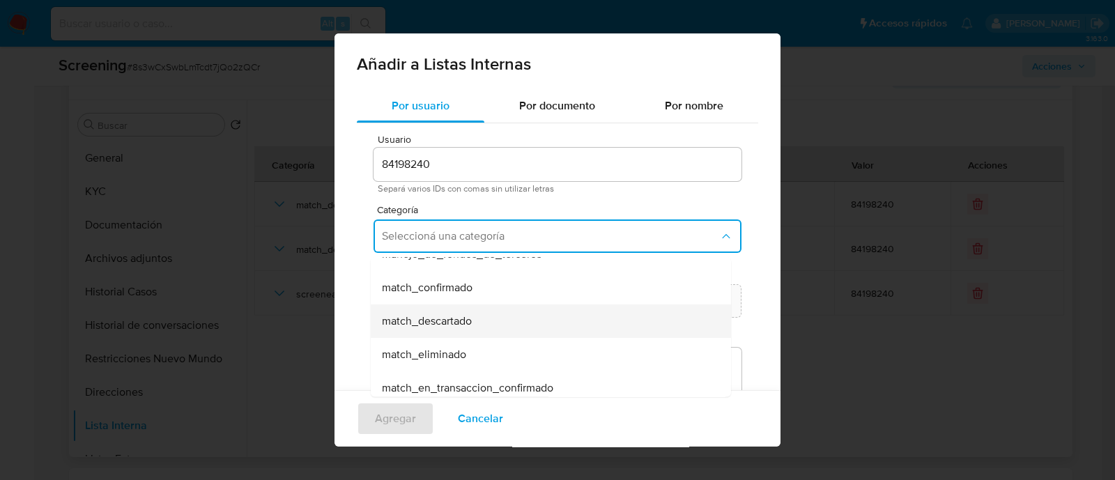
click at [478, 325] on div "match_descartado" at bounding box center [546, 320] width 329 height 33
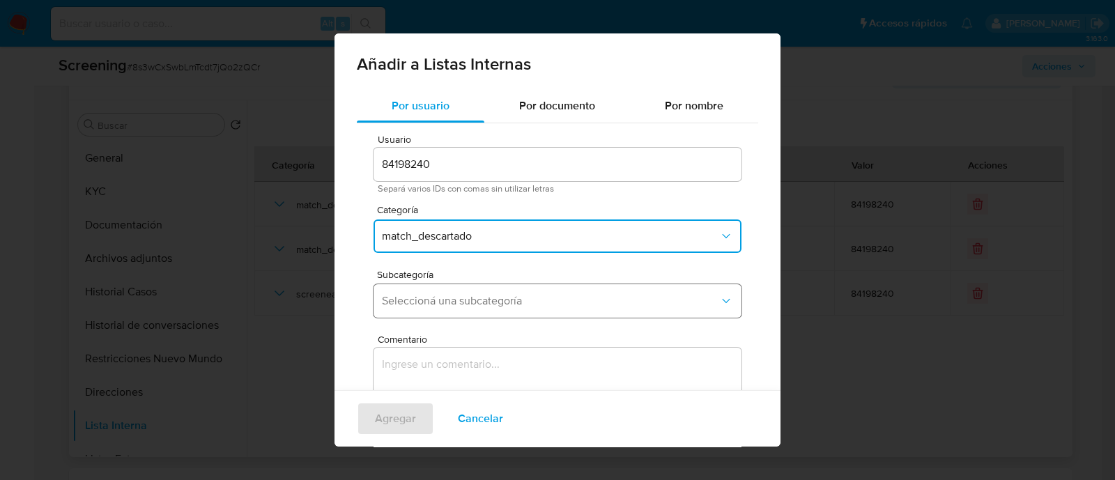
click at [486, 308] on button "Seleccioná una subcategoría" at bounding box center [557, 300] width 368 height 33
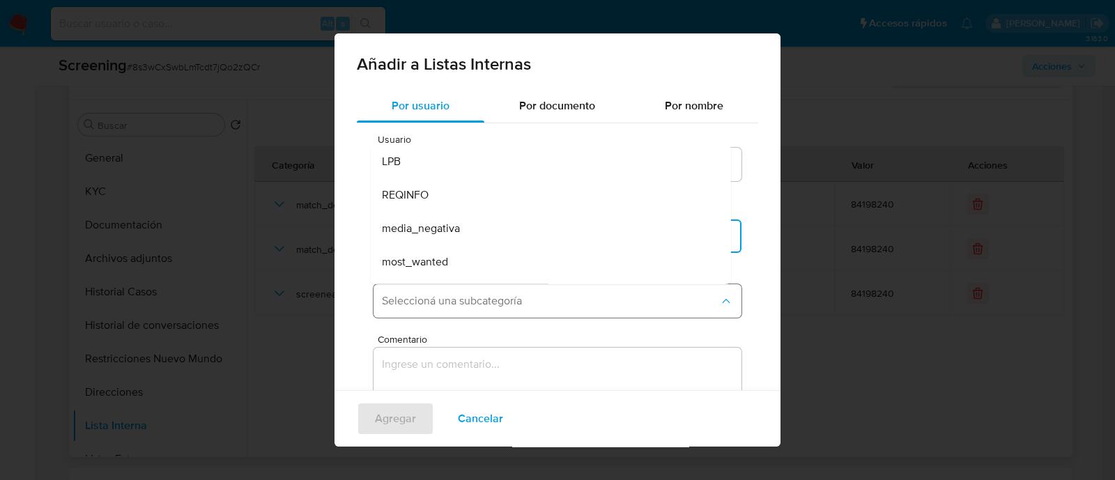
click at [484, 307] on span "Seleccioná una subcategoría" at bounding box center [550, 301] width 337 height 14
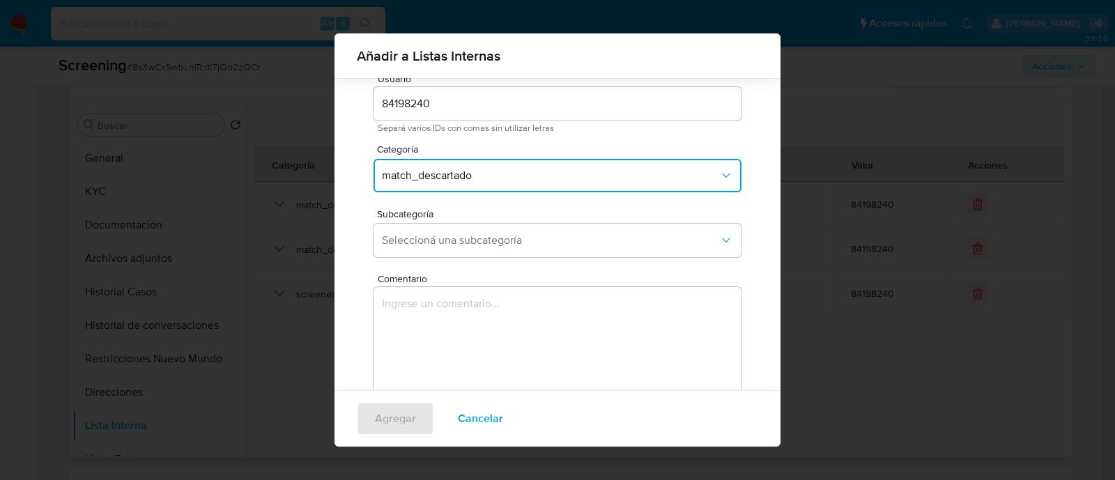
scroll to position [76, 0]
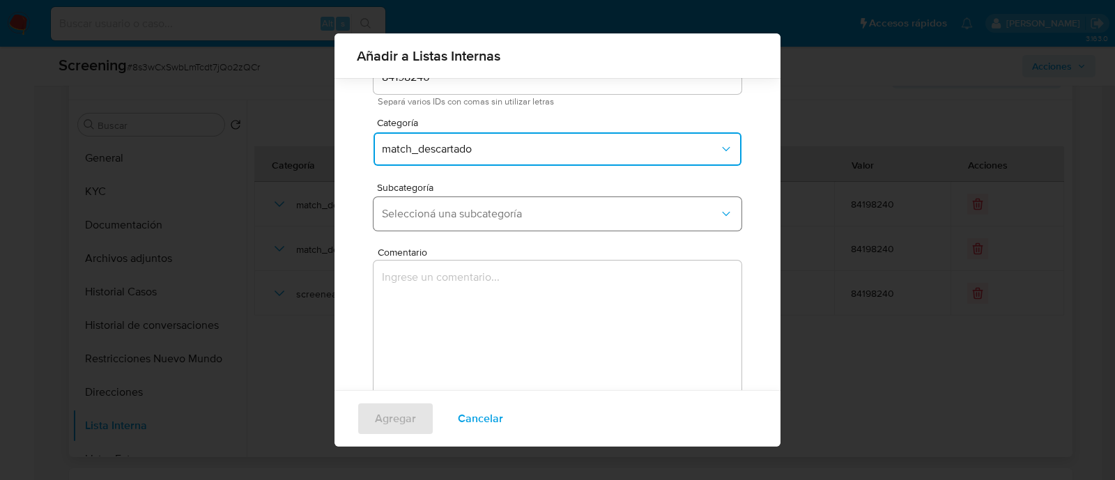
click at [509, 207] on span "Seleccioná una subcategoría" at bounding box center [550, 214] width 337 height 14
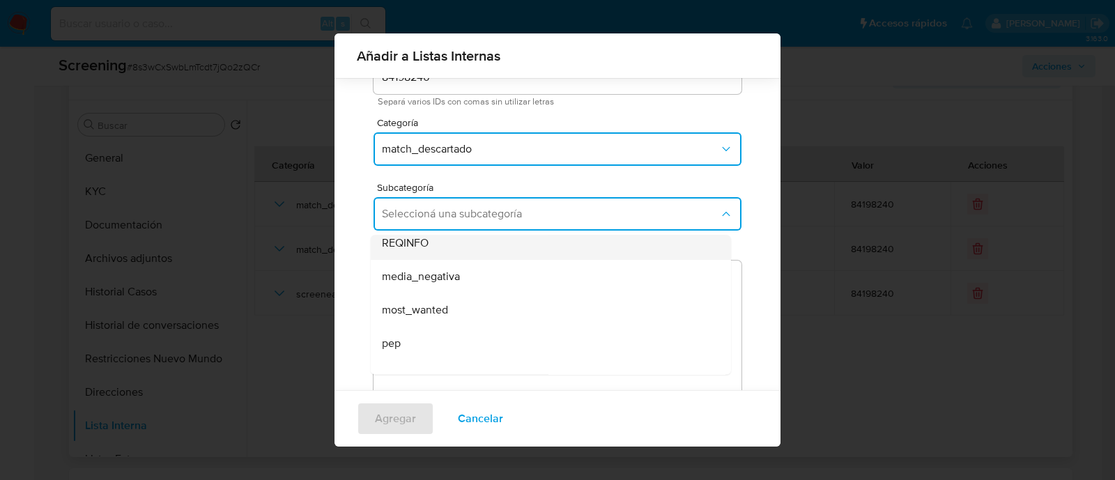
scroll to position [94, 0]
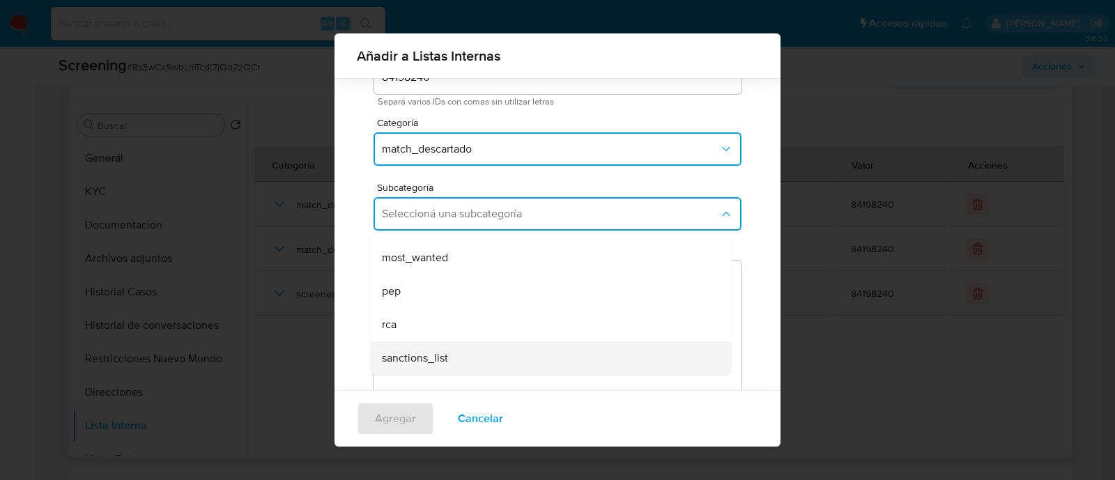
click at [477, 355] on div "sanctions_list" at bounding box center [546, 357] width 329 height 33
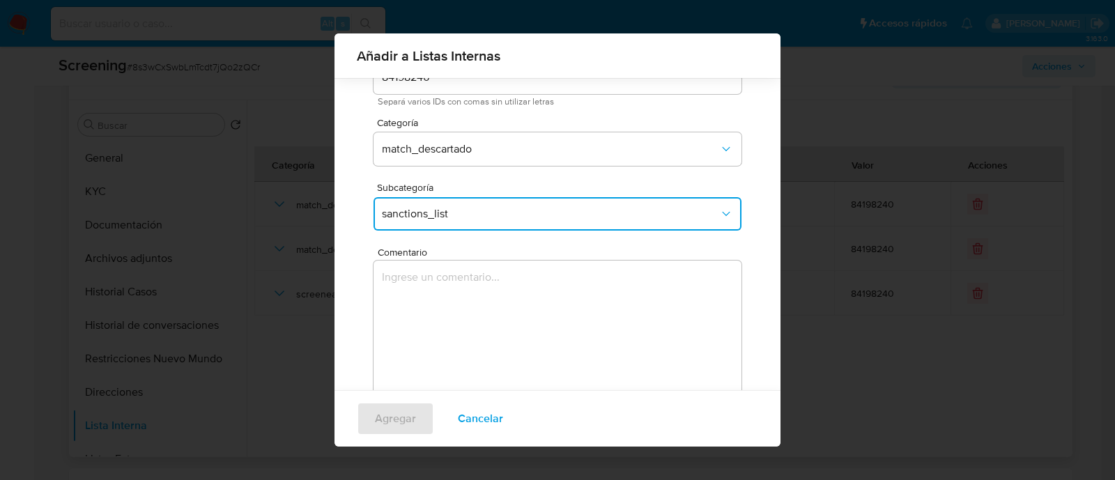
click at [485, 314] on textarea "Comentario" at bounding box center [557, 328] width 368 height 134
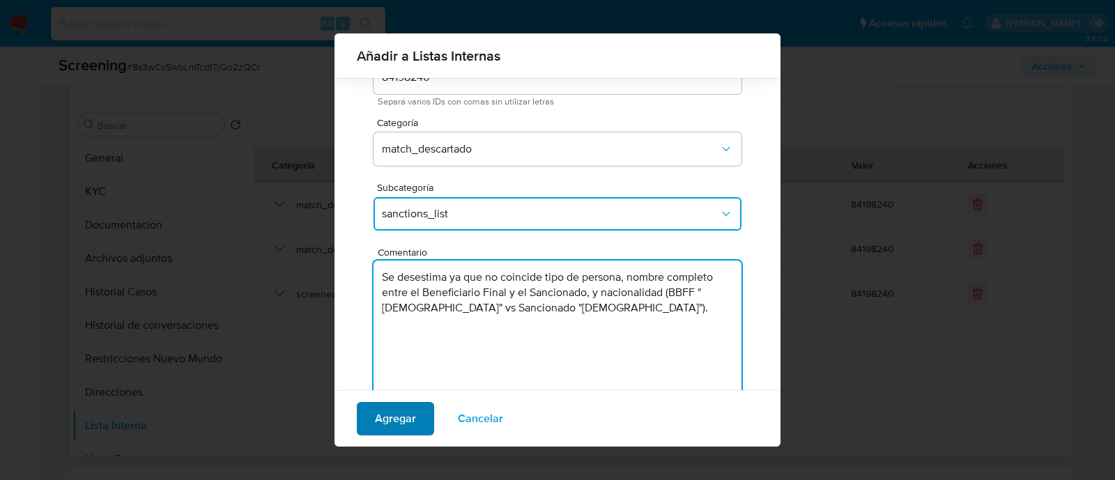
type textarea "Se desestima ya que no coincide tipo de persona, nombre completo entre el Benef…"
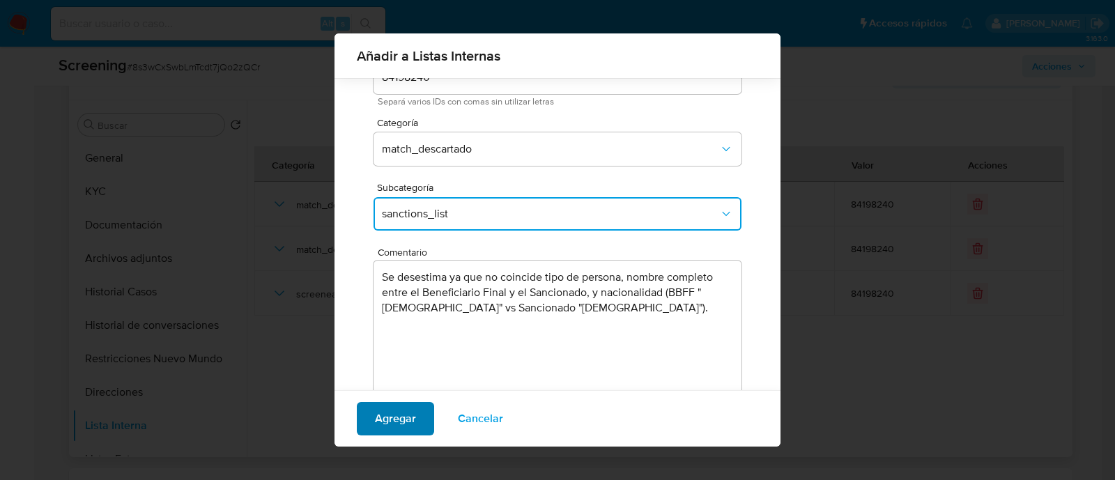
click at [412, 422] on span "Agregar" at bounding box center [395, 418] width 41 height 31
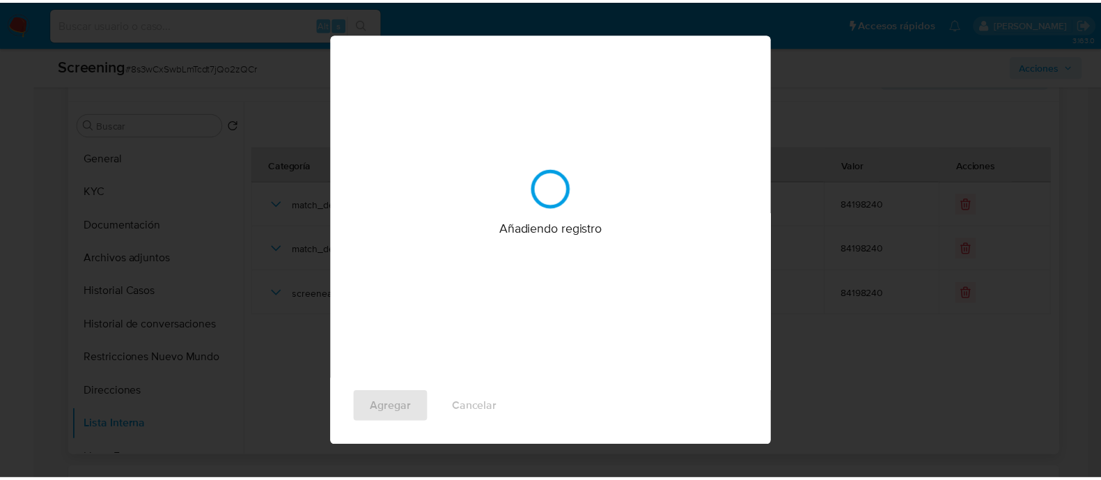
scroll to position [0, 0]
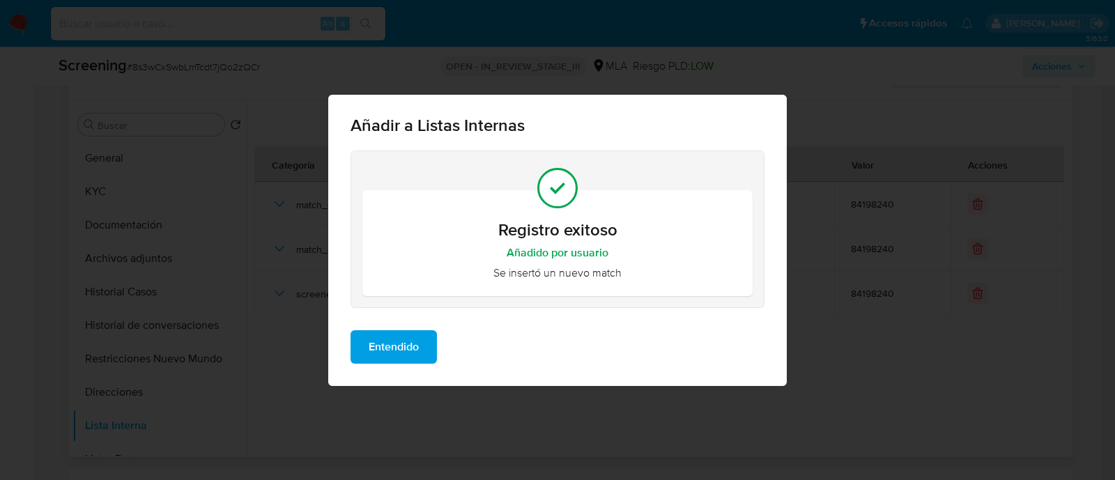
click at [411, 343] on span "Entendido" at bounding box center [393, 347] width 50 height 31
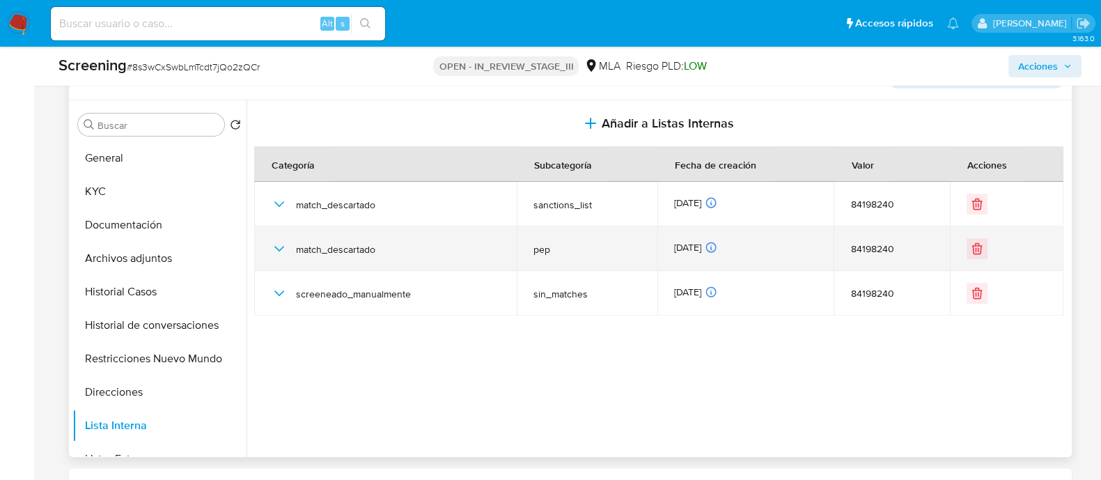
click at [273, 247] on icon "button" at bounding box center [279, 248] width 17 height 17
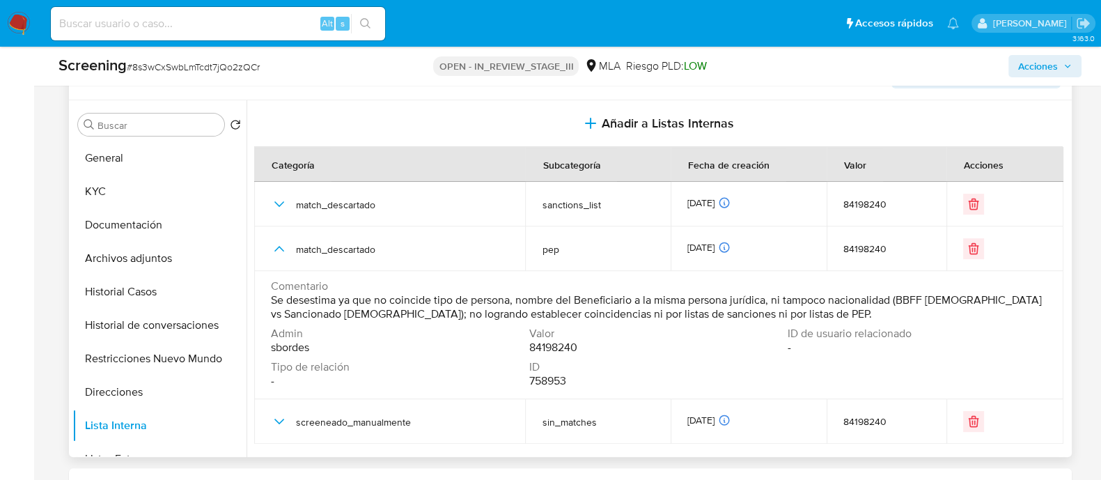
drag, startPoint x: 779, startPoint y: 315, endPoint x: 268, endPoint y: 304, distance: 511.4
click at [268, 304] on td "Comentario Se desestima ya que no coincide tipo de persona, nombre del Benefici…" at bounding box center [658, 335] width 809 height 128
click at [483, 324] on div "Comentario Se desestima ya que no coincide tipo de persona, nombre del Benefici…" at bounding box center [659, 336] width 776 height 114
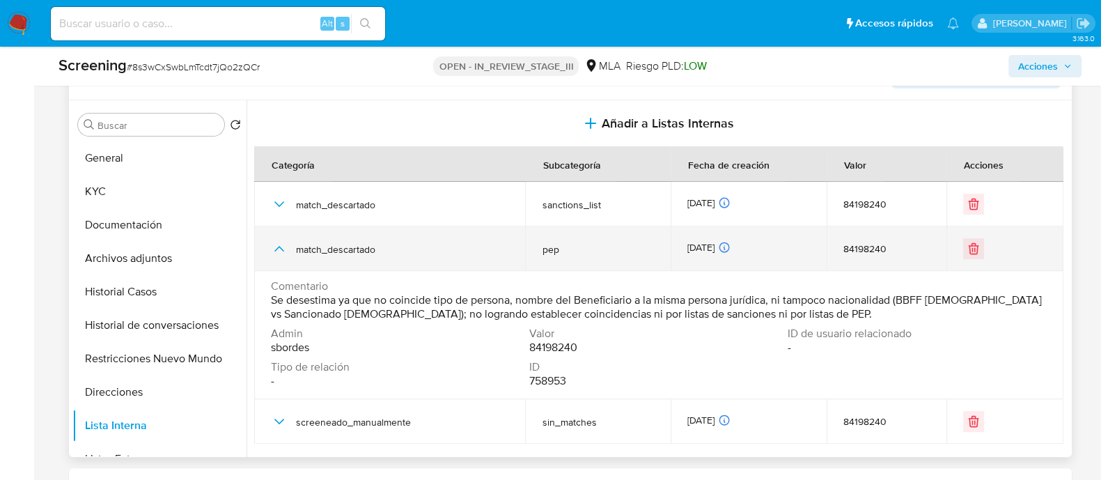
click at [277, 242] on icon "button" at bounding box center [279, 248] width 17 height 17
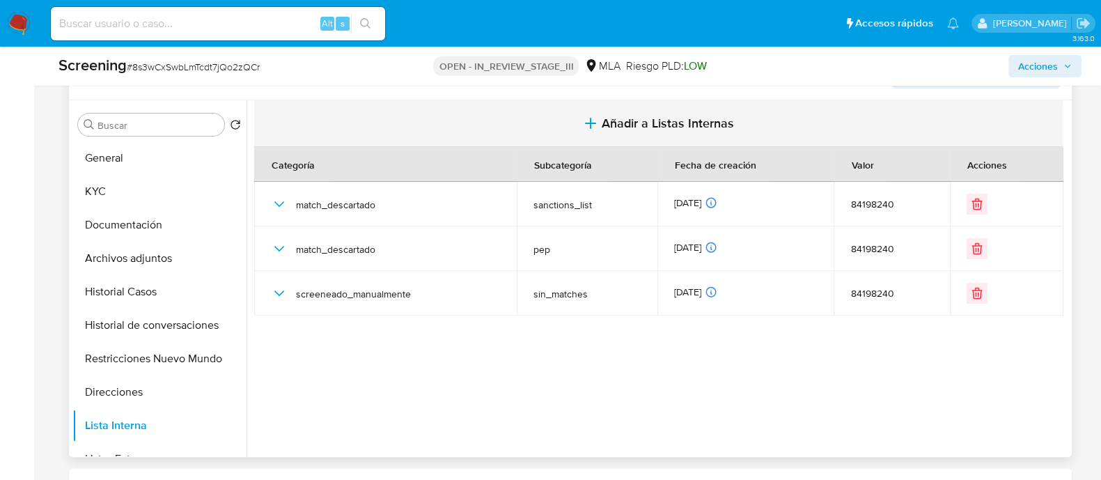
click at [646, 116] on span "Añadir a Listas Internas" at bounding box center [668, 123] width 132 height 15
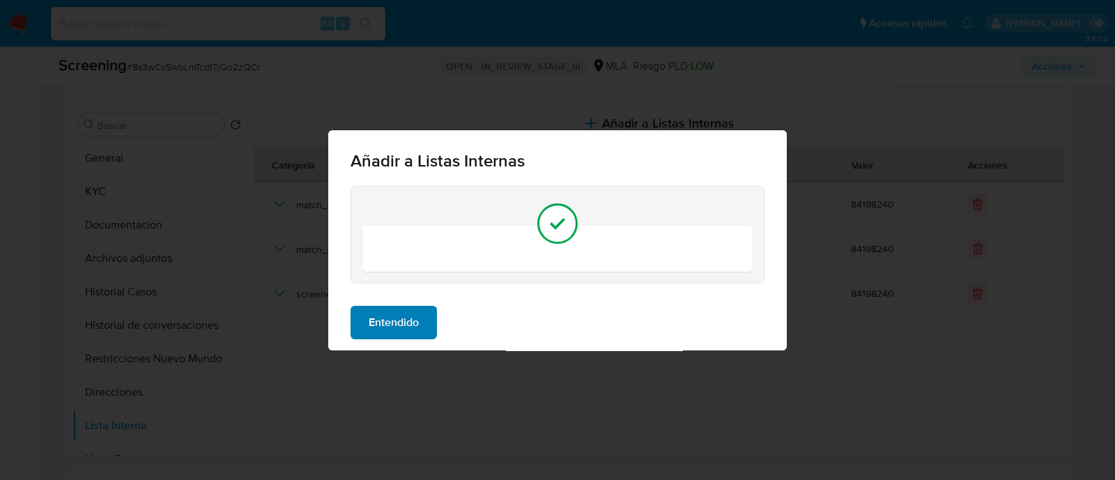
click at [432, 311] on button "Entendido" at bounding box center [393, 322] width 86 height 33
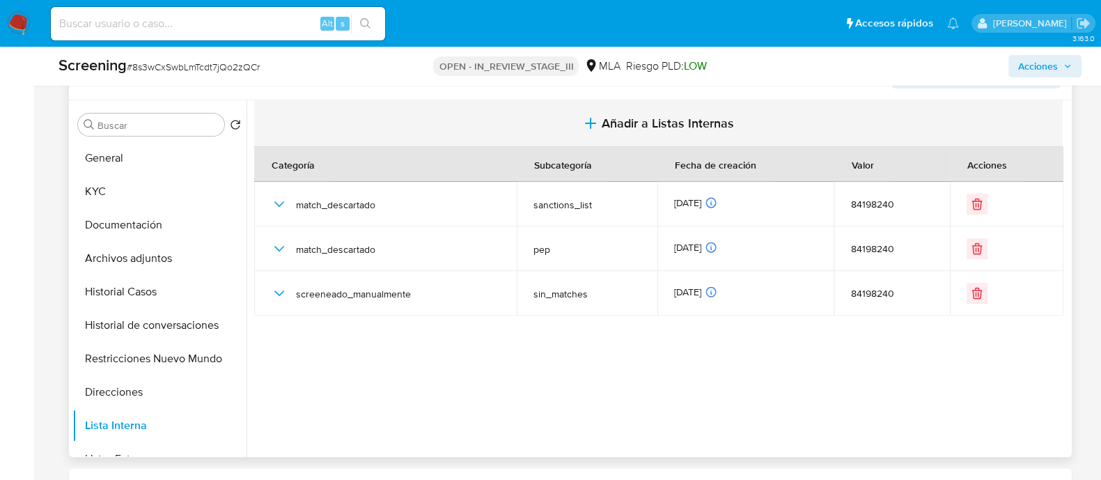
click at [647, 118] on span "Añadir a Listas Internas" at bounding box center [668, 123] width 132 height 15
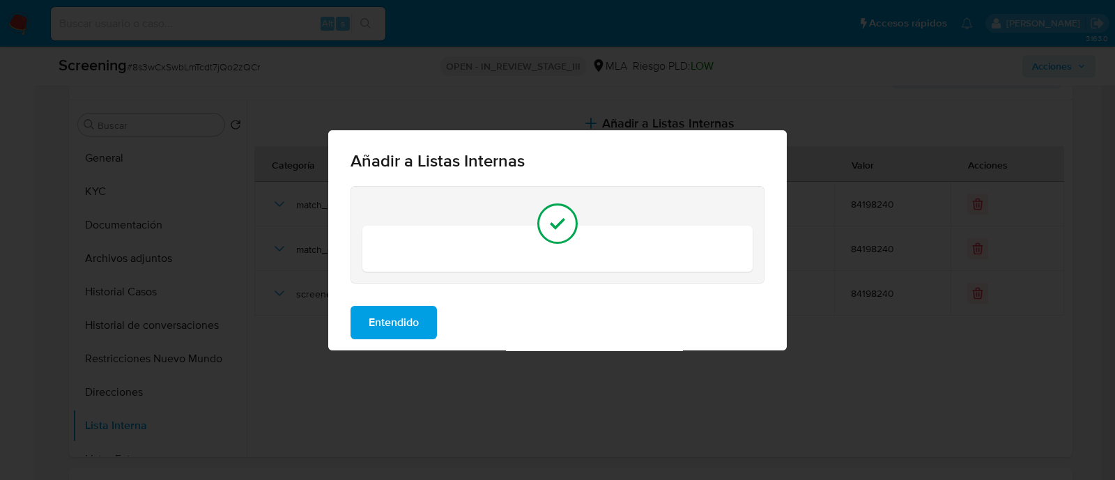
click at [554, 245] on div at bounding box center [557, 248] width 40 height 13
drag, startPoint x: 490, startPoint y: 278, endPoint x: 457, endPoint y: 257, distance: 38.8
click at [484, 273] on div at bounding box center [557, 235] width 412 height 96
drag, startPoint x: 454, startPoint y: 256, endPoint x: 416, endPoint y: 301, distance: 59.3
click at [448, 263] on div at bounding box center [557, 249] width 390 height 46
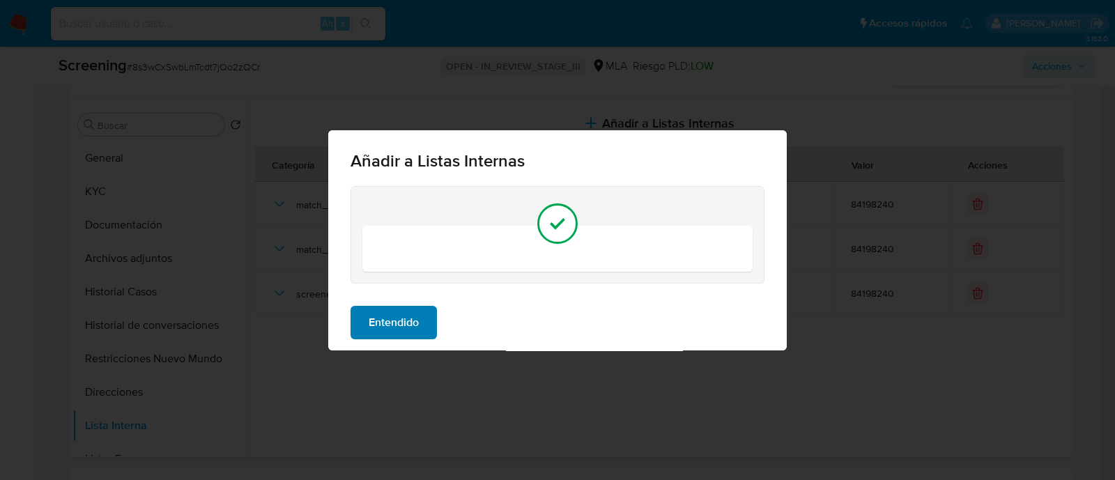
click at [396, 320] on span "Entendido" at bounding box center [393, 322] width 50 height 31
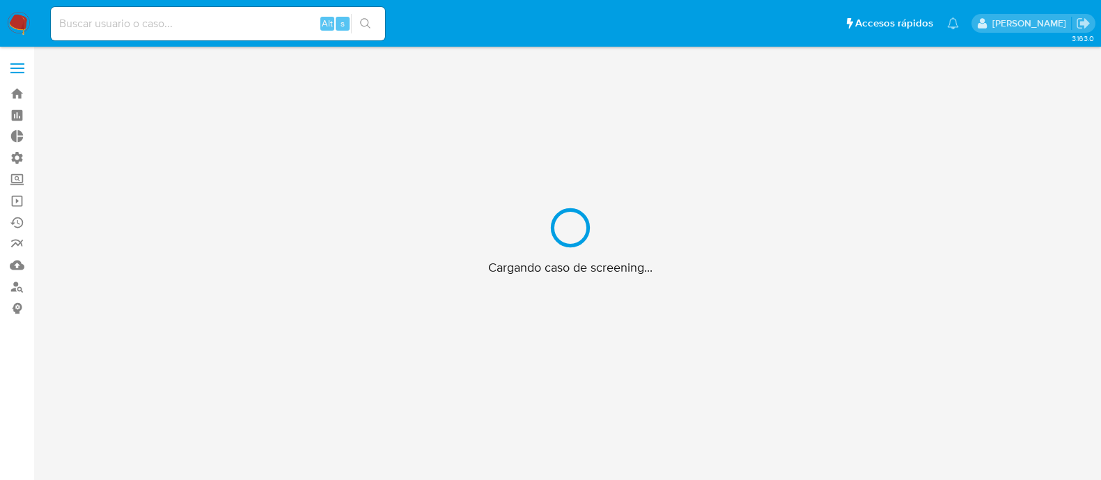
scroll to position [49, 0]
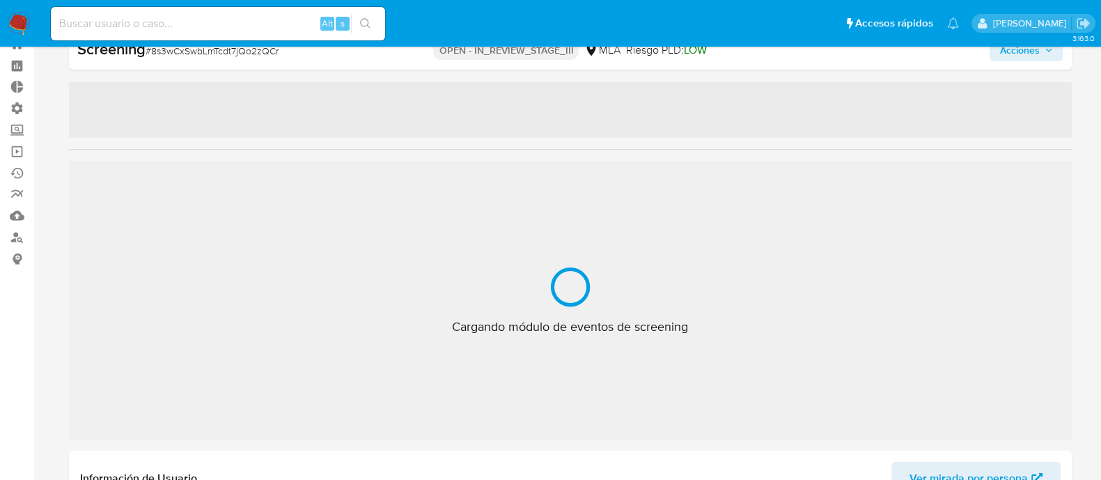
select select "10"
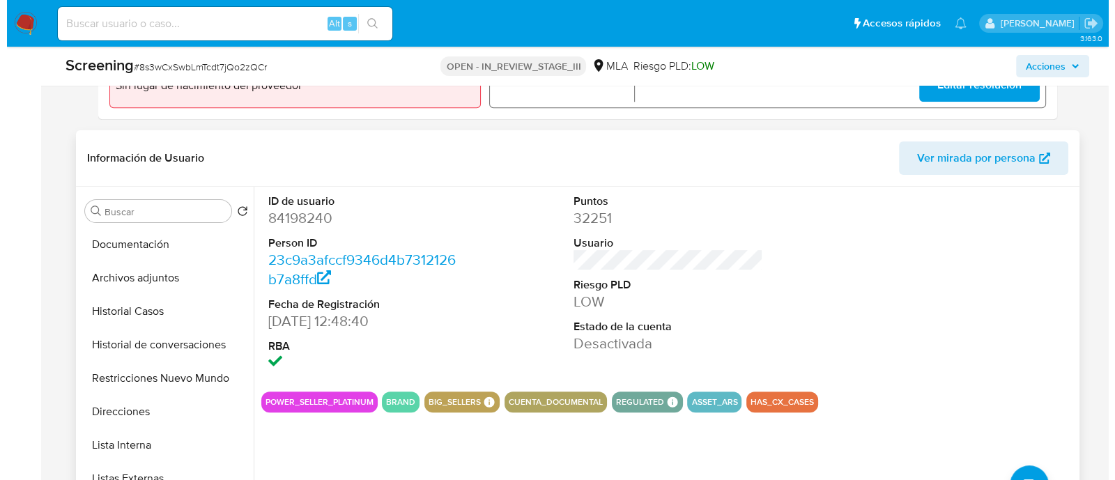
scroll to position [173, 0]
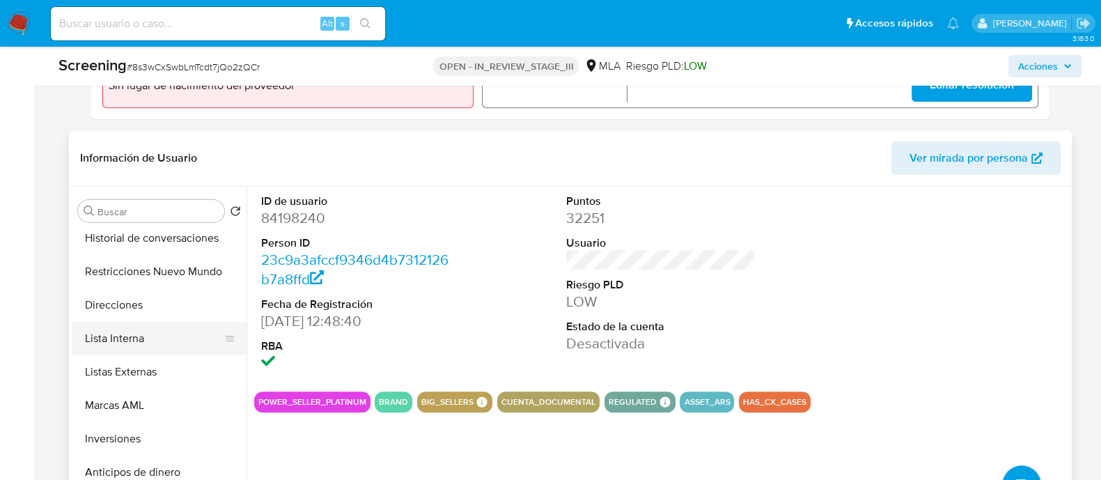
click at [157, 343] on button "Lista Interna" at bounding box center [153, 338] width 163 height 33
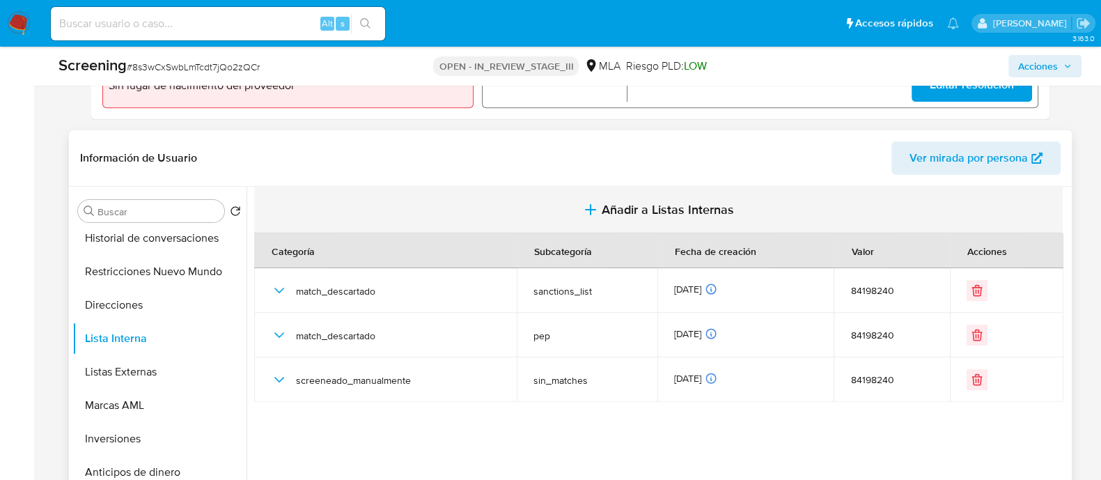
click at [681, 214] on span "Añadir a Listas Internas" at bounding box center [668, 209] width 132 height 15
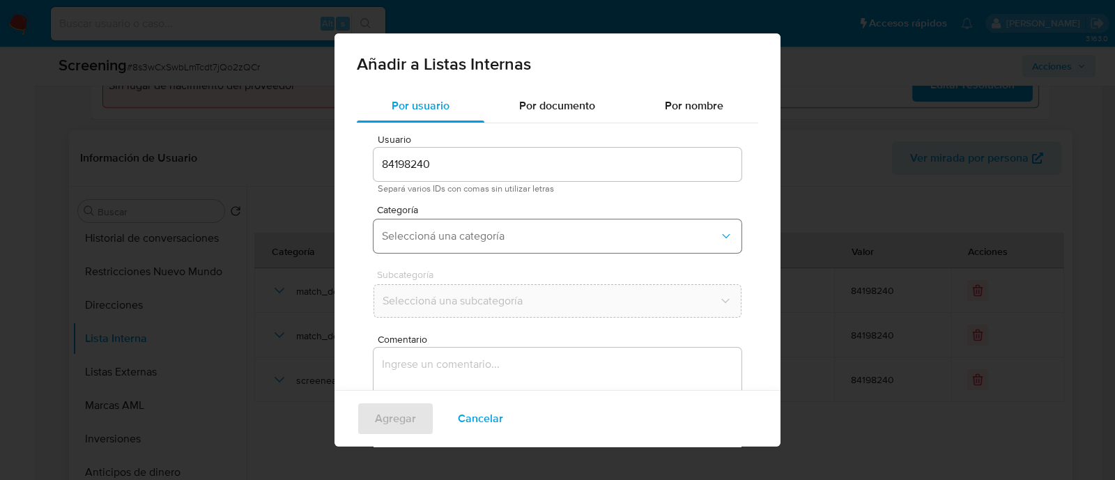
click at [522, 240] on span "Seleccioná una categoría" at bounding box center [550, 236] width 337 height 14
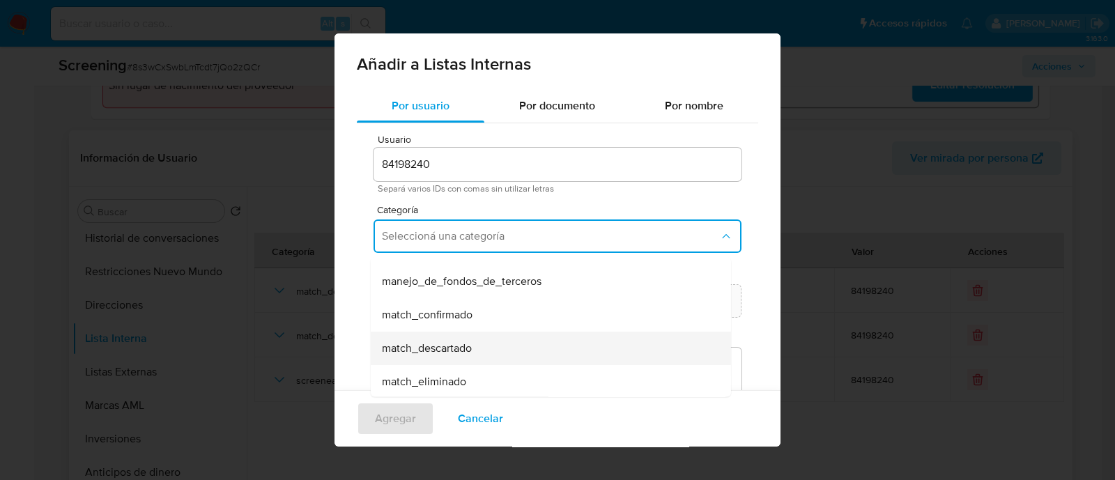
scroll to position [86, 0]
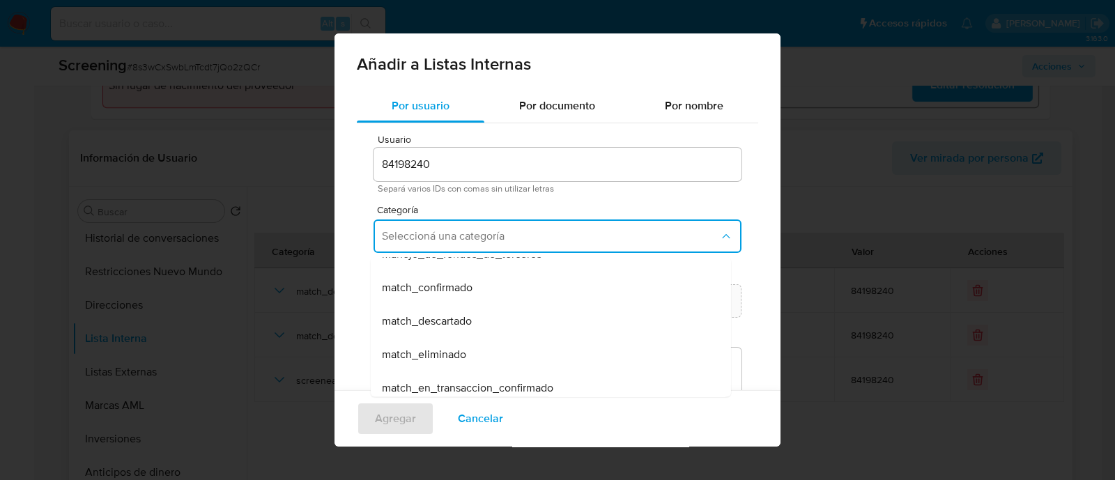
click at [505, 324] on div "match_descartado" at bounding box center [546, 320] width 329 height 33
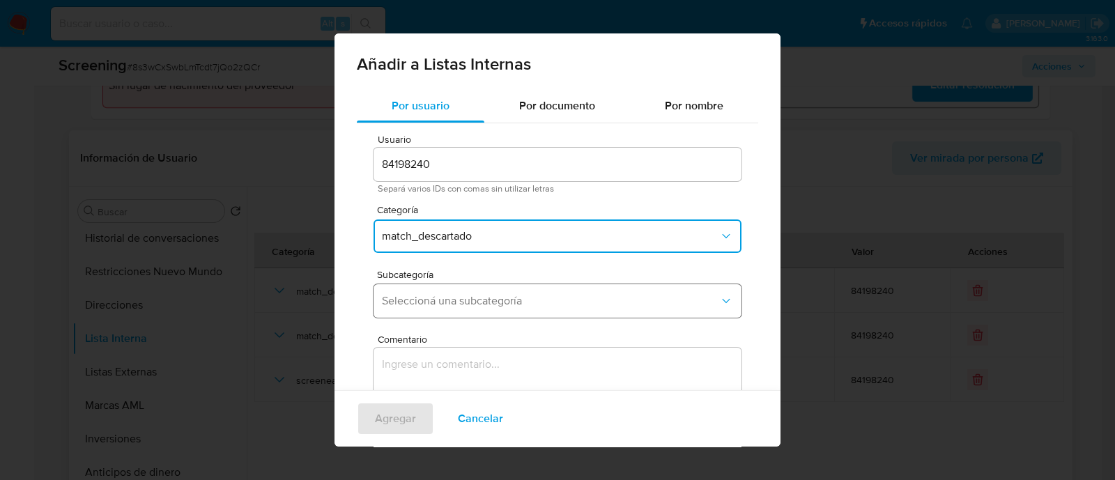
click at [508, 311] on button "Seleccioná una subcategoría" at bounding box center [557, 300] width 368 height 33
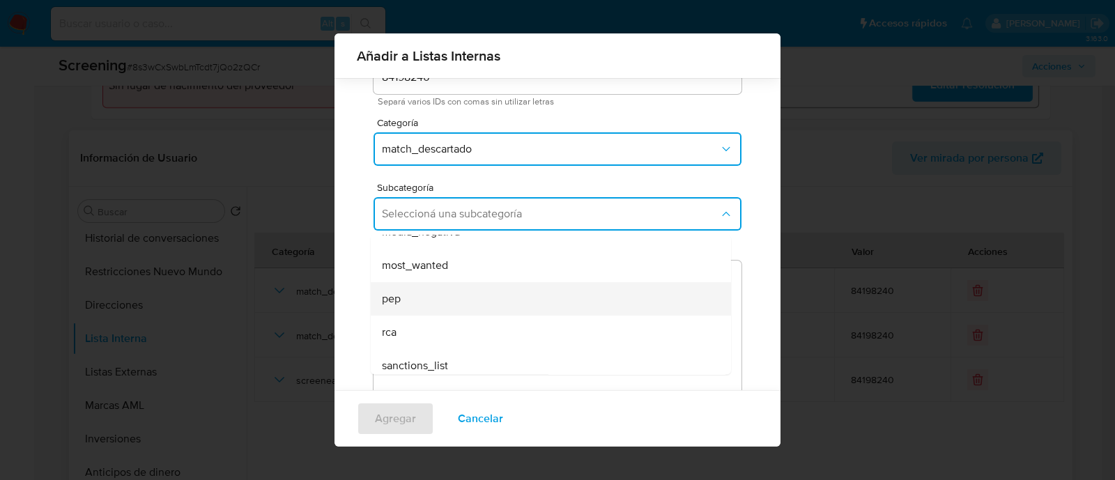
click at [476, 301] on div "pep" at bounding box center [546, 298] width 329 height 33
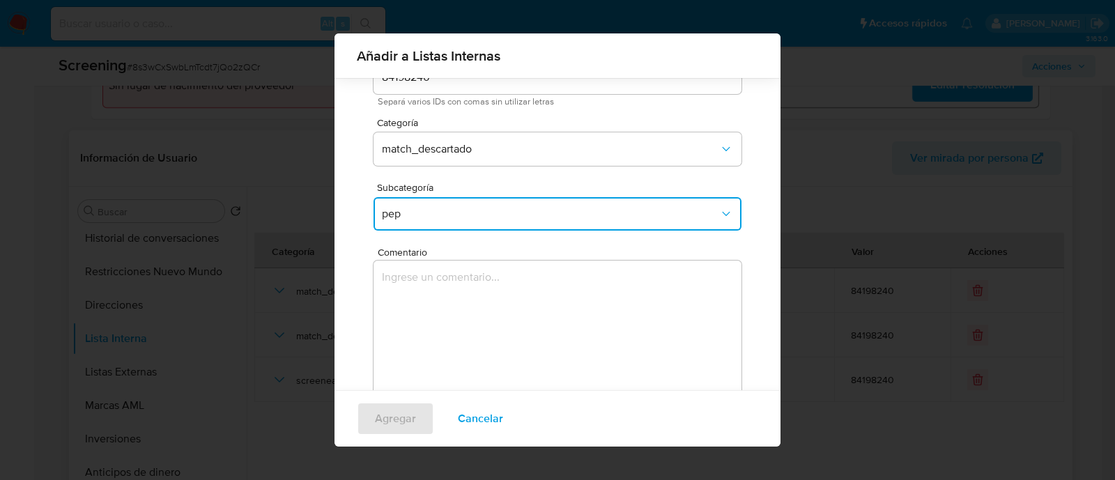
click at [489, 326] on textarea "Comentario" at bounding box center [557, 328] width 368 height 134
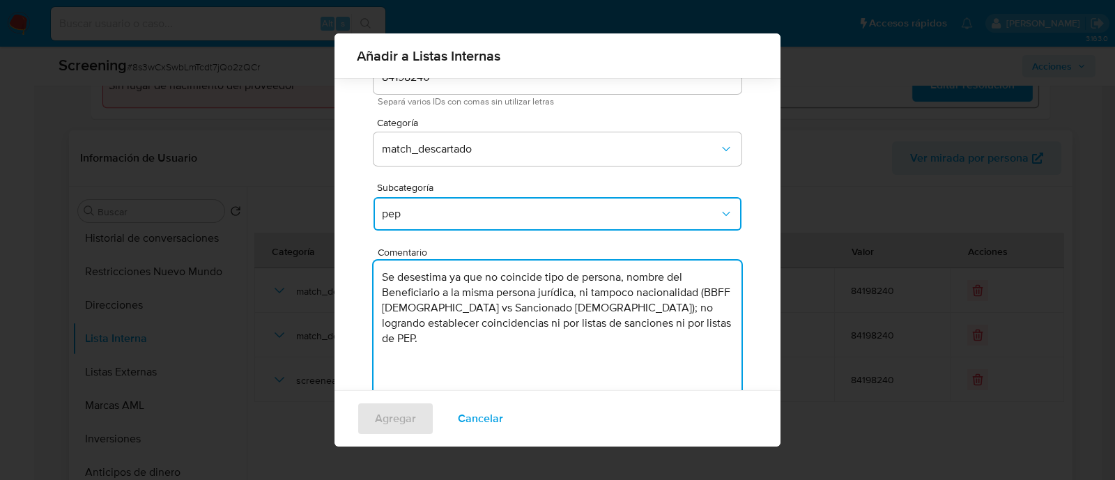
drag, startPoint x: 488, startPoint y: 307, endPoint x: 489, endPoint y: 299, distance: 8.4
click at [489, 301] on textarea "Se desestima ya que no coincide tipo de persona, nombre del Beneficiario a la m…" at bounding box center [557, 328] width 368 height 134
type textarea "Se desestima ya que no coincide tipo de persona, nombre del Beneficiario a la m…"
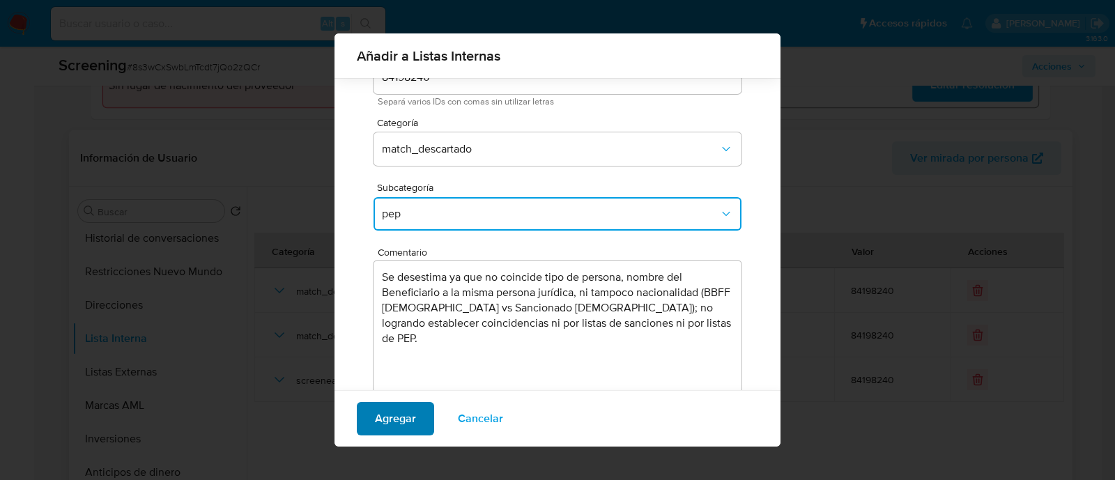
click at [408, 412] on span "Agregar" at bounding box center [395, 418] width 41 height 31
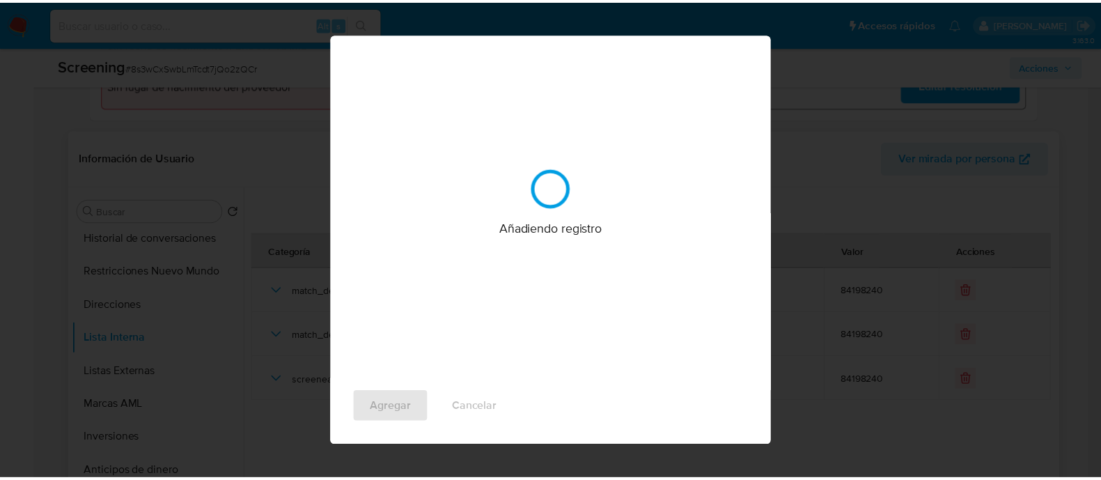
scroll to position [0, 0]
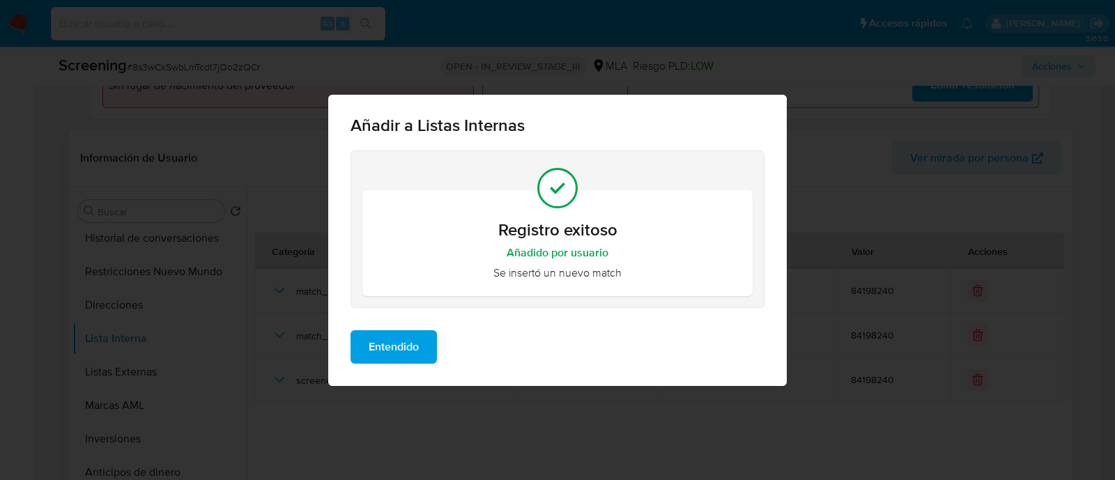
click at [401, 353] on span "Entendido" at bounding box center [393, 347] width 50 height 31
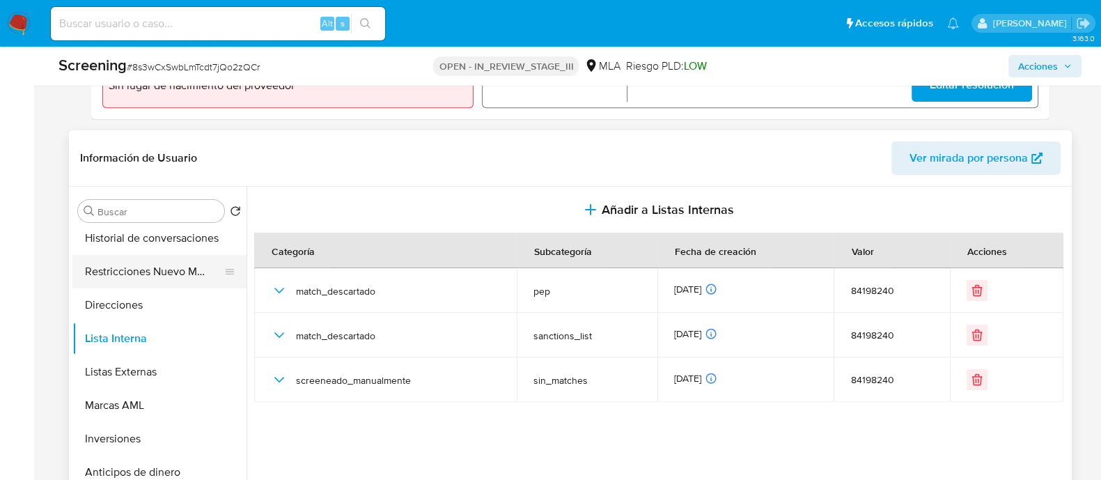
click at [160, 277] on button "Restricciones Nuevo Mundo" at bounding box center [153, 271] width 163 height 33
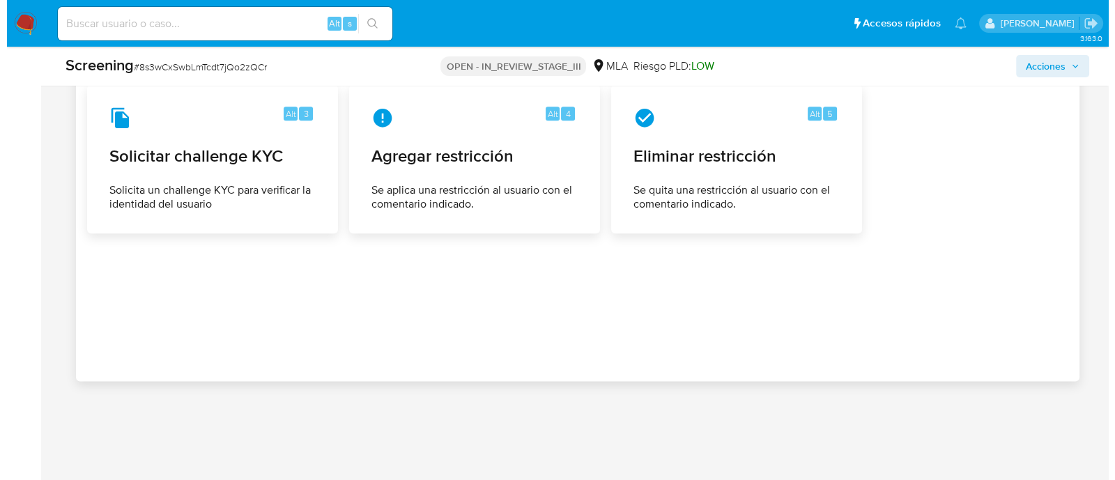
scroll to position [2142, 0]
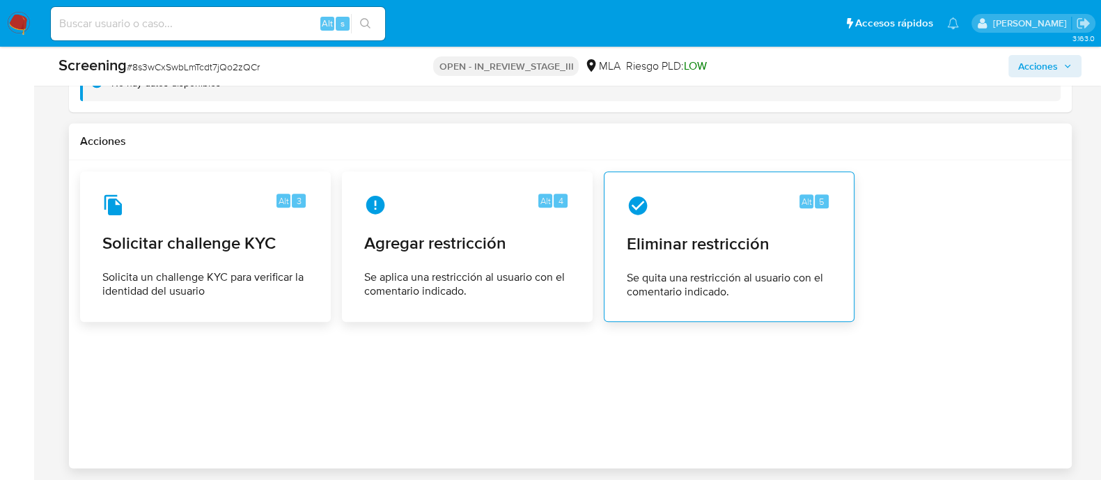
click at [704, 220] on div "Alt 5 Eliminar restricción Se quita una restricción al usuario con el comentari…" at bounding box center [729, 246] width 227 height 127
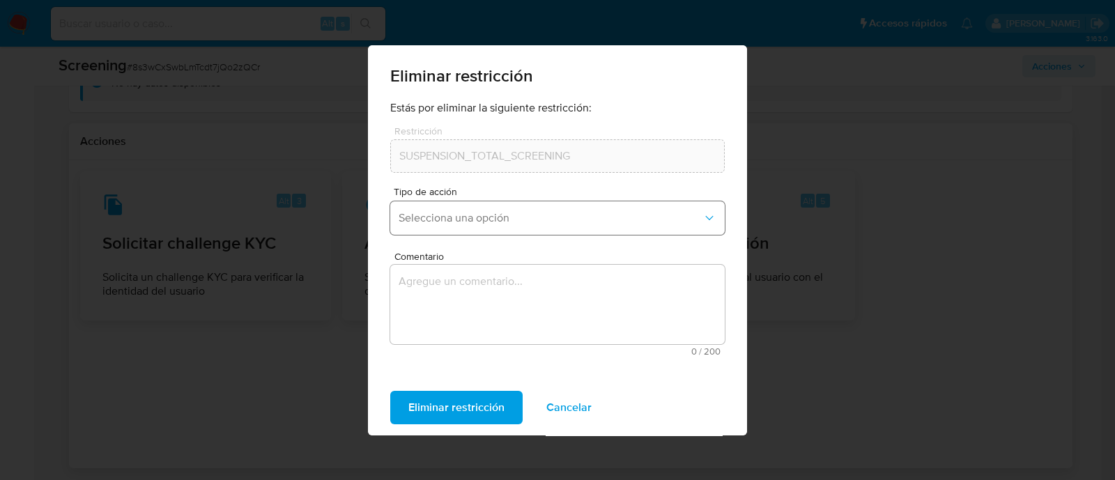
click at [555, 226] on button "Selecciona una opción" at bounding box center [557, 217] width 334 height 33
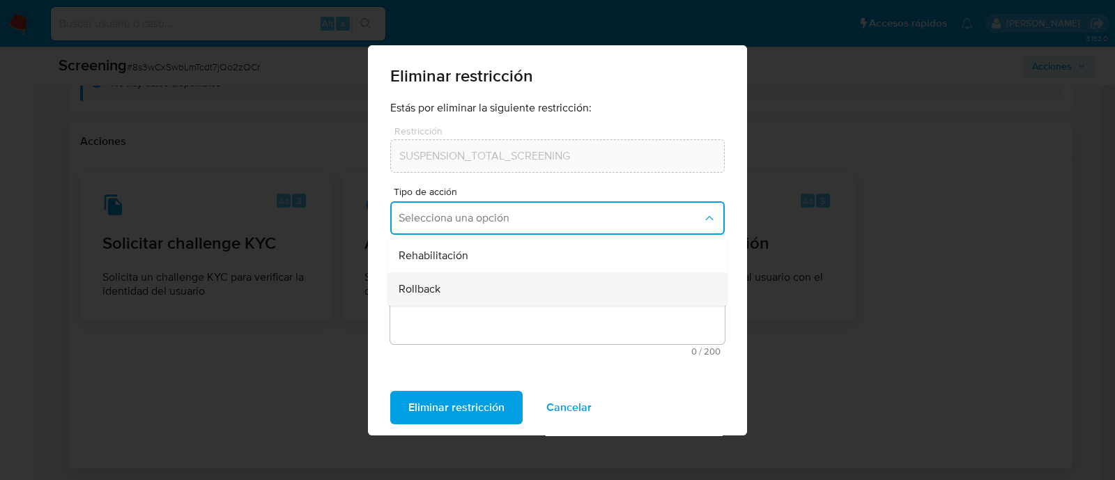
click at [501, 280] on div "Rollback" at bounding box center [552, 288] width 309 height 33
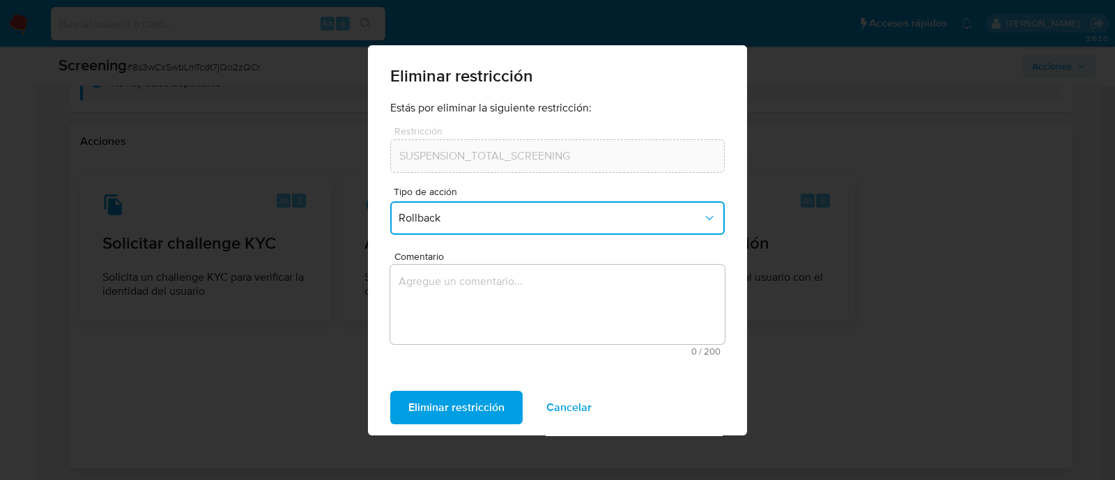
click at [497, 228] on button "Rollback" at bounding box center [557, 217] width 334 height 33
click at [493, 267] on div "Rehabilitación" at bounding box center [552, 255] width 309 height 33
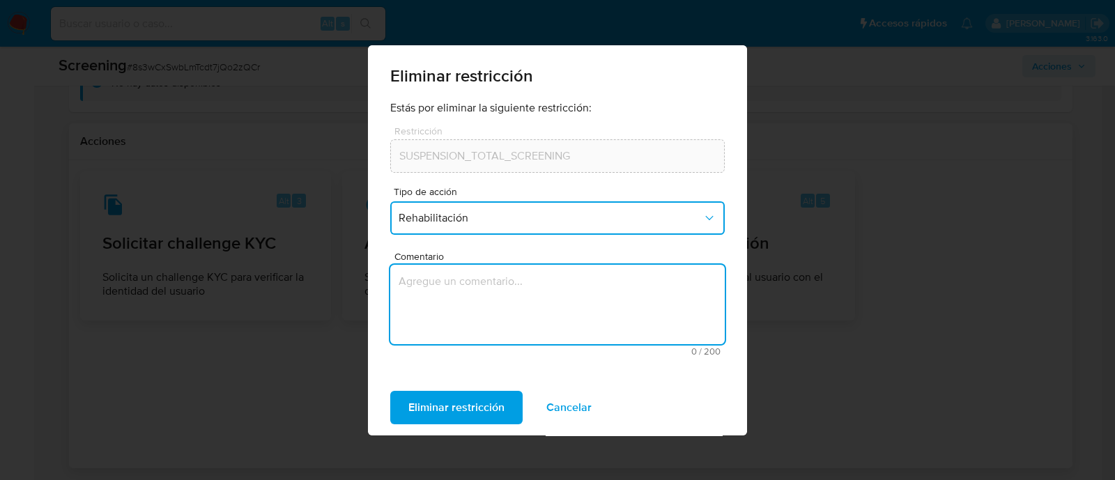
click at [498, 277] on textarea "Comentario" at bounding box center [557, 304] width 334 height 79
type textarea "aml"
click at [433, 405] on span "Eliminar restricción" at bounding box center [456, 407] width 96 height 31
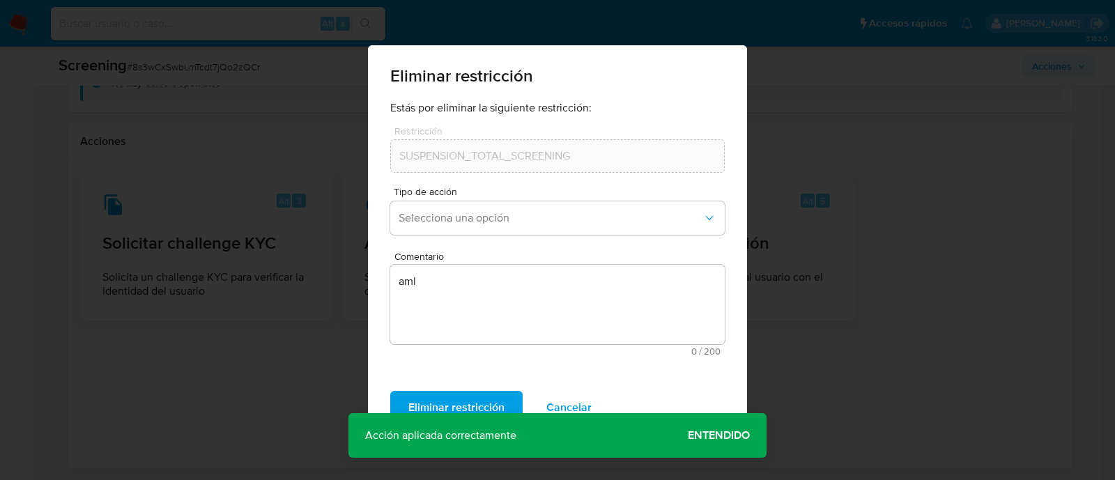
click at [707, 435] on span "Entendido" at bounding box center [719, 435] width 62 height 0
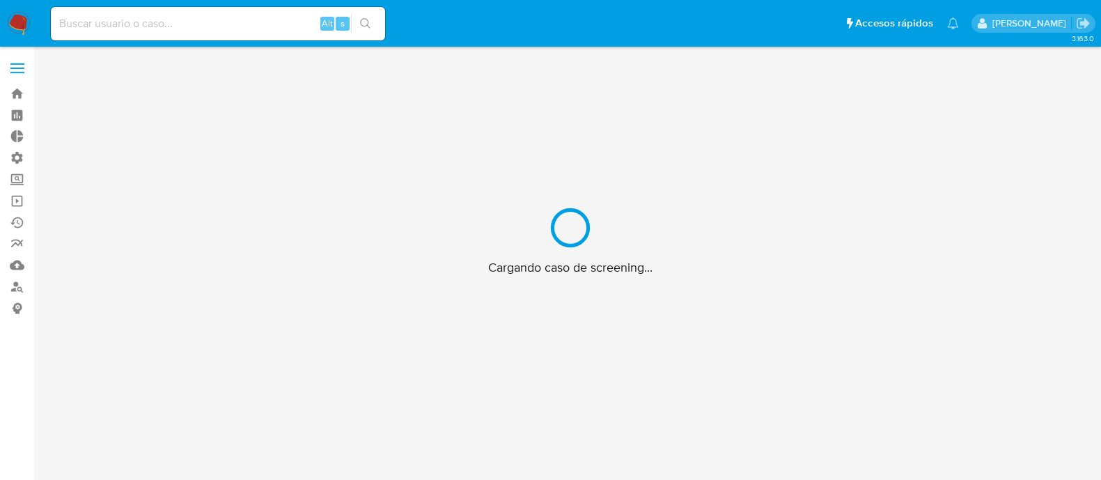
scroll to position [49, 0]
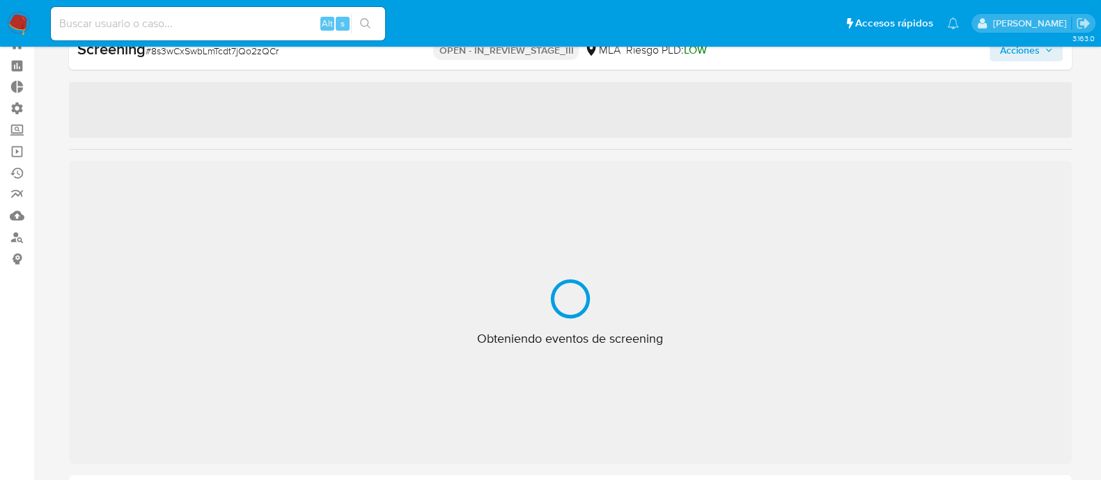
select select "10"
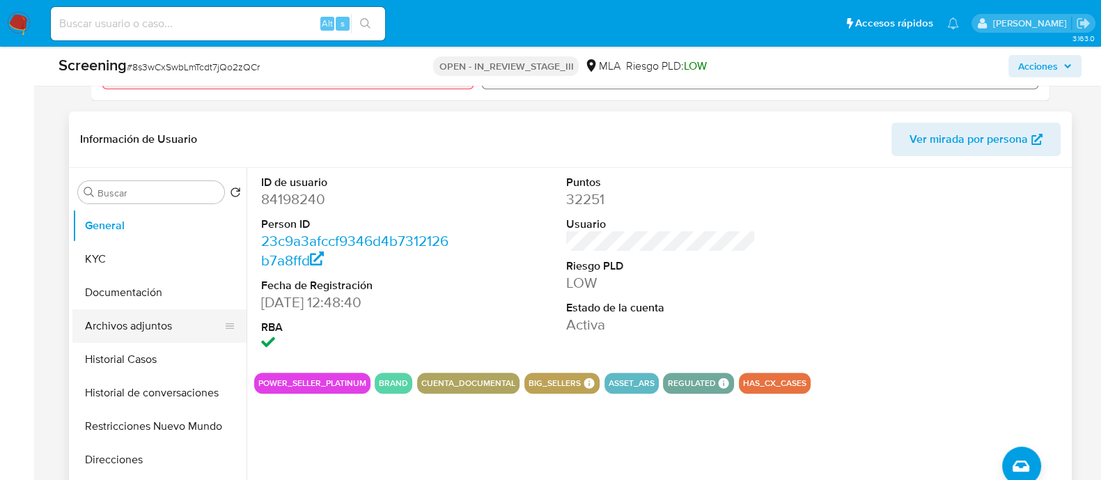
scroll to position [572, 0]
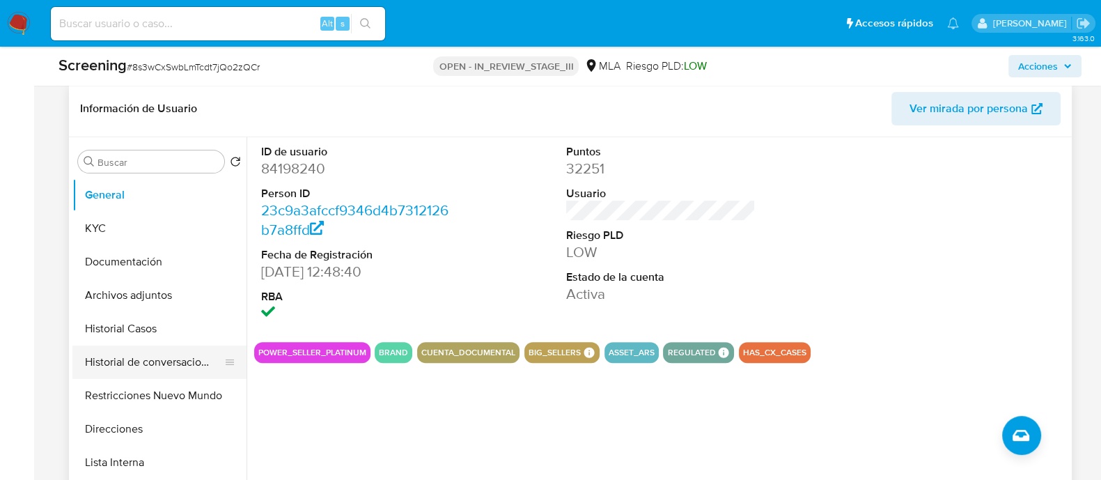
click at [164, 362] on button "Historial de conversaciones" at bounding box center [153, 362] width 163 height 33
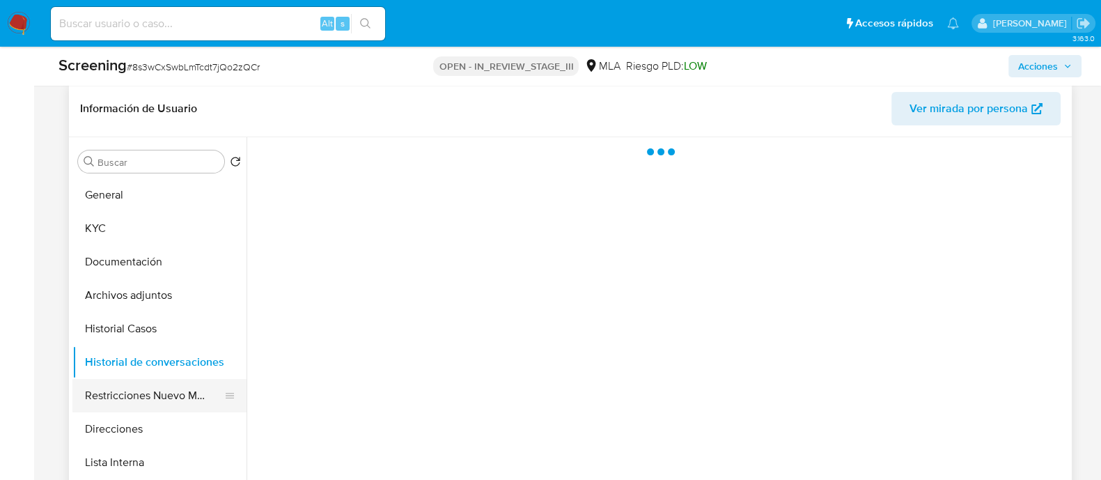
click at [180, 396] on button "Restricciones Nuevo Mundo" at bounding box center [153, 395] width 163 height 33
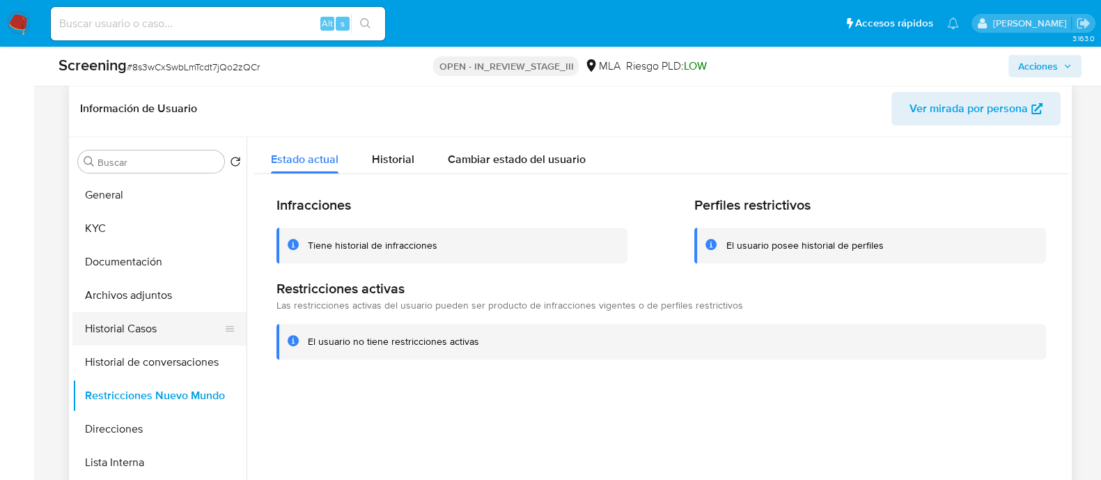
click at [146, 330] on button "Historial Casos" at bounding box center [153, 328] width 163 height 33
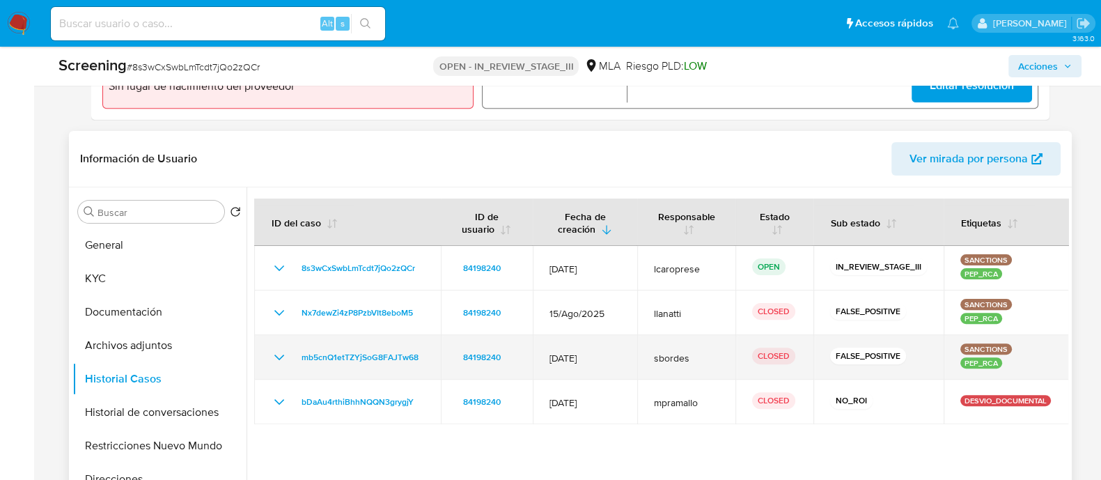
scroll to position [522, 0]
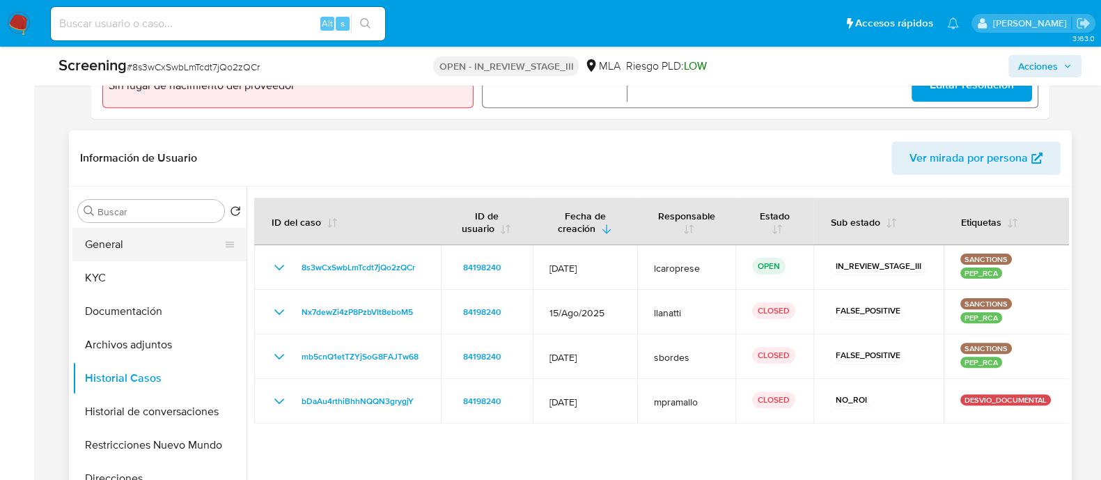
click at [160, 235] on button "General" at bounding box center [153, 244] width 163 height 33
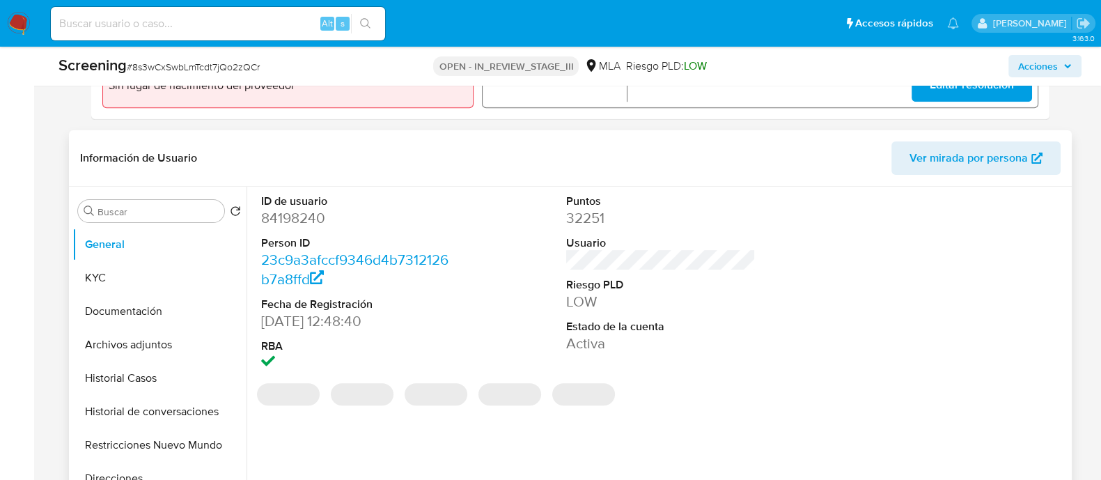
click at [305, 224] on dd "84198240" at bounding box center [355, 218] width 189 height 20
copy dd "84198240"
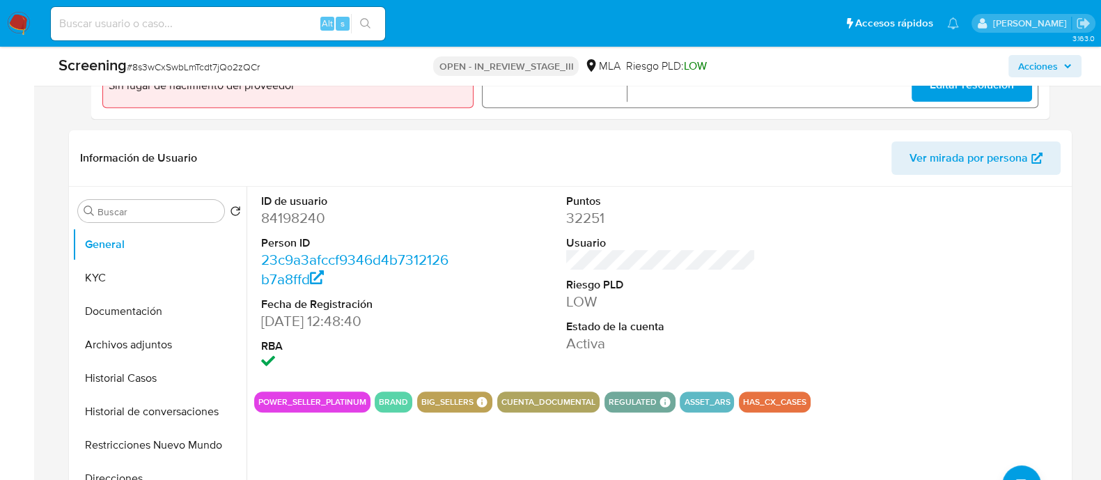
click at [207, 67] on span "# 8s3wCxSwbLmTcdt7jQo2zQCr" at bounding box center [193, 67] width 133 height 14
copy span "8s3wCxSwbLmTcdt7jQo2zQCr"
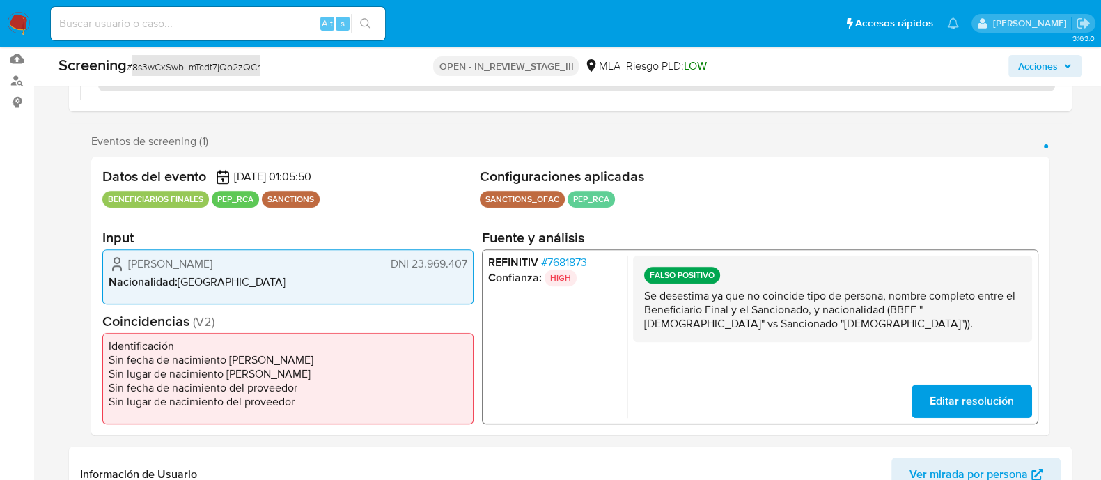
scroll to position [173, 0]
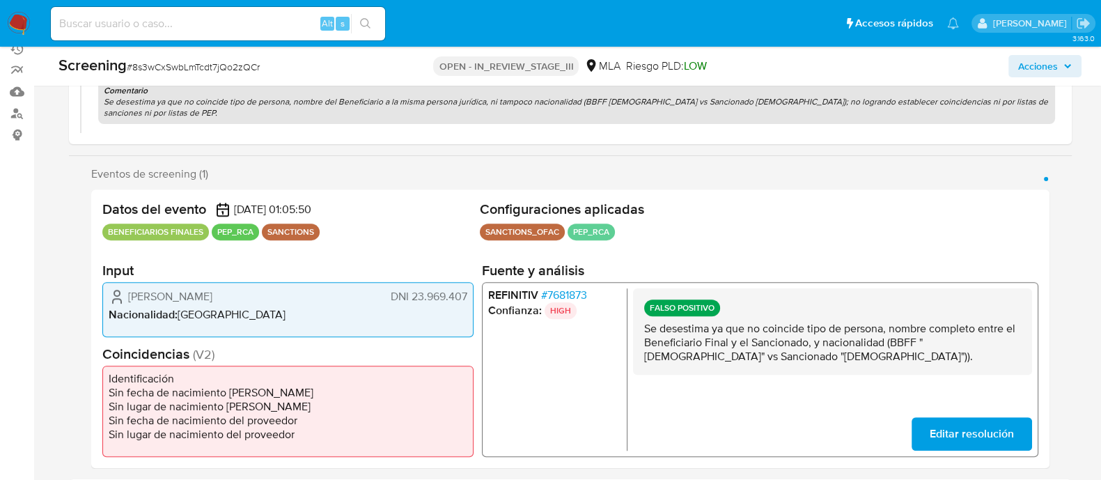
click at [333, 253] on div "Datos del evento 12/10/2025 01:05:50 BENEFICIARIOS FINALES PEP_RCA SANCTIONS Co…" at bounding box center [570, 328] width 959 height 279
click at [439, 291] on span "DNI 23.969.407" at bounding box center [428, 296] width 77 height 14
click at [457, 302] on span "DNI 23.969.407" at bounding box center [428, 296] width 77 height 14
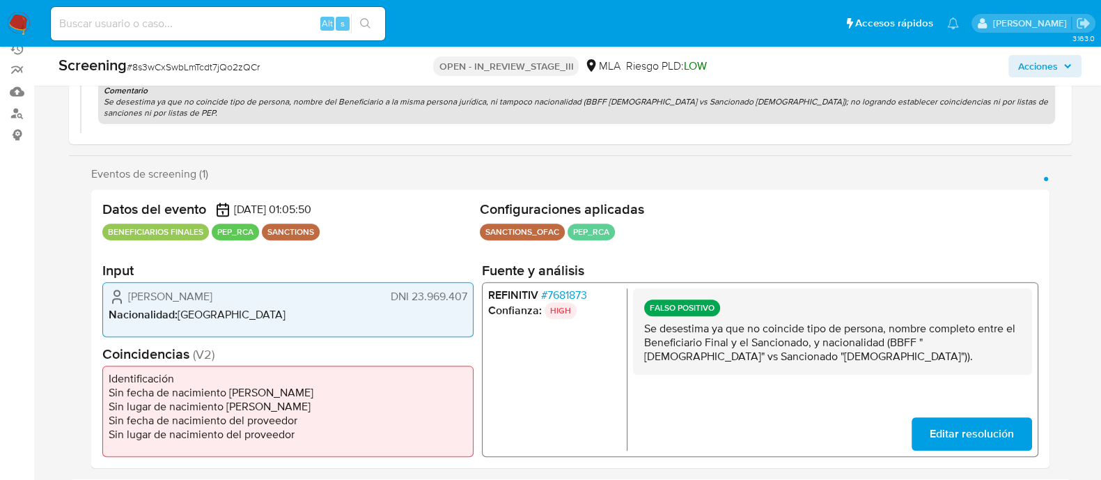
click at [451, 298] on span "DNI 23.969.407" at bounding box center [428, 296] width 77 height 14
click at [348, 281] on div "Ivana Paola Alculumbre DNI 23.969.407 Nacionalidad : Argentina" at bounding box center [287, 308] width 371 height 55
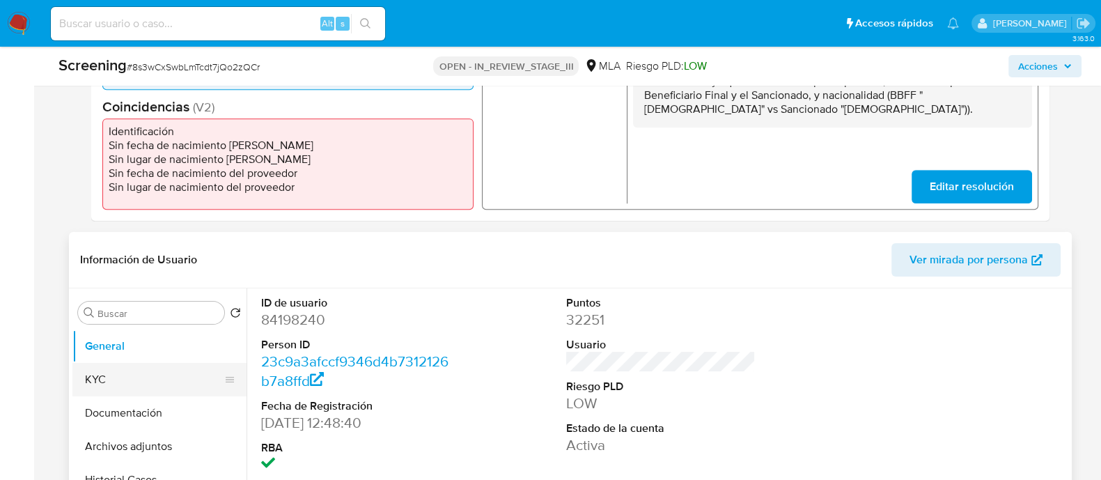
scroll to position [435, 0]
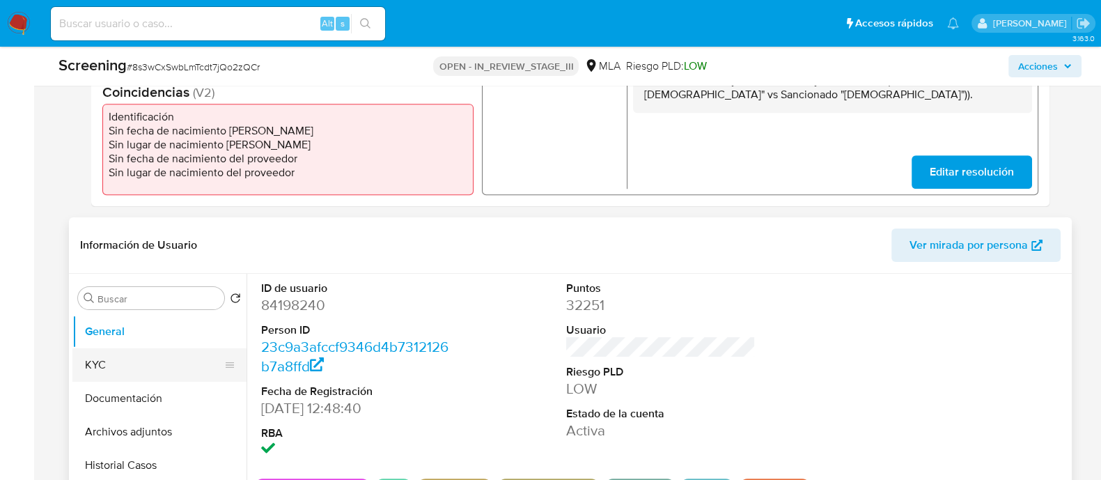
click at [163, 367] on button "KYC" at bounding box center [153, 364] width 163 height 33
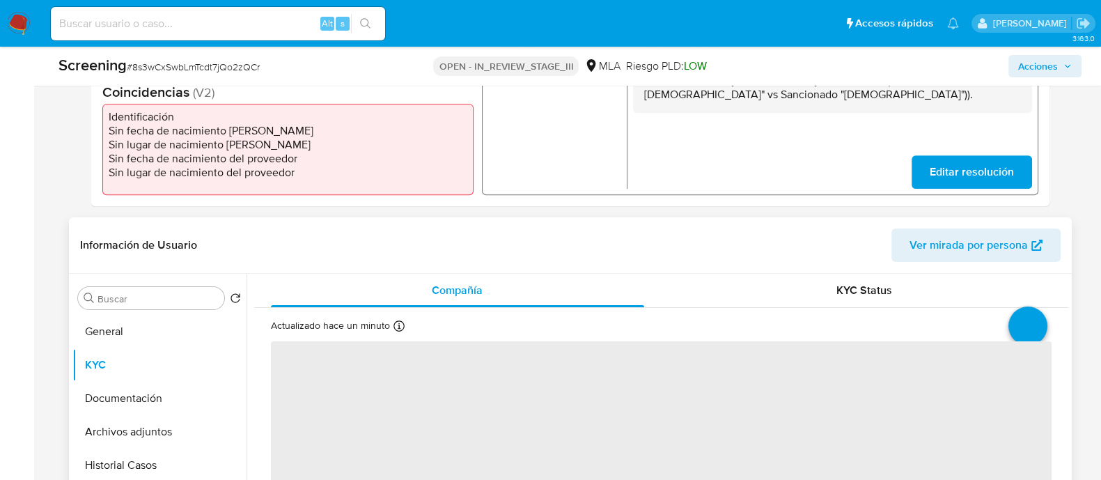
scroll to position [522, 0]
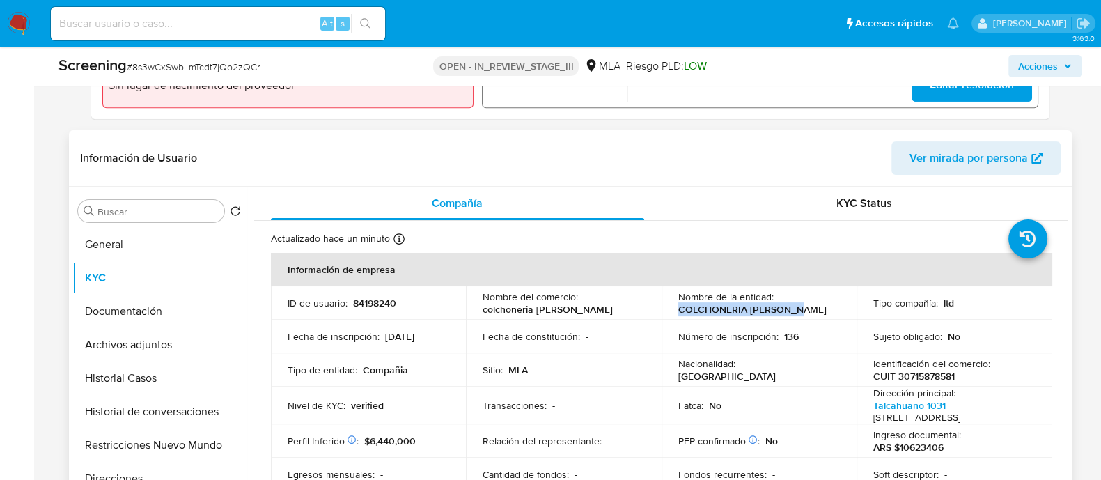
drag, startPoint x: 798, startPoint y: 311, endPoint x: 676, endPoint y: 310, distance: 121.9
click at [678, 311] on div "Nombre de la entidad : COLCHONERIA IVANA SRL" at bounding box center [759, 302] width 162 height 25
copy p "COLCHONERIA IVANA SRL"
click at [293, 367] on p "Tipo de entidad :" at bounding box center [323, 370] width 70 height 13
click at [919, 378] on p "CUIT 30715878581" at bounding box center [915, 376] width 82 height 13
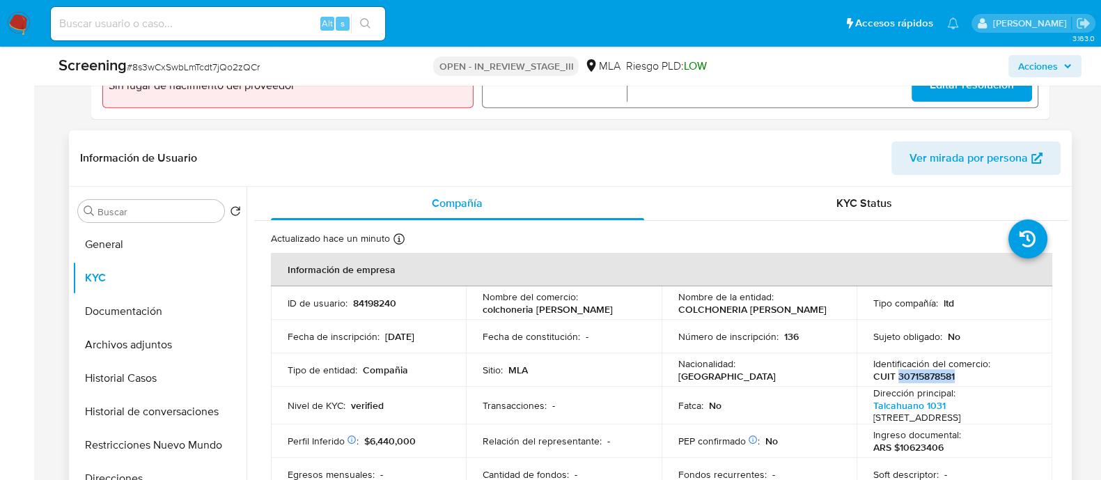
click at [919, 378] on p "CUIT 30715878581" at bounding box center [915, 376] width 82 height 13
copy p "30715878581"
drag, startPoint x: 286, startPoint y: 223, endPoint x: 320, endPoint y: 153, distance: 78.2
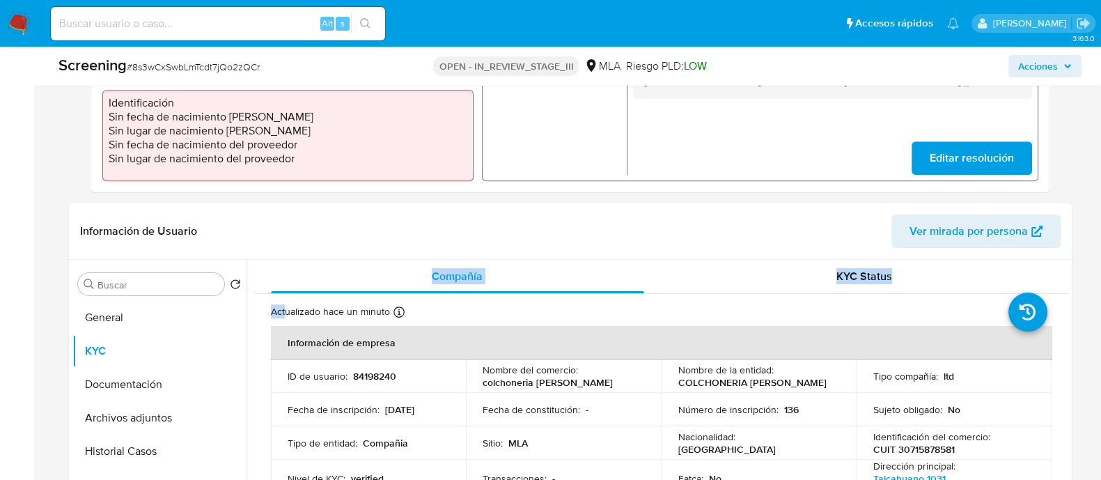
scroll to position [348, 0]
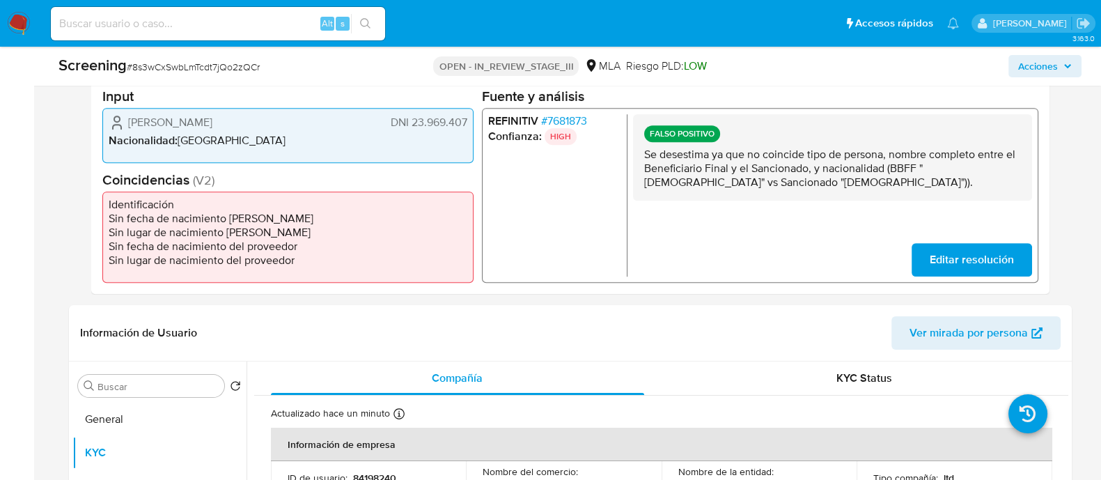
click at [136, 121] on span "Ivana Paola Alculumbre" at bounding box center [170, 122] width 84 height 14
drag, startPoint x: 129, startPoint y: 120, endPoint x: 243, endPoint y: 122, distance: 114.3
click at [246, 122] on div "Ivana Paola Alculumbre DNI 23.969.407" at bounding box center [288, 122] width 359 height 17
click at [207, 141] on li "Nacionalidad : Argentina" at bounding box center [288, 140] width 359 height 14
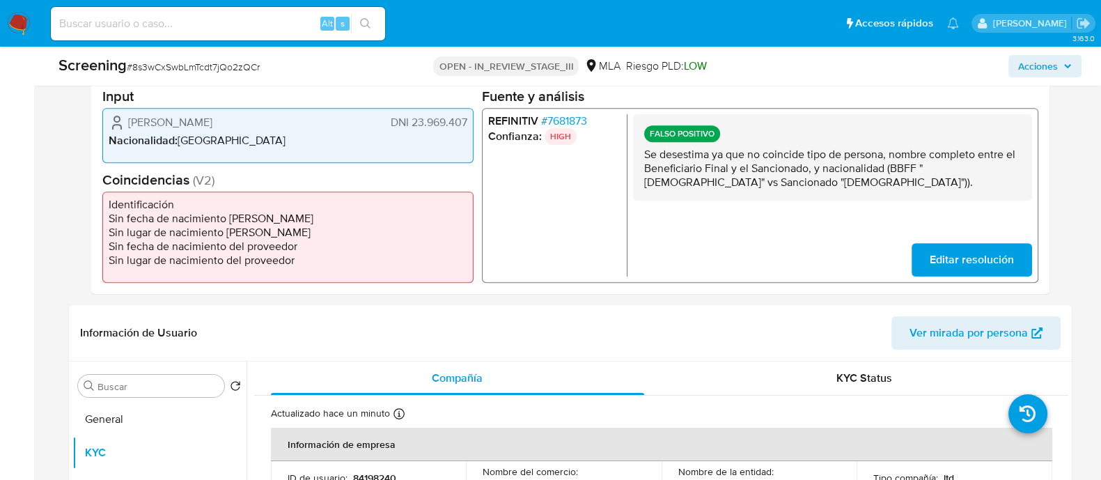
drag, startPoint x: 122, startPoint y: 119, endPoint x: 467, endPoint y: 116, distance: 345.5
click at [467, 116] on div "Ivana Paola Alculumbre DNI 23.969.407 Nacionalidad : Argentina" at bounding box center [287, 134] width 371 height 55
drag, startPoint x: 548, startPoint y: 212, endPoint x: 721, endPoint y: 380, distance: 240.9
click at [780, 346] on header "Información de Usuario Ver mirada por persona" at bounding box center [570, 332] width 981 height 33
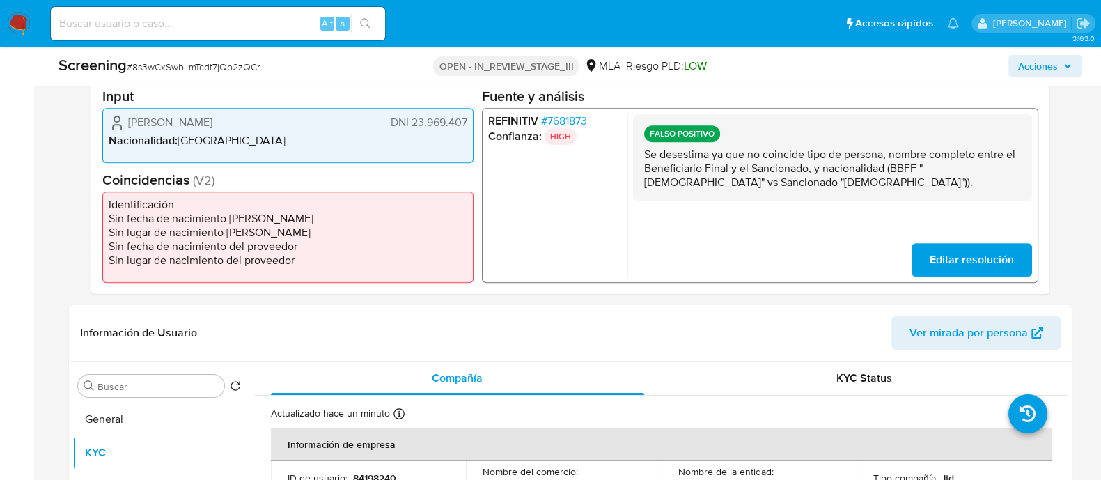
click at [351, 203] on li "Identificación" at bounding box center [288, 204] width 359 height 14
click at [283, 291] on div "Datos del evento 12/10/2025 01:05:50 BENEFICIARIOS FINALES PEP_RCA SANCTIONS Co…" at bounding box center [570, 154] width 959 height 279
click at [579, 118] on span "# 7681873" at bounding box center [564, 121] width 46 height 14
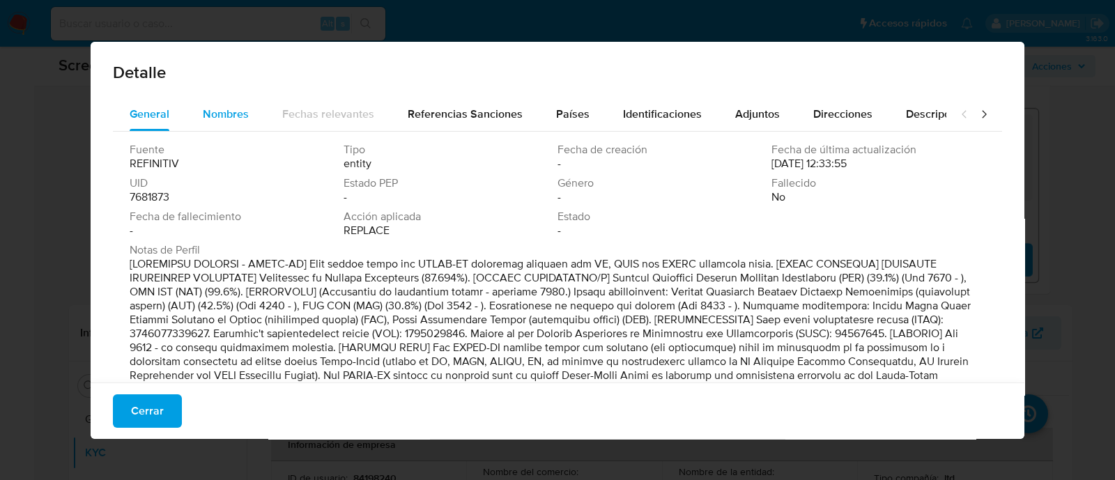
click at [229, 106] on span "Nombres" at bounding box center [226, 114] width 46 height 16
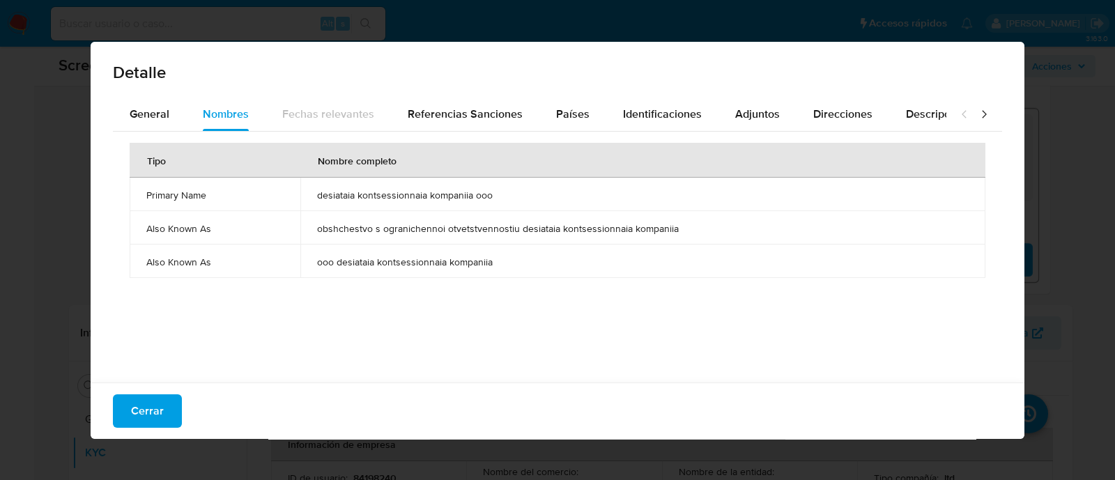
drag, startPoint x: 497, startPoint y: 195, endPoint x: 313, endPoint y: 208, distance: 183.6
click at [313, 208] on td "desiataia kontsessionnaia kompaniia ooo" at bounding box center [642, 194] width 685 height 33
drag, startPoint x: 261, startPoint y: 315, endPoint x: 310, endPoint y: 299, distance: 52.0
click at [261, 315] on div "Tipo Nombre completo Primary Name desiataia kontsessionnaia kompaniia ooo Also …" at bounding box center [557, 254] width 889 height 244
click at [637, 107] on span "Identificaciones" at bounding box center [662, 114] width 79 height 16
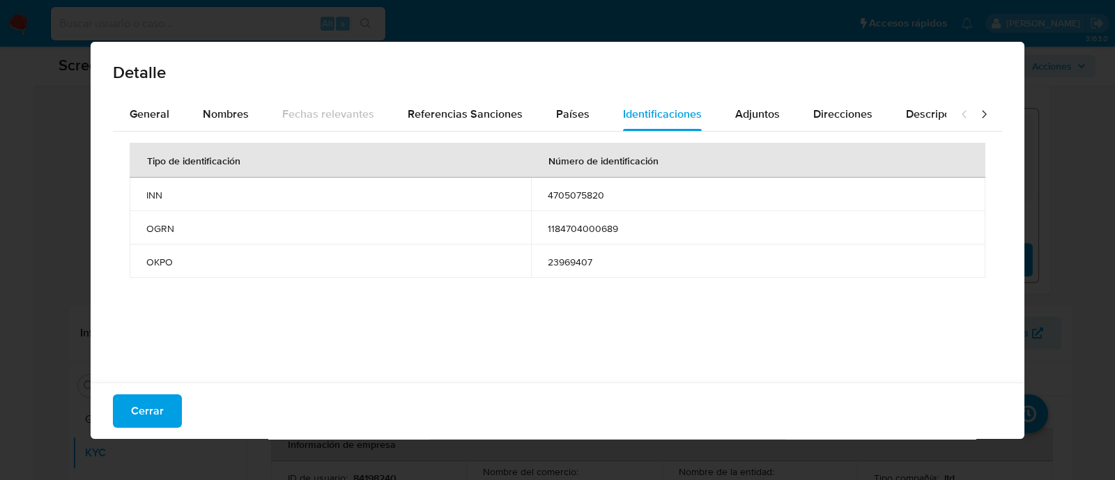
click at [562, 259] on span "23969407" at bounding box center [758, 262] width 421 height 13
click at [150, 401] on span "Cerrar" at bounding box center [147, 411] width 33 height 31
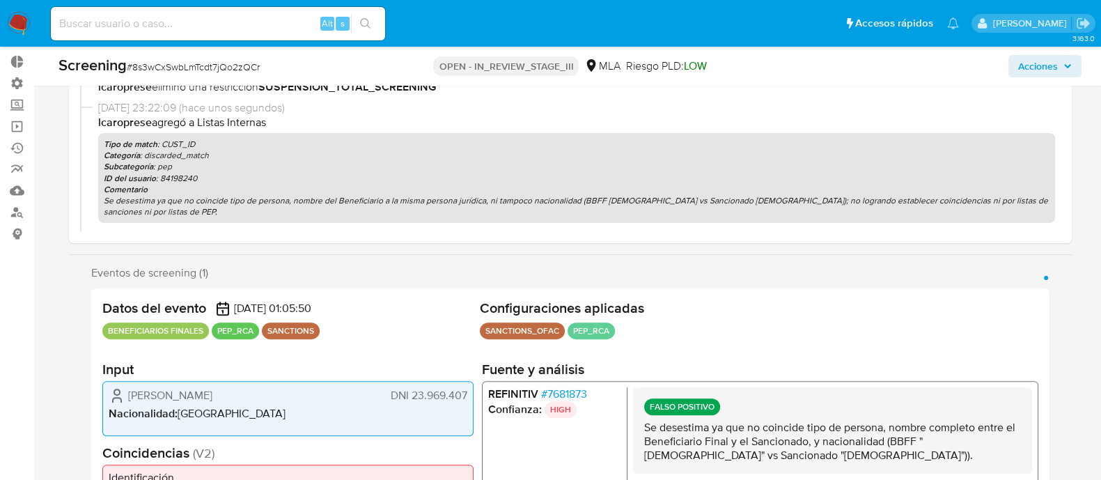
scroll to position [0, 0]
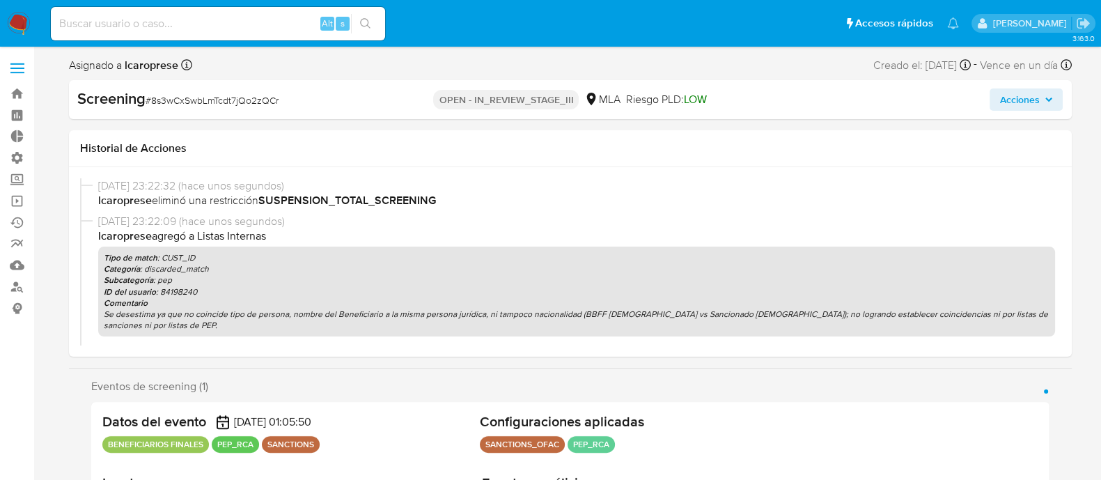
click at [1025, 95] on span "Acciones" at bounding box center [1020, 99] width 40 height 22
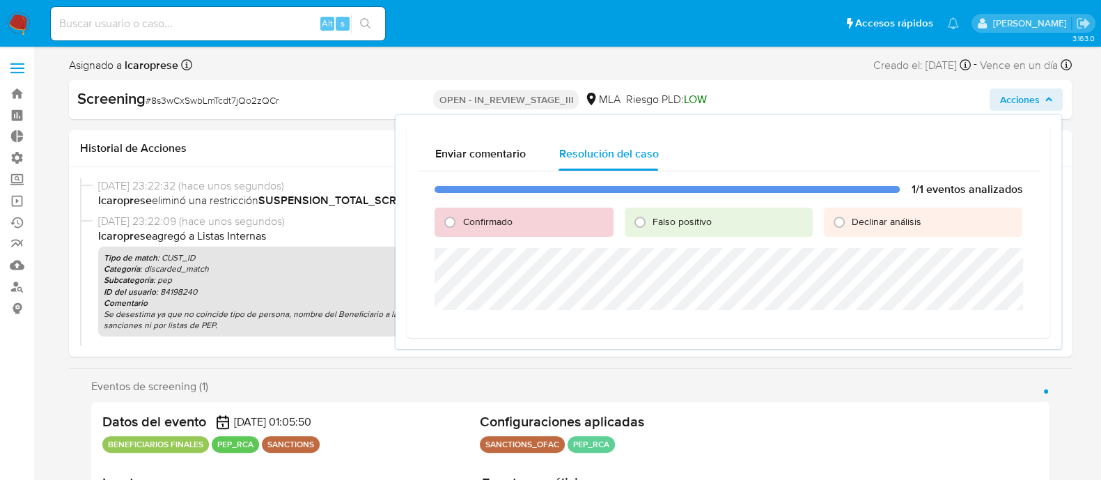
click at [664, 221] on span "Falso positivo" at bounding box center [682, 222] width 59 height 14
click at [651, 221] on input "Falso positivo" at bounding box center [640, 222] width 22 height 22
radio input "true"
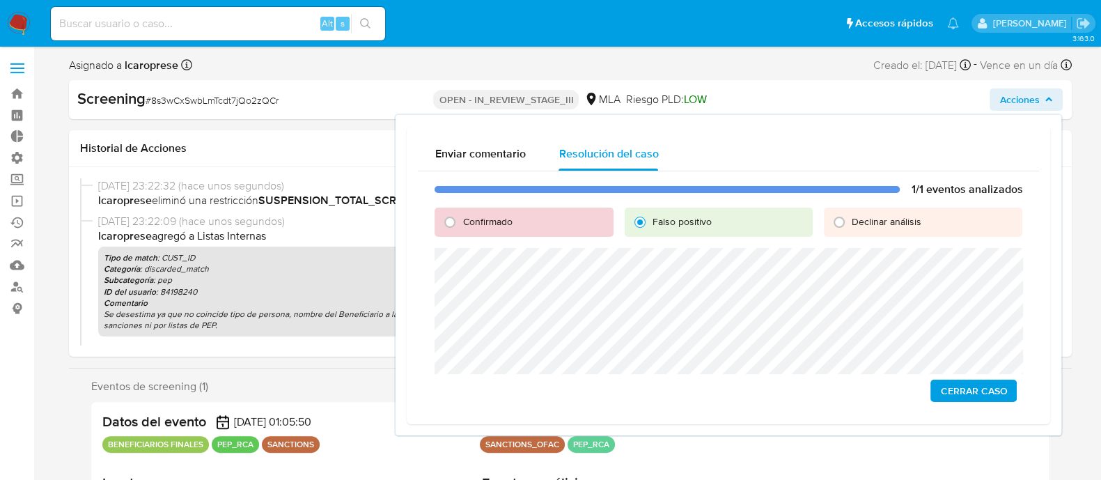
click at [970, 391] on span "Cerrar Caso" at bounding box center [973, 391] width 67 height 20
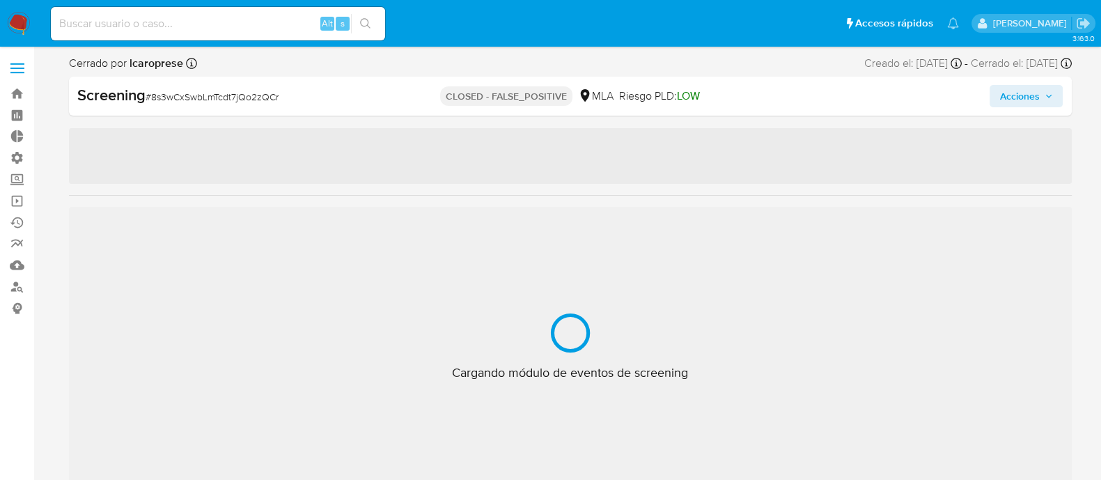
select select "10"
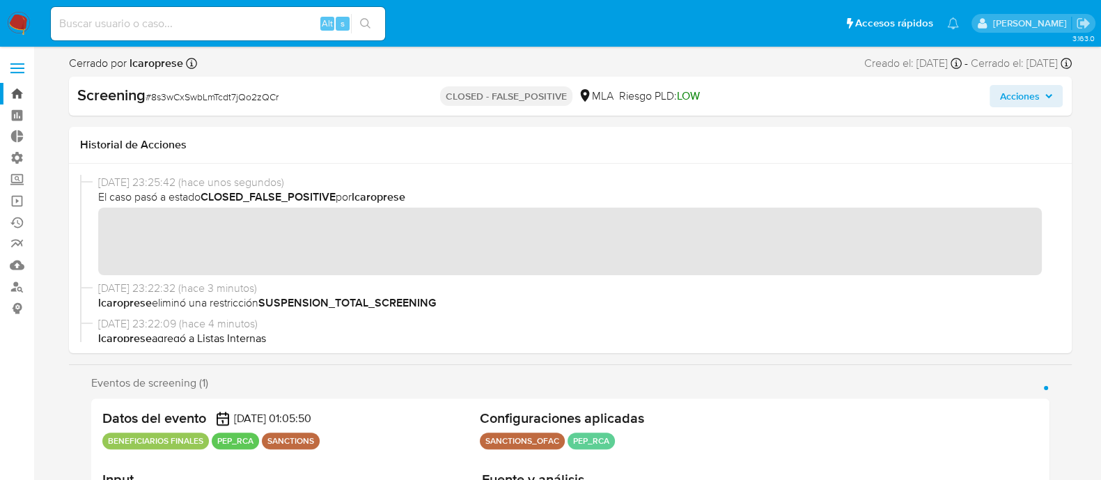
click at [17, 98] on link "Bandeja" at bounding box center [83, 94] width 166 height 22
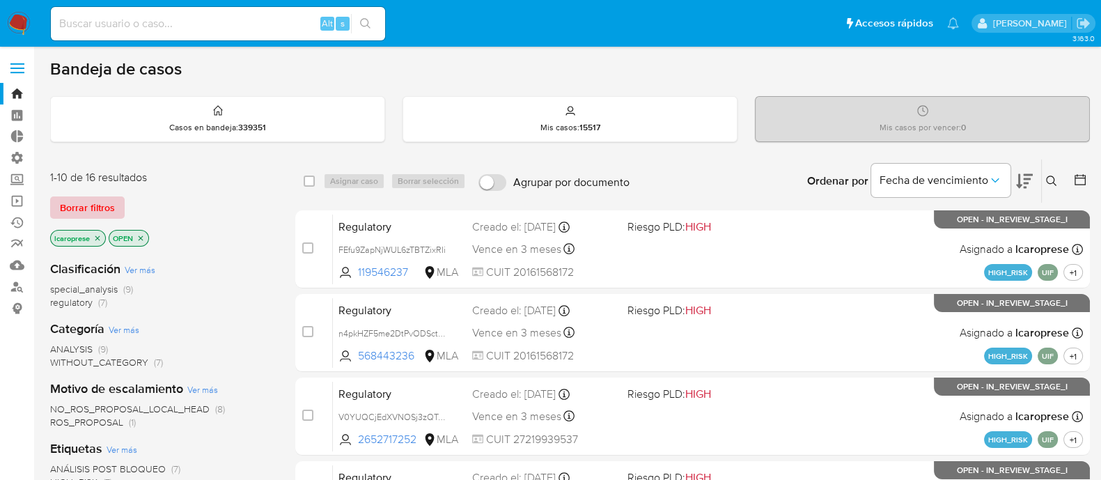
click at [106, 207] on span "Borrar filtros" at bounding box center [87, 208] width 55 height 20
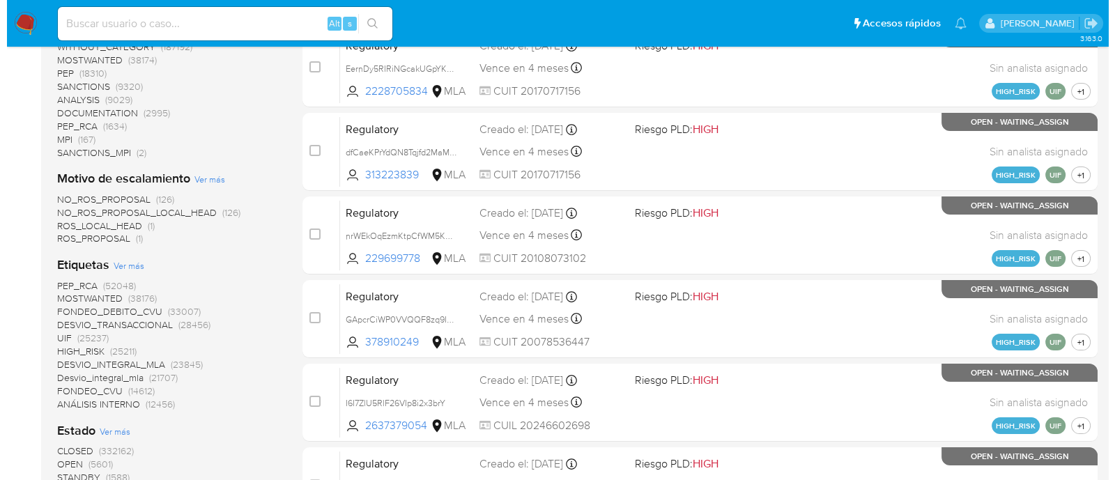
scroll to position [435, 0]
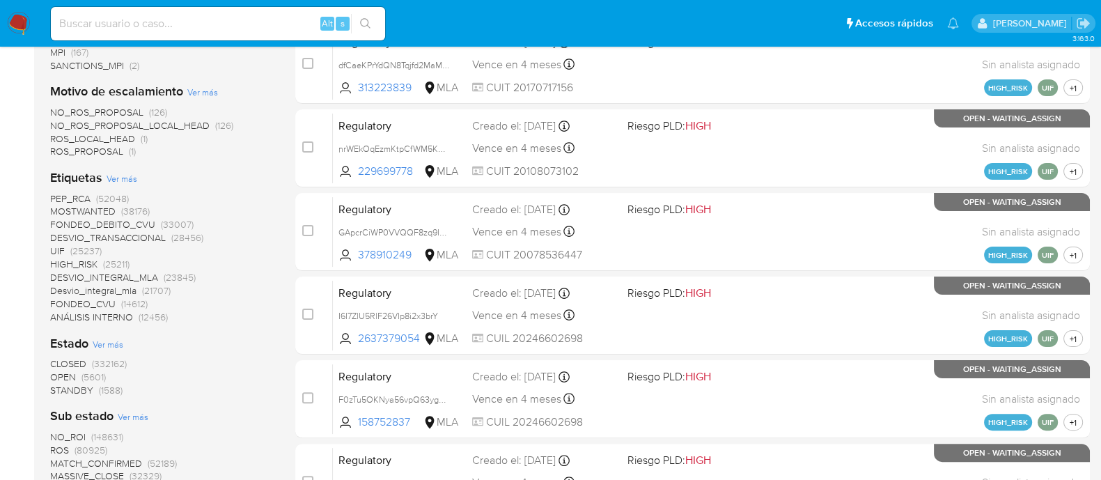
click at [118, 178] on span "Ver más" at bounding box center [122, 178] width 31 height 13
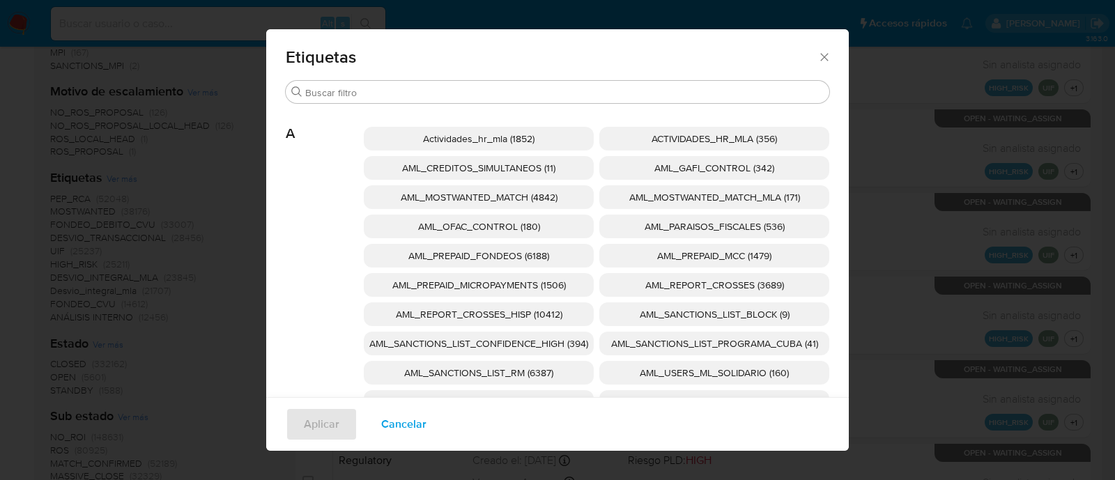
click at [568, 348] on span "AML_SANCTIONS_LIST_CONFIDENCE_HIGH (394)" at bounding box center [478, 343] width 219 height 14
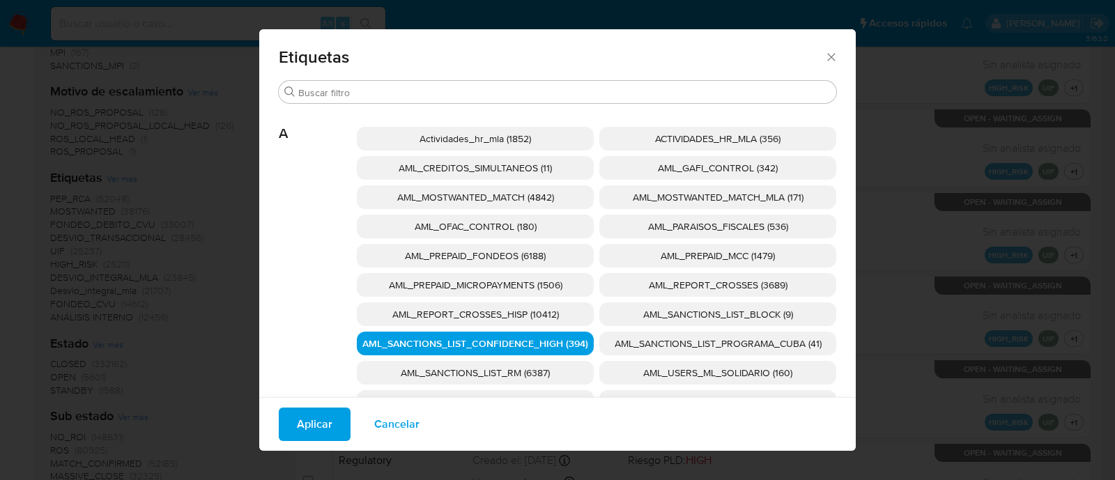
click at [617, 346] on span "AML_SANCTIONS_LIST_PROGRAMA_CUBA (41)" at bounding box center [717, 343] width 207 height 14
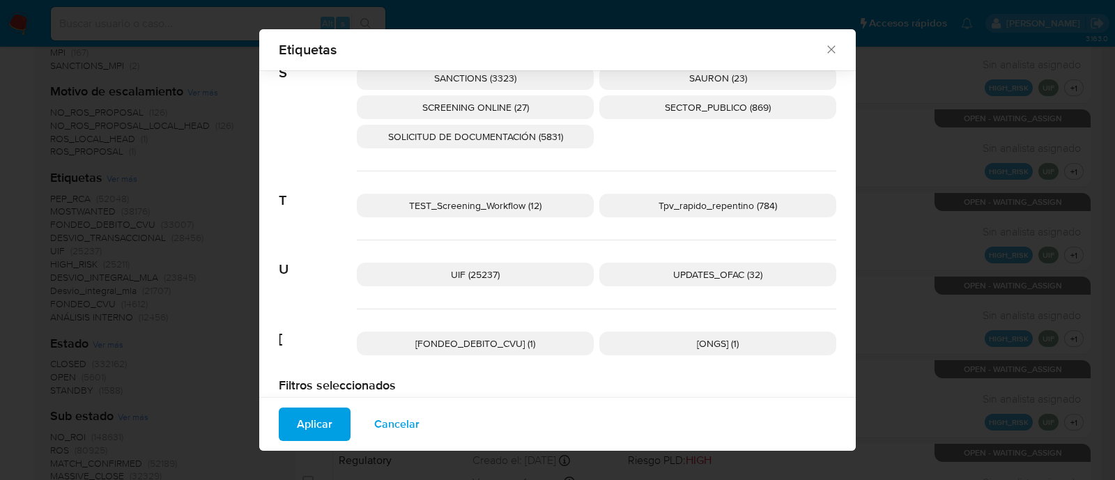
scroll to position [2329, 0]
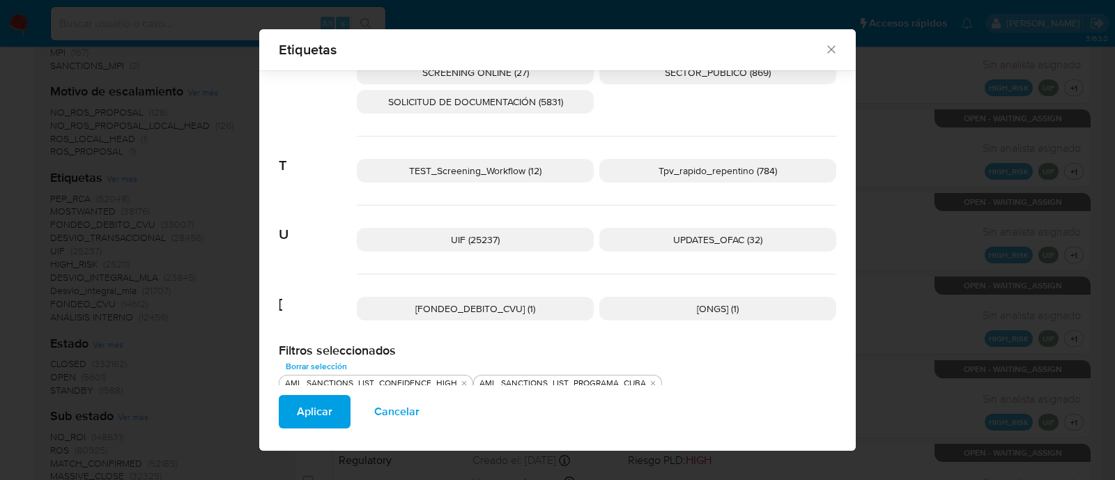
click at [649, 245] on p "UPDATES_OFAC (32)" at bounding box center [717, 240] width 237 height 24
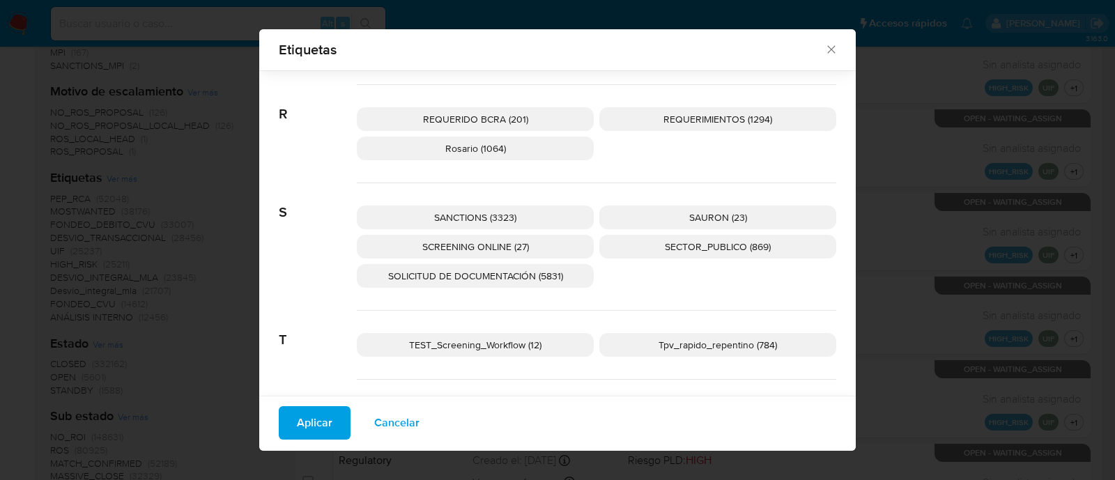
scroll to position [2155, 0]
click at [540, 217] on p "SANCTIONS (3323)" at bounding box center [475, 217] width 237 height 24
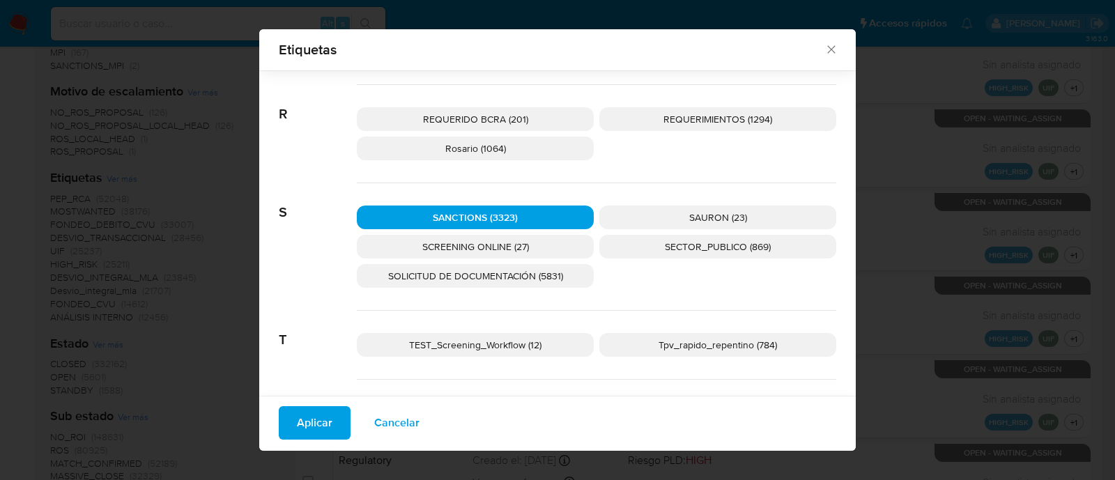
click at [541, 236] on p "SCREENING ONLINE (27)" at bounding box center [475, 247] width 237 height 24
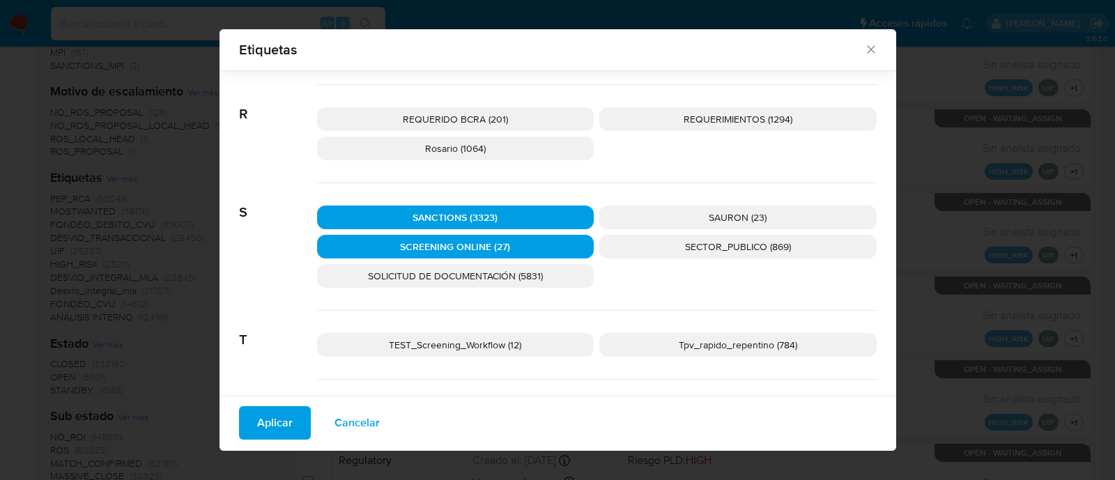
click at [277, 423] on span "Aplicar" at bounding box center [275, 423] width 36 height 31
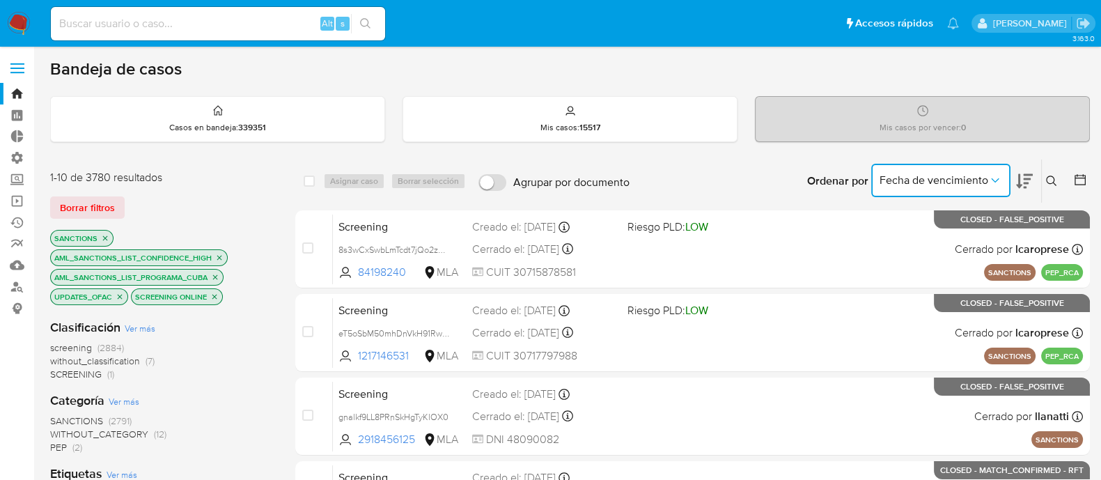
click at [993, 183] on icon "Ordenar por" at bounding box center [995, 180] width 14 height 14
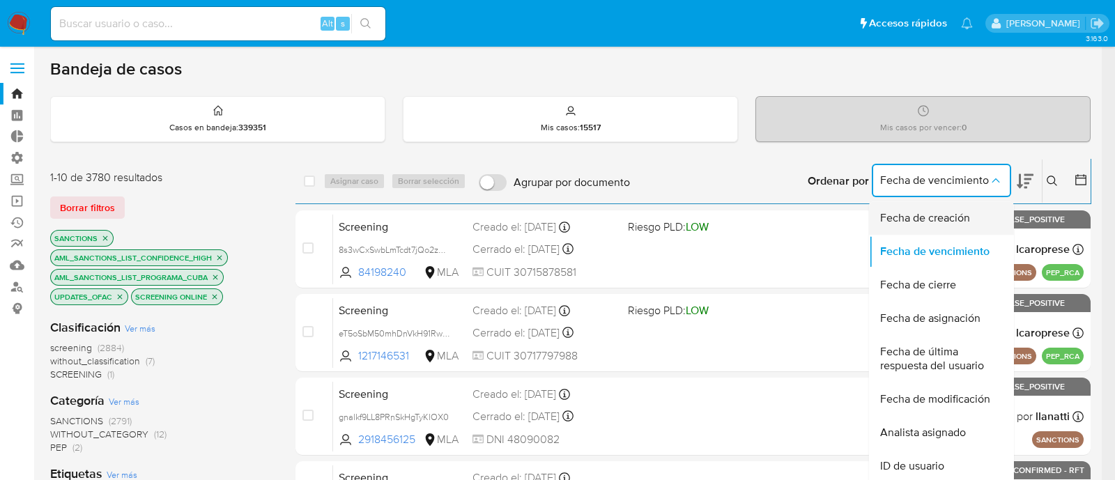
click at [961, 220] on span "Fecha de creación" at bounding box center [925, 218] width 90 height 14
